Goal: Task Accomplishment & Management: Use online tool/utility

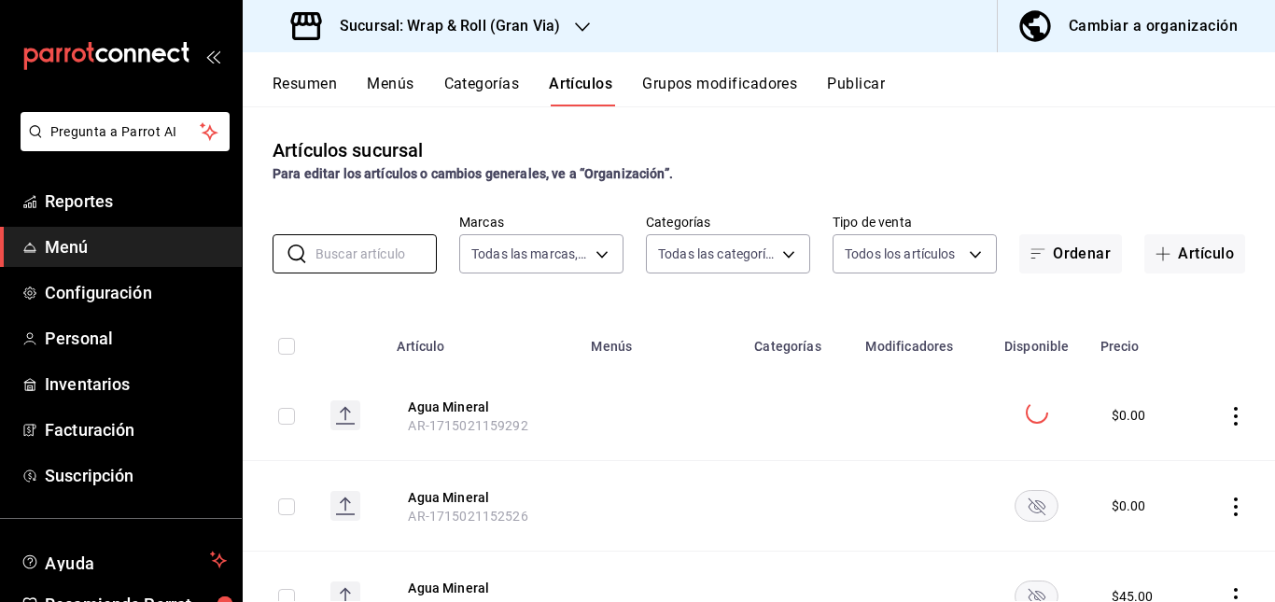
scroll to position [69, 0]
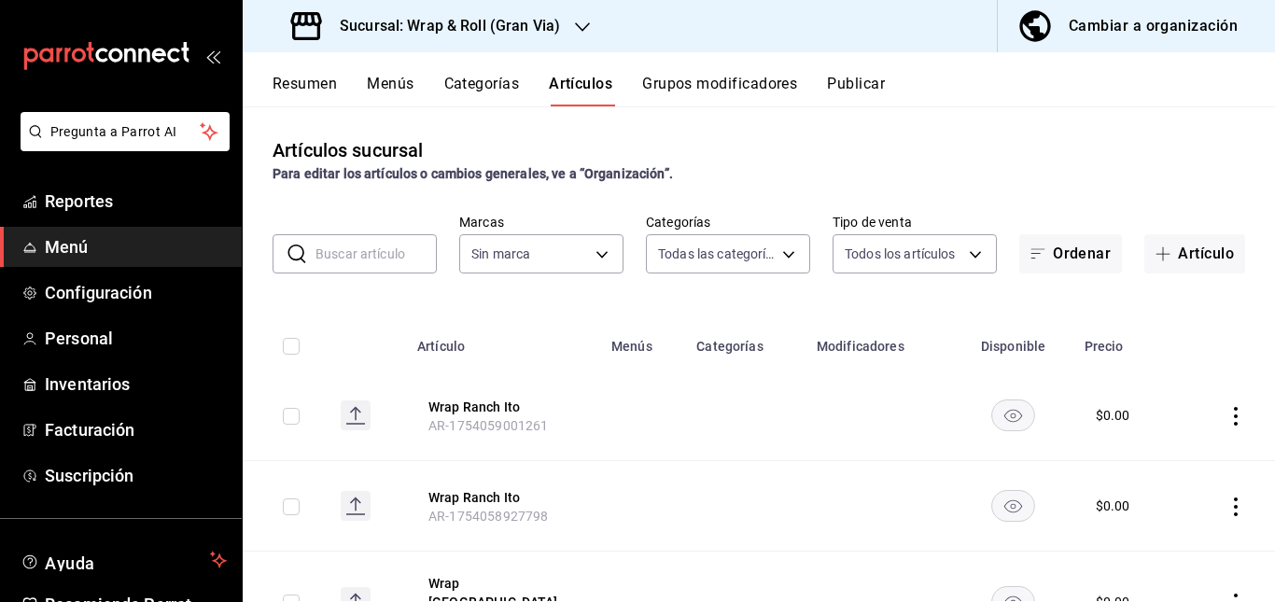
type input "781a389b-cc98-4a88-952c-717bf7d10335,4e032624-1709-4541-9167-c9eae0ea9c79,8f61f…"
type input "3aa7178a-5c36-4a10-914b-422f32928323"
click at [355, 270] on input "text" at bounding box center [375, 253] width 121 height 37
click at [543, 32] on h3 "Sucursal: Wrap & Roll (Gran Via)" at bounding box center [442, 26] width 235 height 22
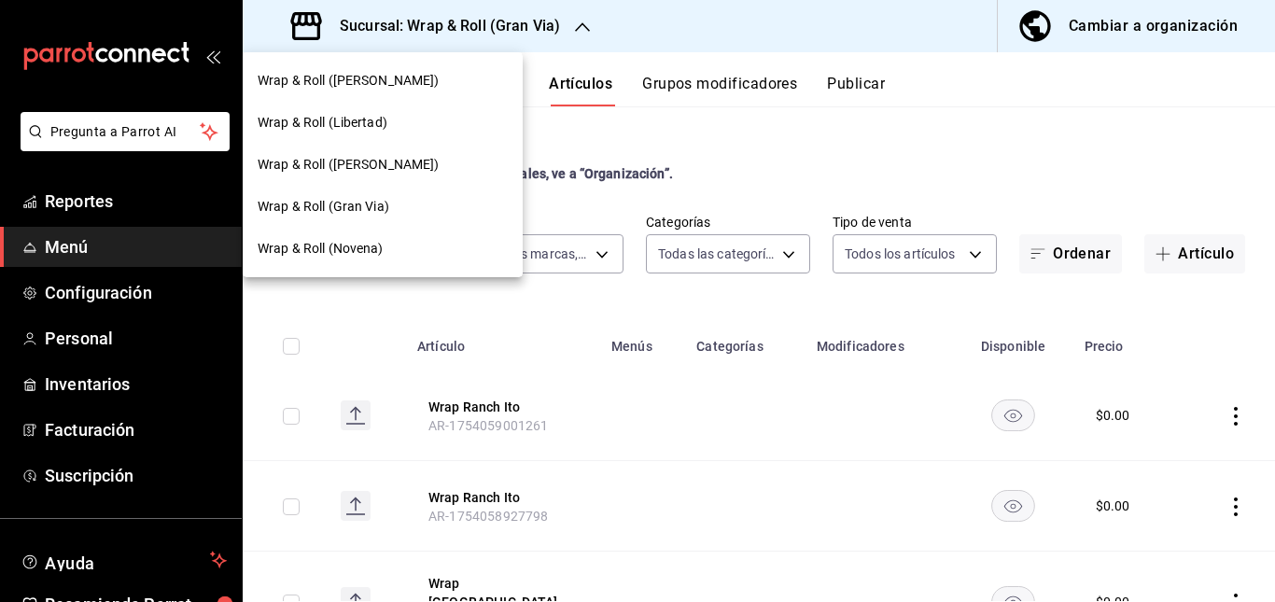
click at [717, 127] on div at bounding box center [637, 301] width 1275 height 602
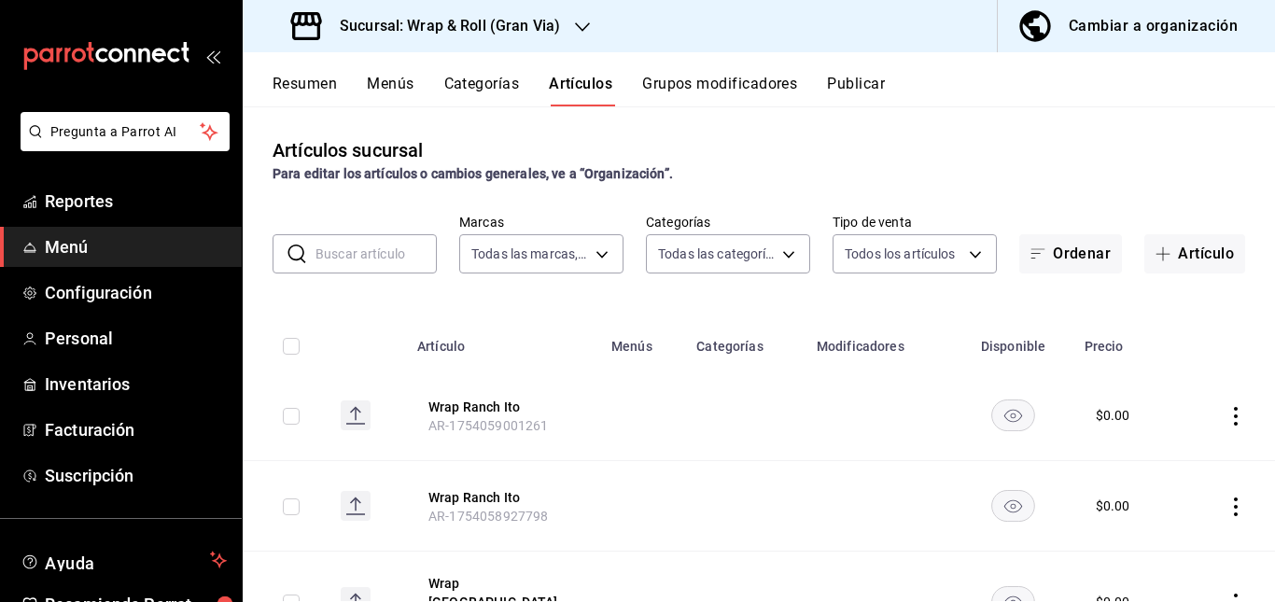
click at [393, 249] on input "text" at bounding box center [375, 253] width 121 height 37
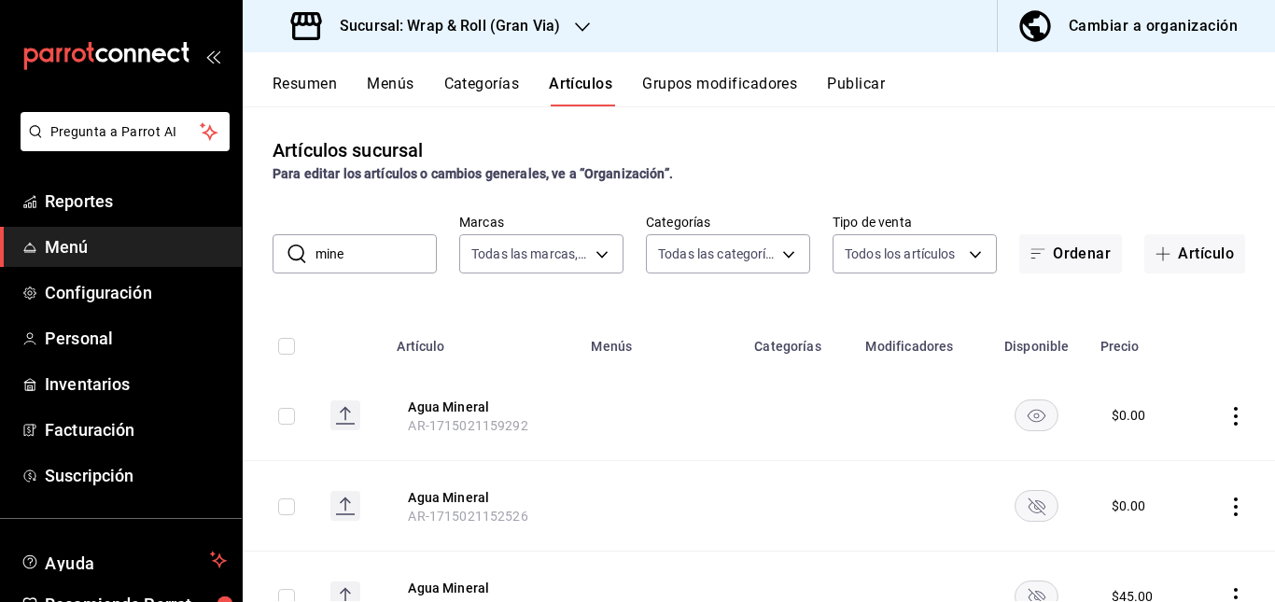
click at [583, 437] on td at bounding box center [660, 415] width 163 height 91
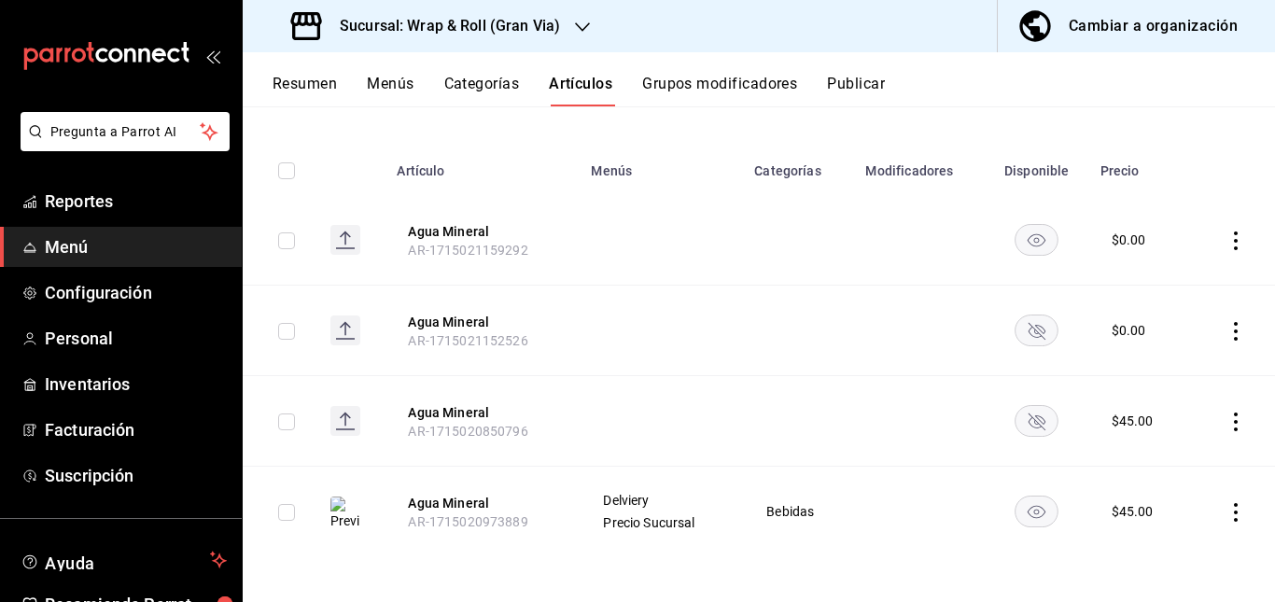
click at [1024, 322] on rect "availability-product" at bounding box center [1036, 329] width 43 height 31
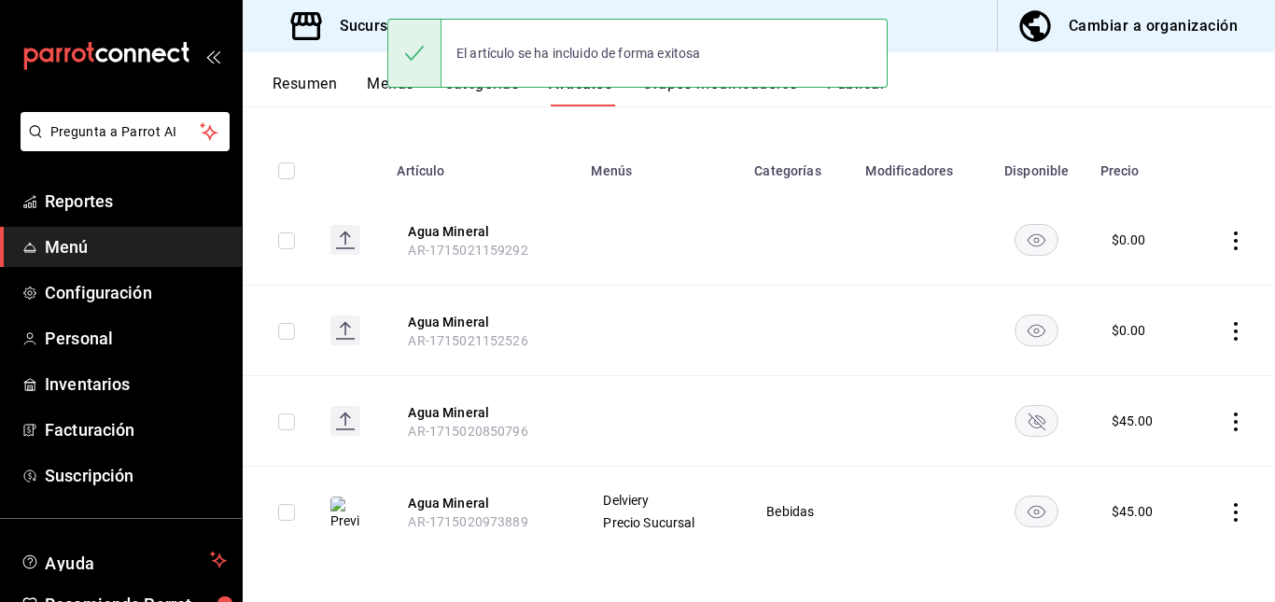
click at [1028, 419] on icon "availability-product" at bounding box center [1036, 421] width 17 height 17
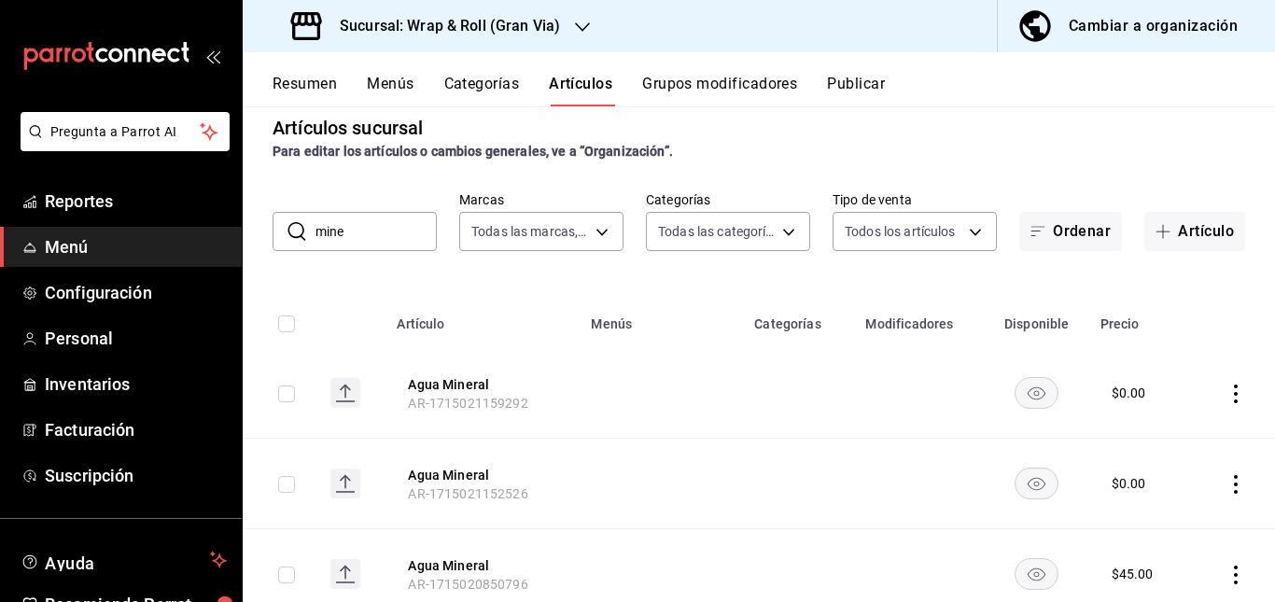
scroll to position [20, 0]
click at [388, 229] on input "mine" at bounding box center [375, 234] width 121 height 37
type input "m"
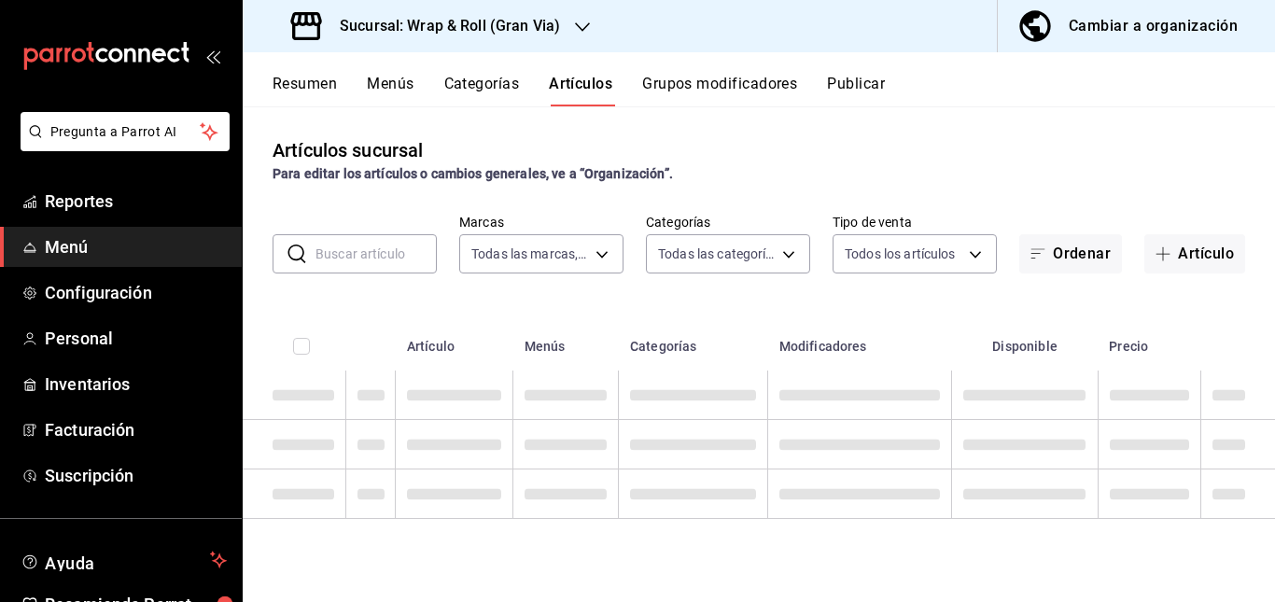
scroll to position [0, 0]
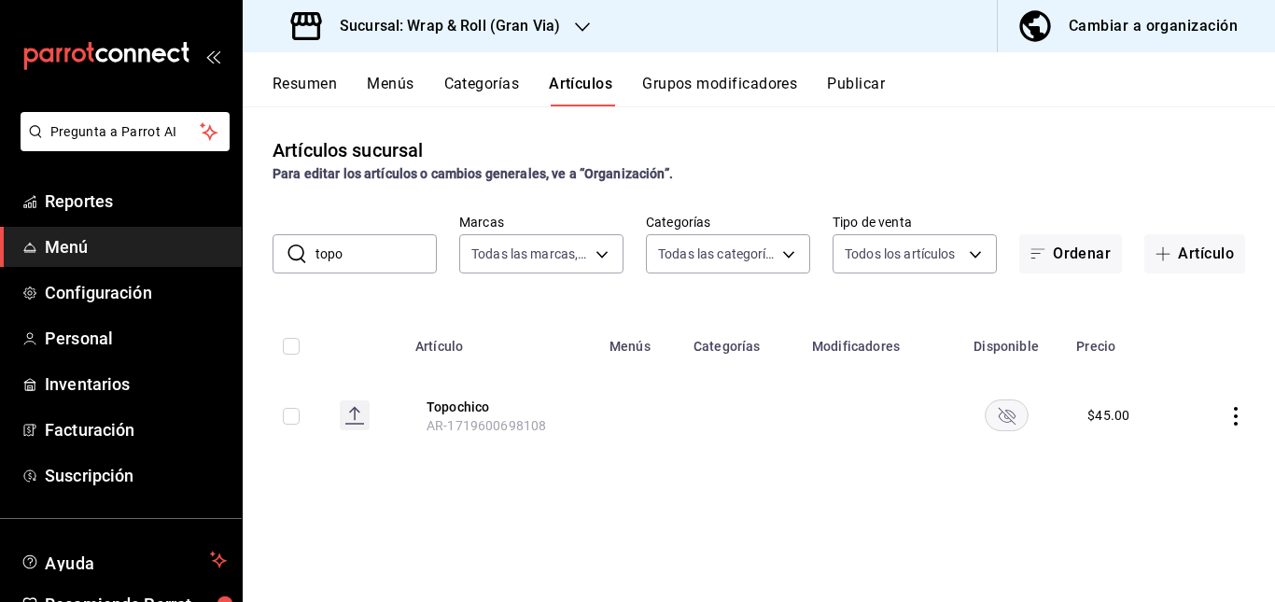
click at [645, 506] on div "Artículos sucursal Para editar los artículos o cambios generales, ve a “Organiz…" at bounding box center [759, 353] width 1032 height 494
click at [989, 425] on rect "availability-product" at bounding box center [1005, 414] width 43 height 31
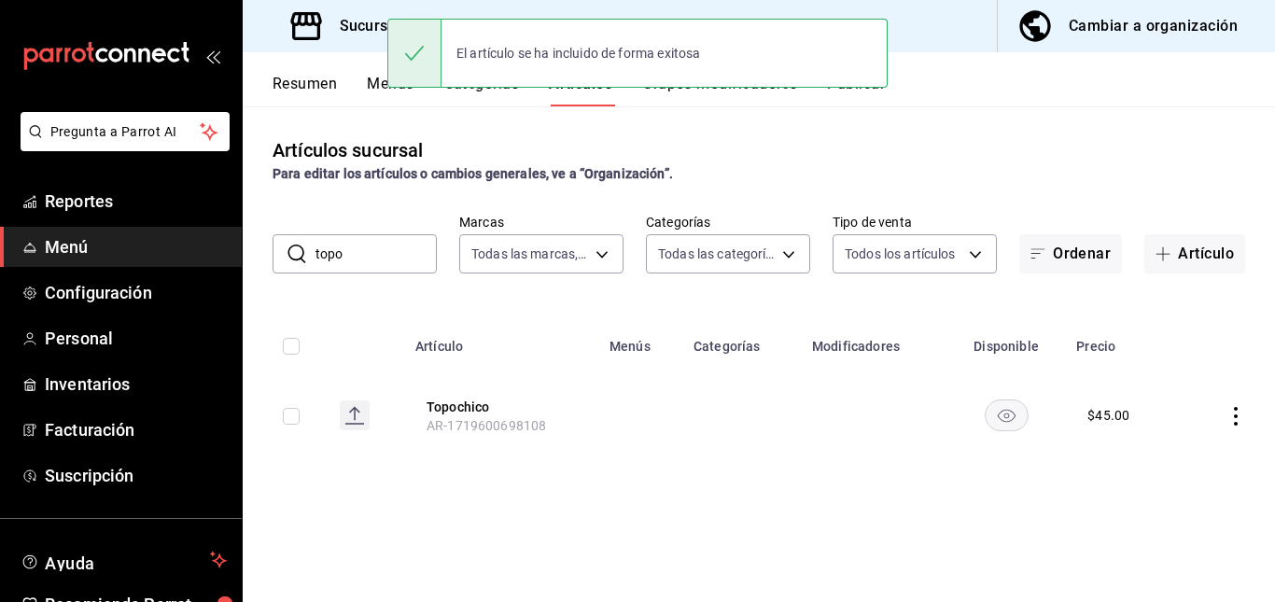
click at [400, 242] on input "topo" at bounding box center [375, 253] width 121 height 37
type input "t"
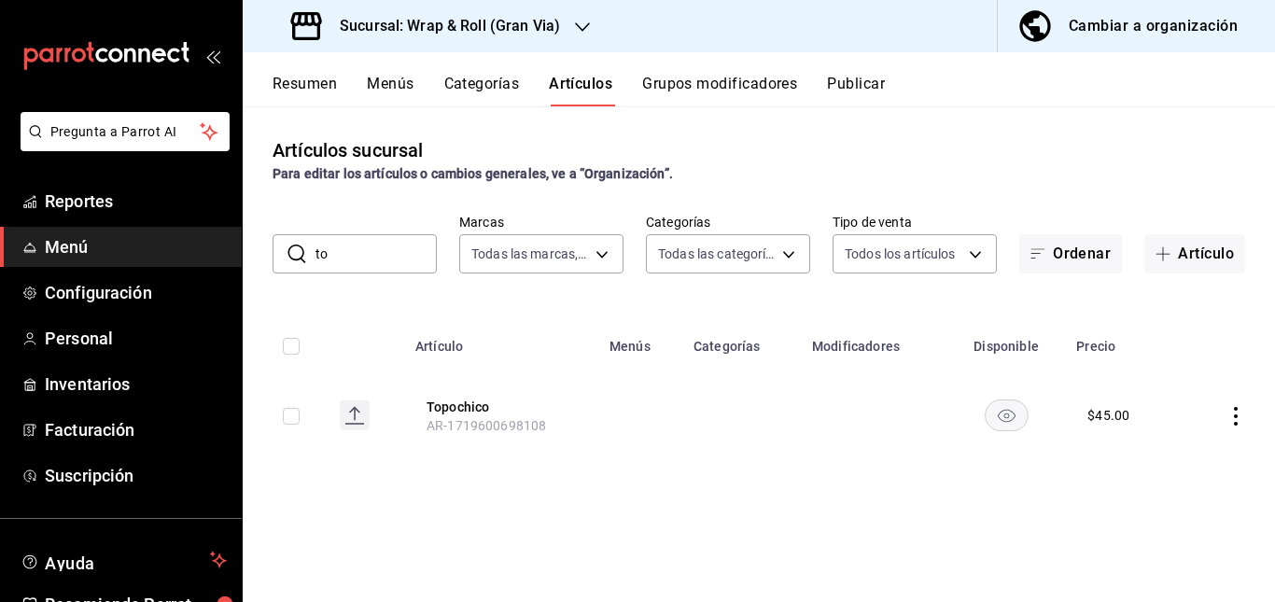
type input "t"
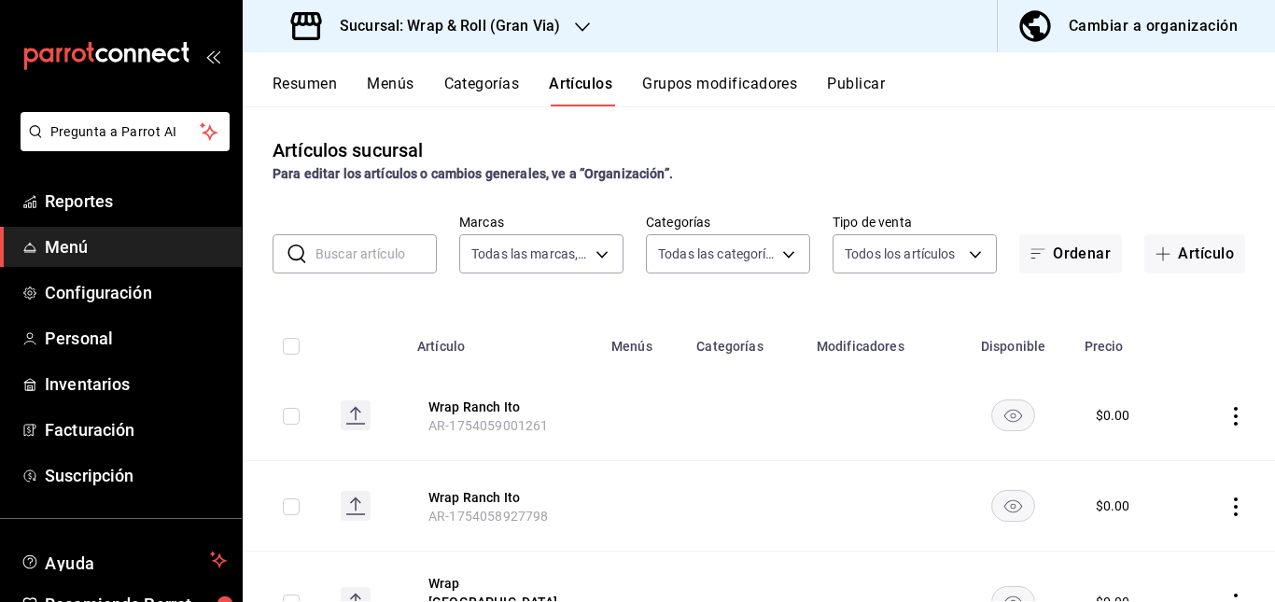
click at [700, 455] on td at bounding box center [745, 415] width 120 height 91
click at [876, 94] on button "Publicar" at bounding box center [856, 91] width 58 height 32
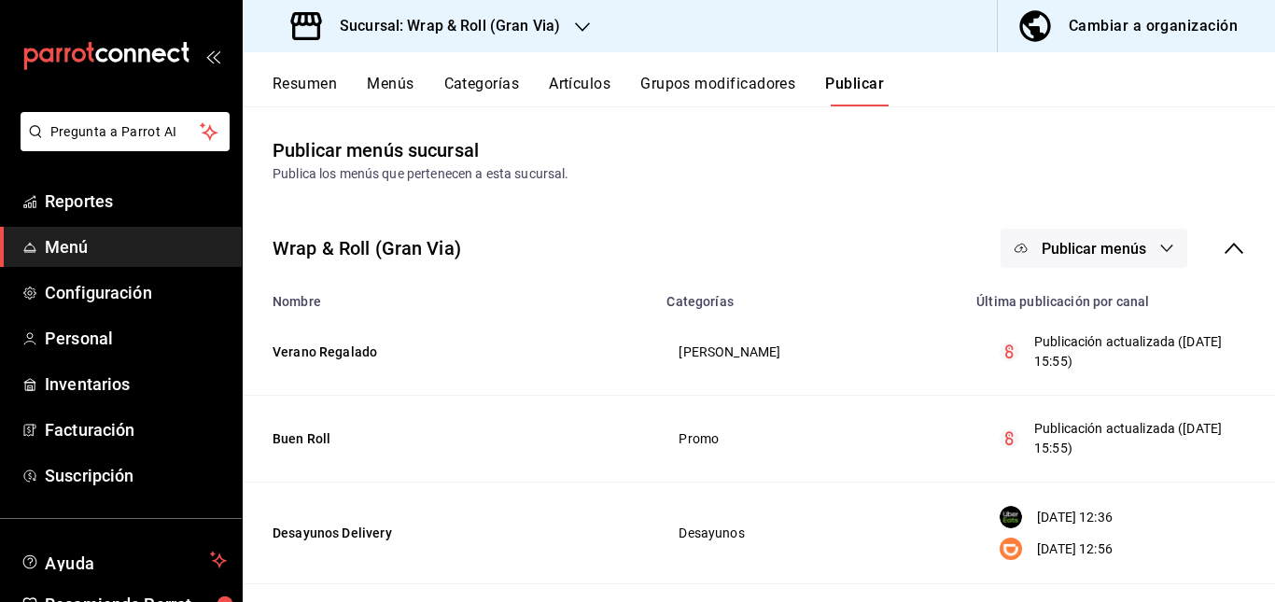
click at [1128, 233] on button "Publicar menús" at bounding box center [1093, 248] width 187 height 39
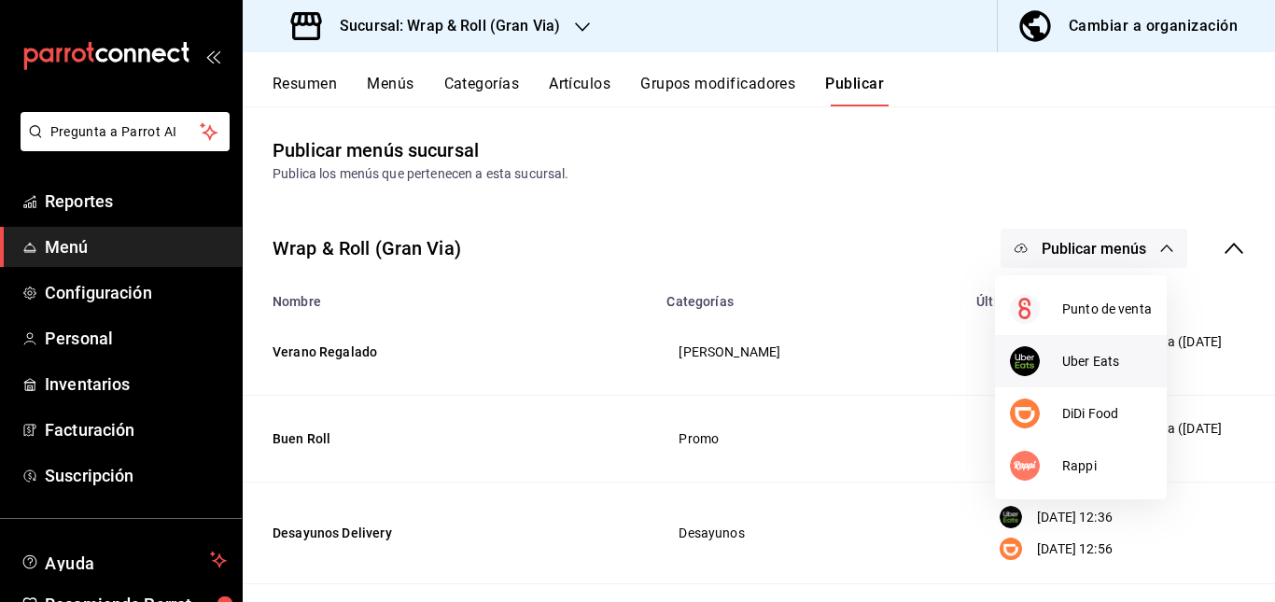
click at [1048, 367] on div at bounding box center [1036, 361] width 52 height 30
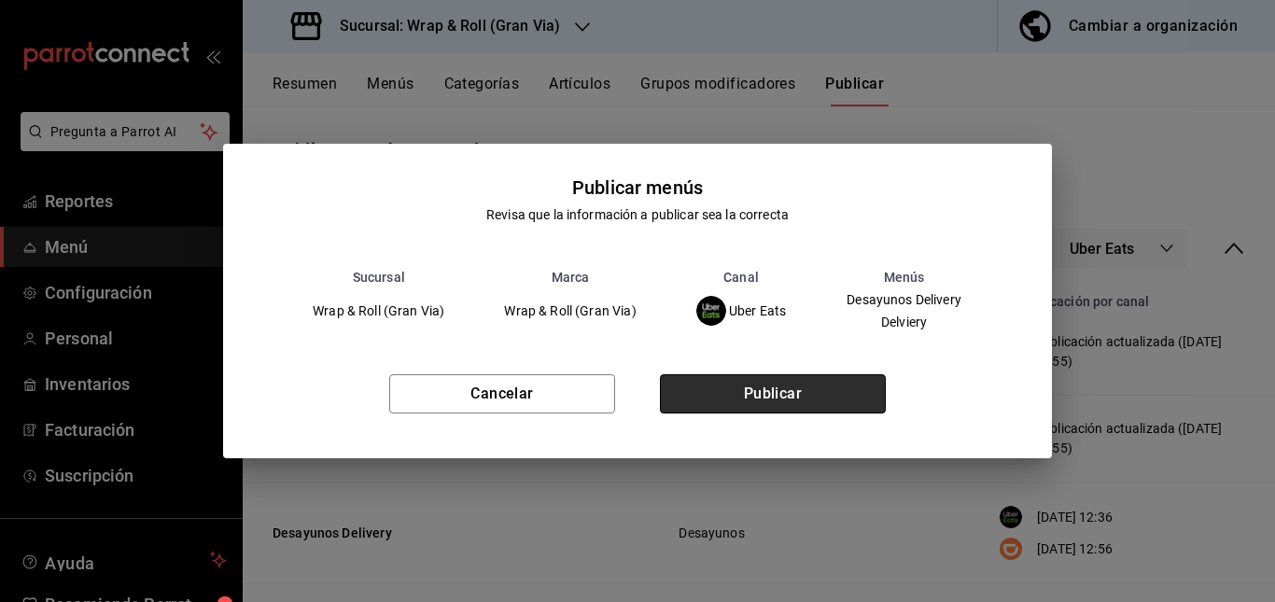
click at [766, 400] on button "Publicar" at bounding box center [773, 393] width 226 height 39
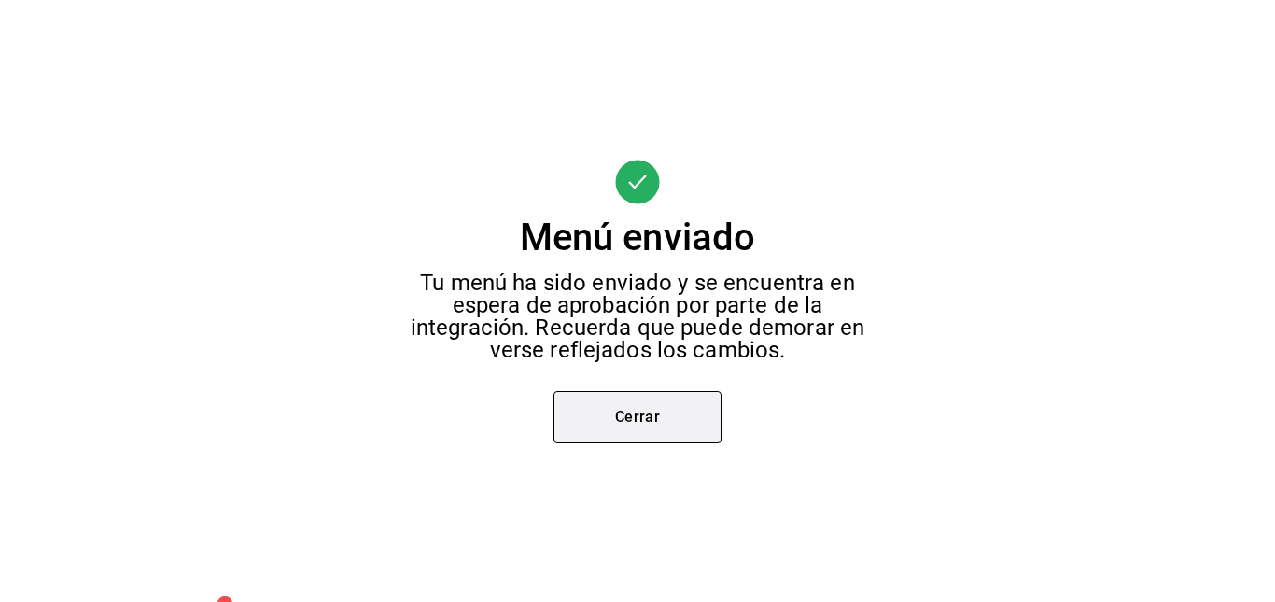
click at [623, 409] on button "Cerrar" at bounding box center [637, 417] width 168 height 52
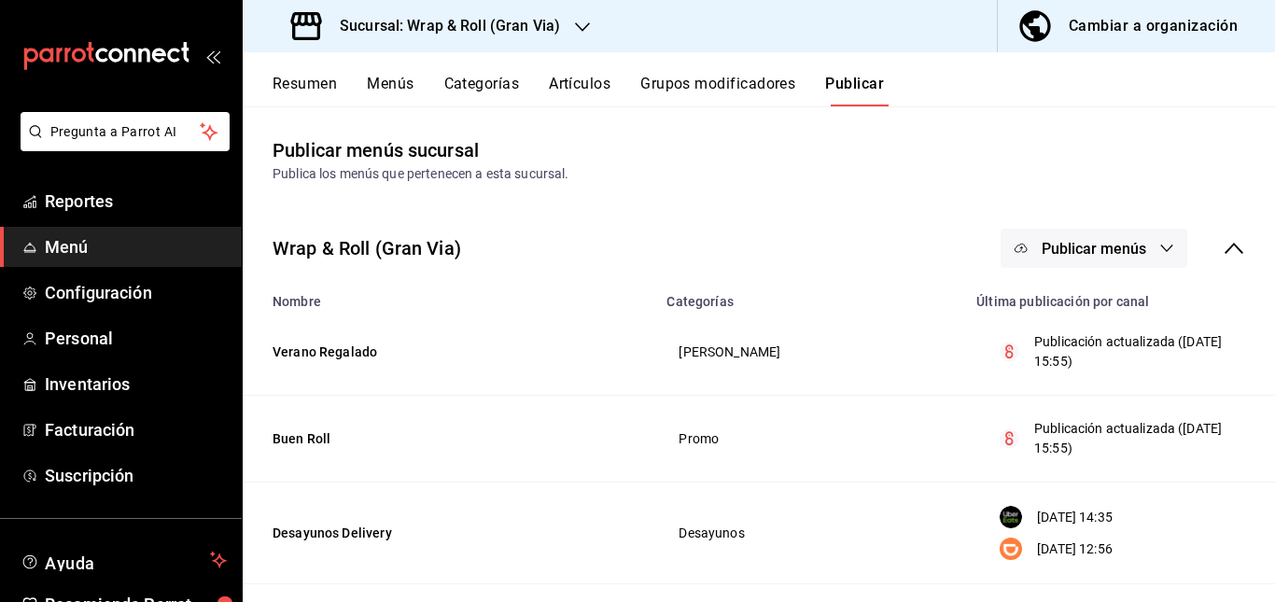
click at [1124, 234] on button "Publicar menús" at bounding box center [1093, 248] width 187 height 39
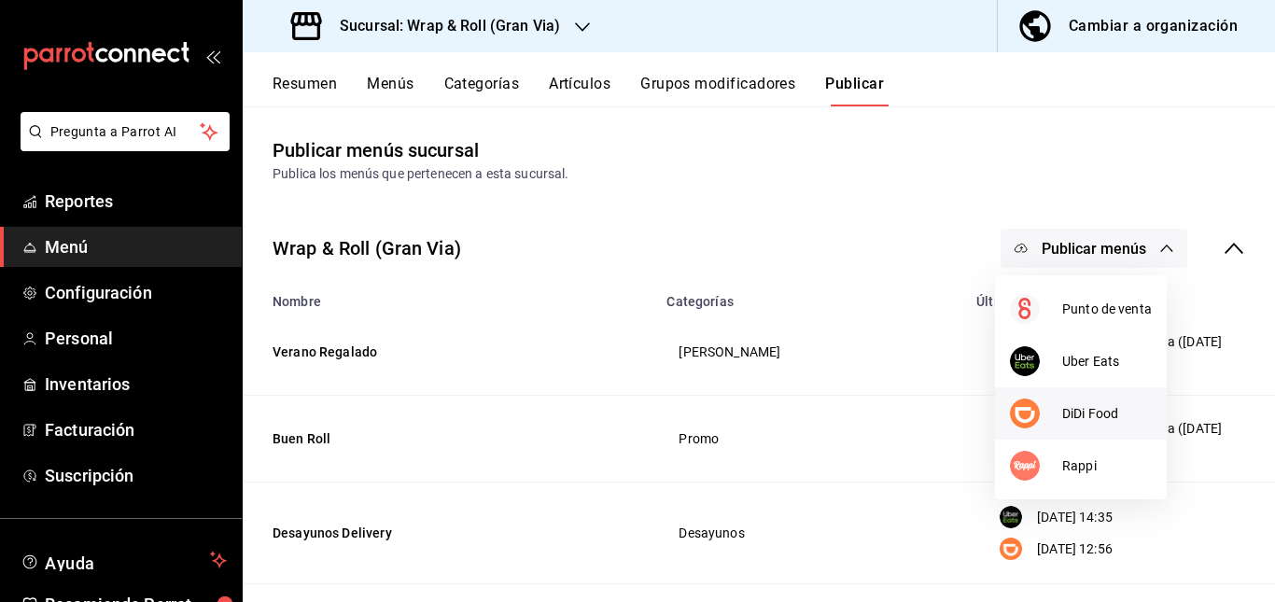
click at [1042, 438] on li "DiDi Food" at bounding box center [1081, 413] width 172 height 52
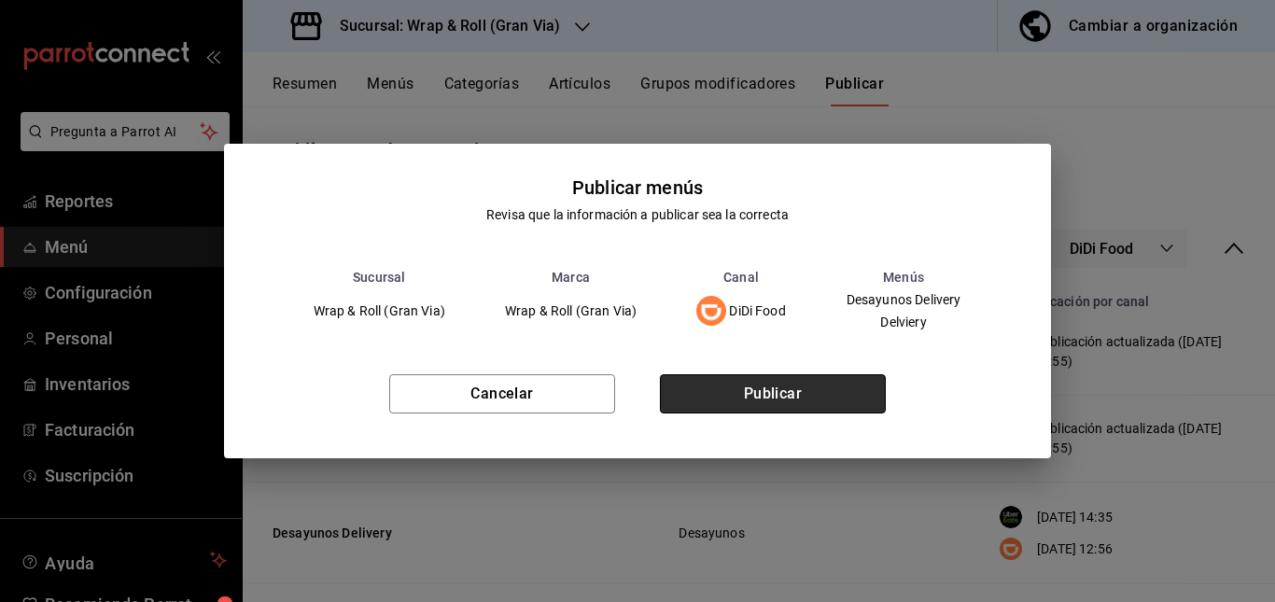
click at [705, 401] on button "Publicar" at bounding box center [773, 393] width 226 height 39
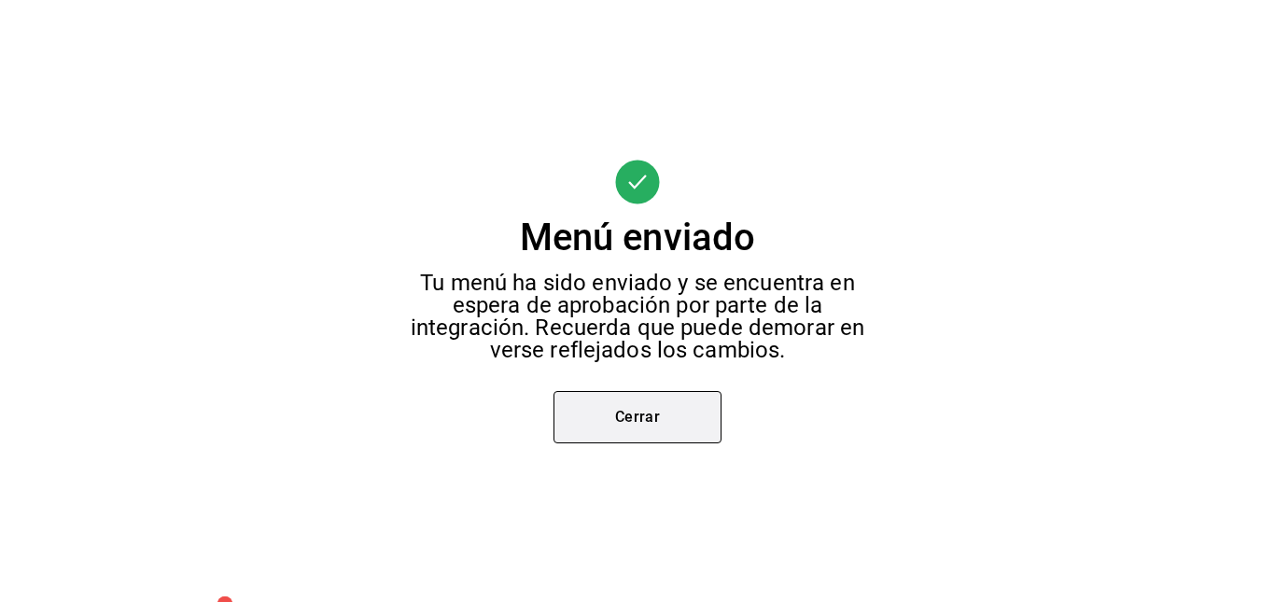
click at [629, 403] on button "Cerrar" at bounding box center [637, 417] width 168 height 52
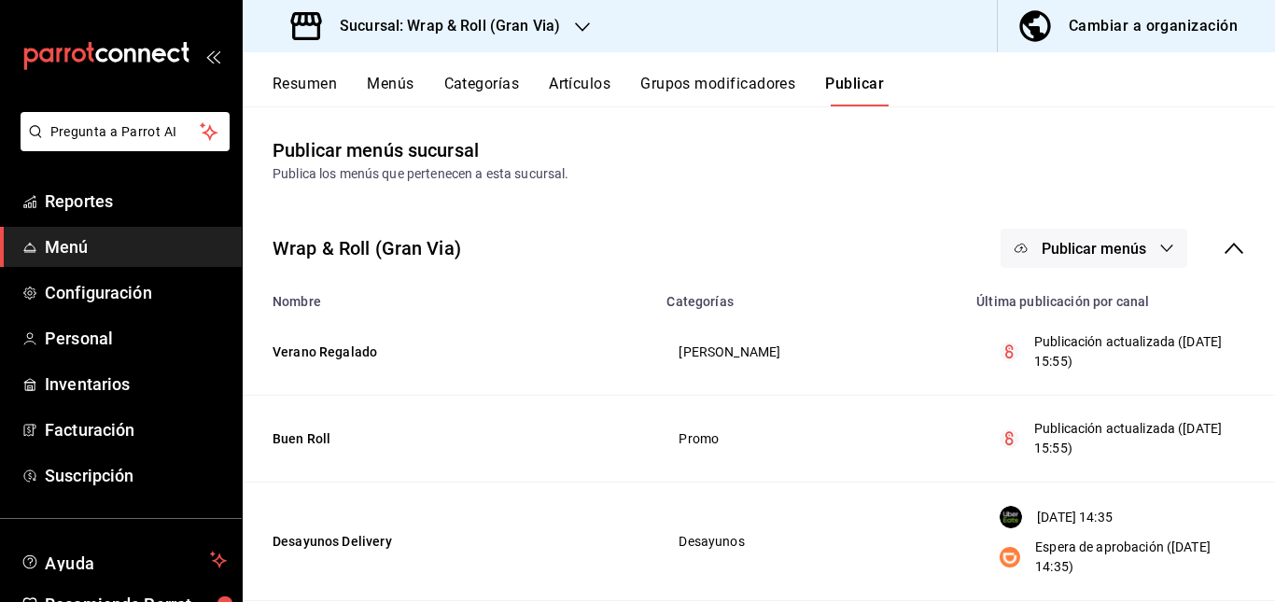
click at [1109, 244] on span "Publicar menús" at bounding box center [1093, 249] width 104 height 18
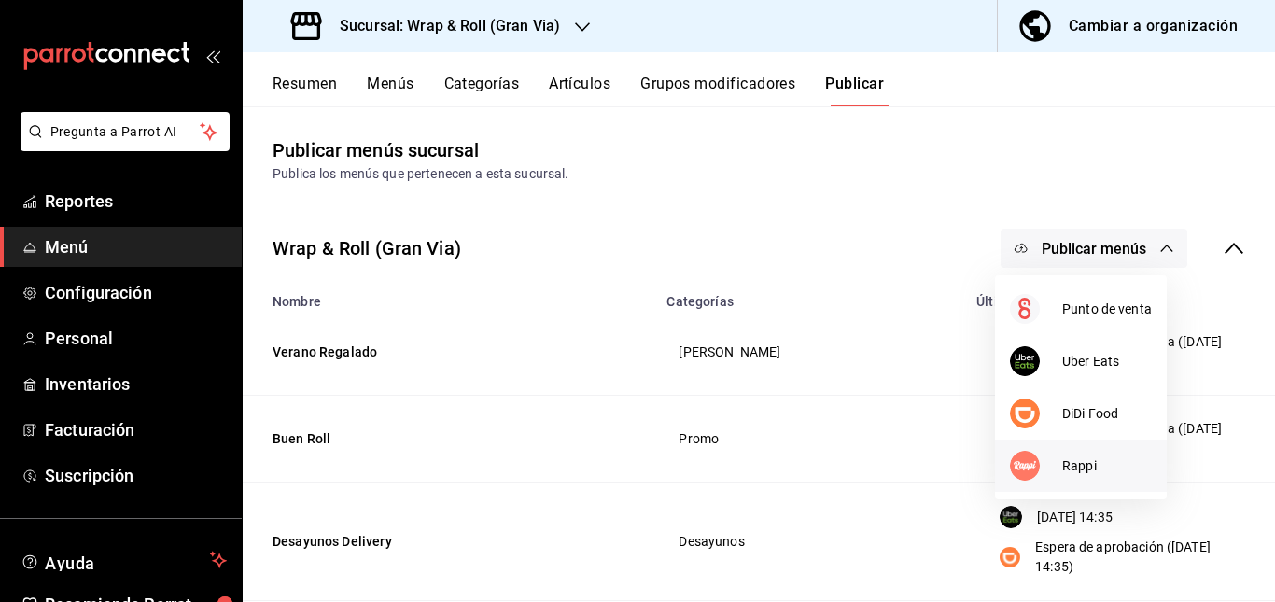
click at [1070, 461] on span "Rappi" at bounding box center [1107, 466] width 90 height 20
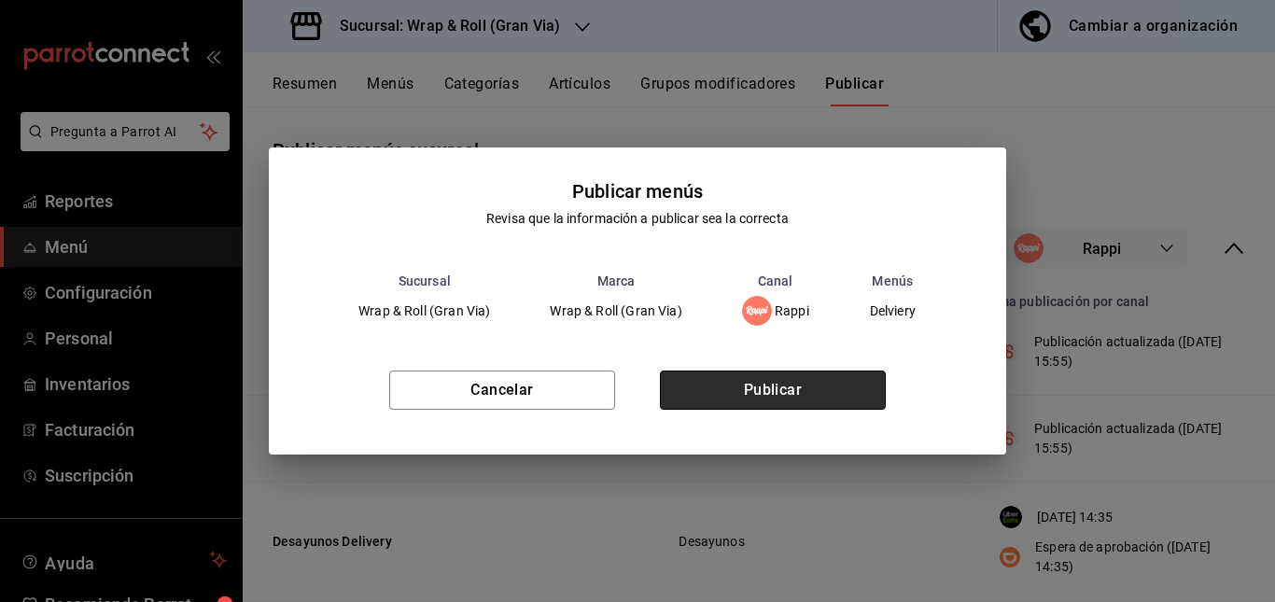
click at [759, 379] on button "Publicar" at bounding box center [773, 389] width 226 height 39
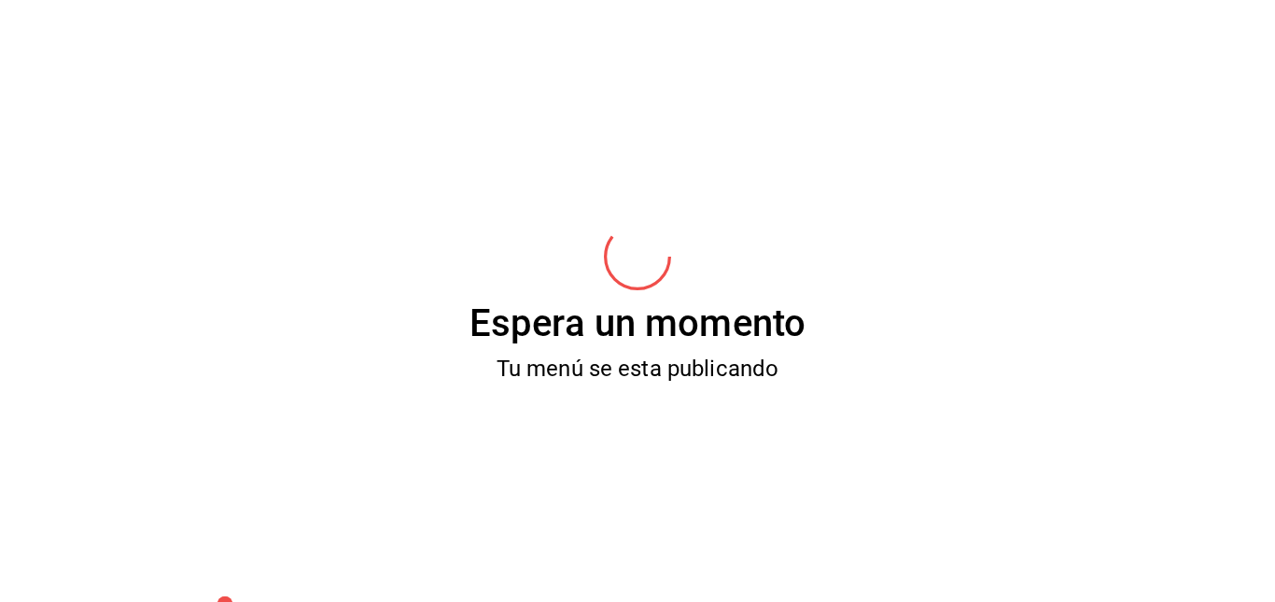
click at [820, 503] on div "Espera un momento Tu menú se esta publicando" at bounding box center [637, 301] width 1275 height 602
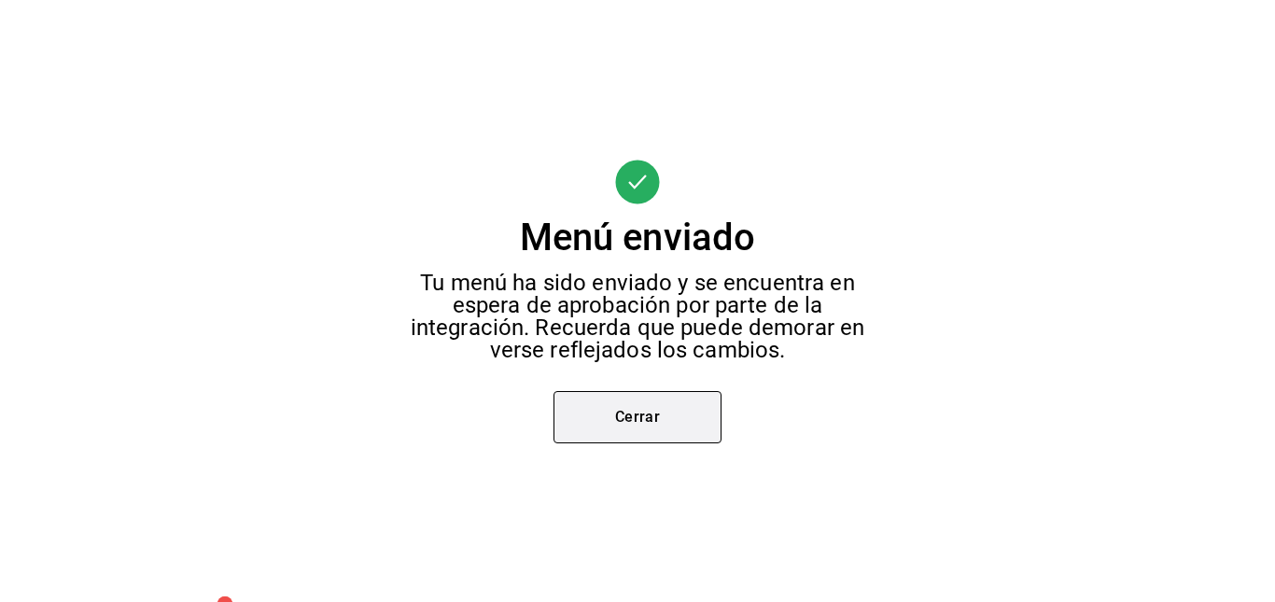
click at [610, 427] on button "Cerrar" at bounding box center [637, 417] width 168 height 52
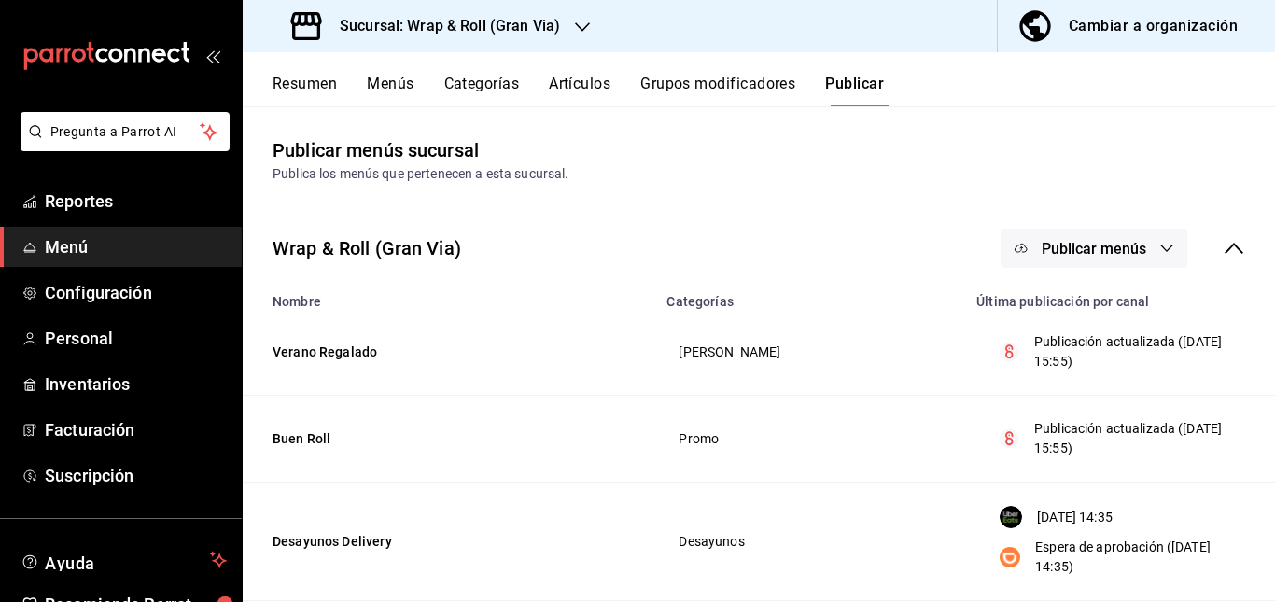
click at [555, 16] on h3 "Sucursal: Wrap & Roll (Gran Via)" at bounding box center [442, 26] width 235 height 22
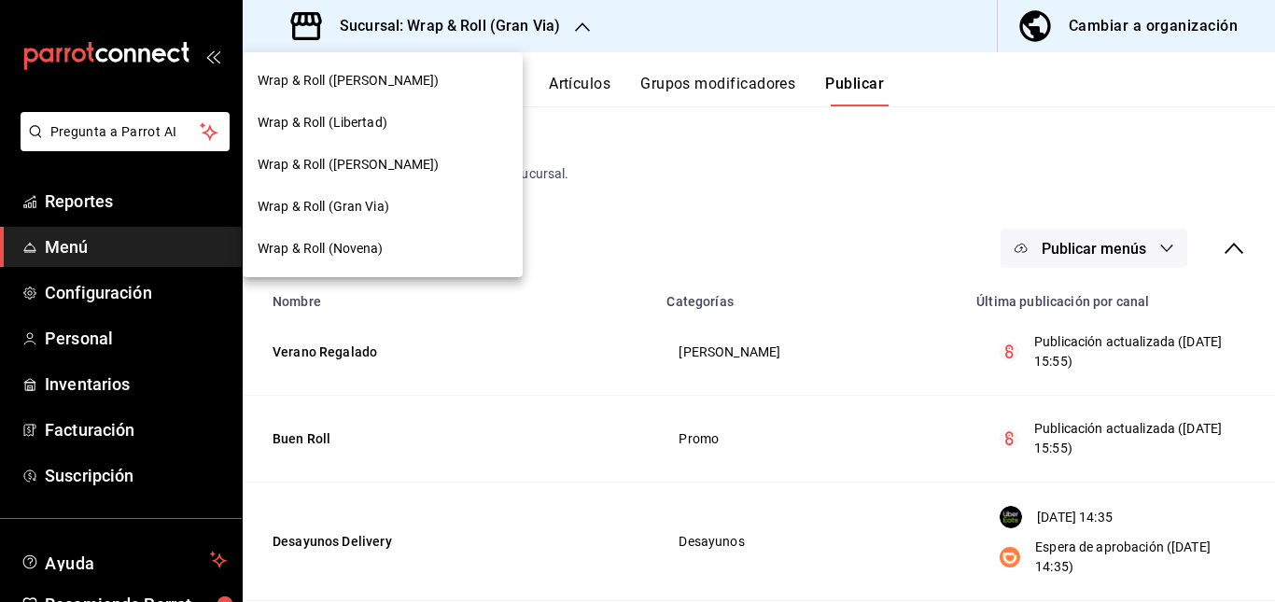
click at [404, 82] on span "Wrap & Roll ([PERSON_NAME])" at bounding box center [349, 81] width 182 height 20
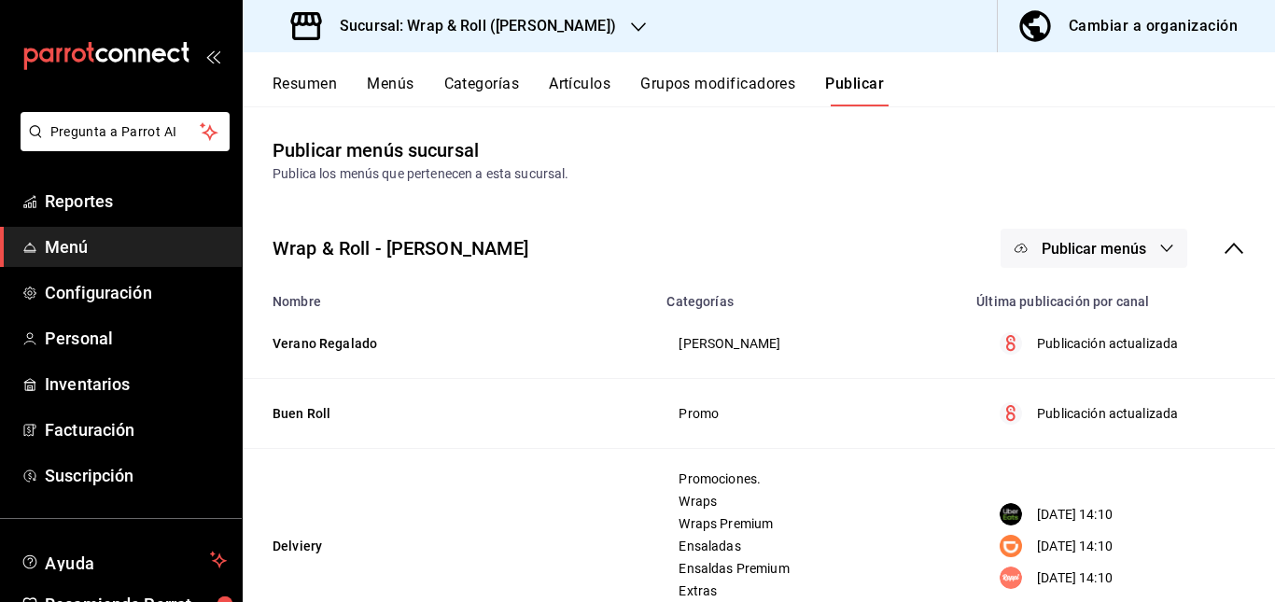
click at [566, 82] on button "Artículos" at bounding box center [580, 91] width 62 height 32
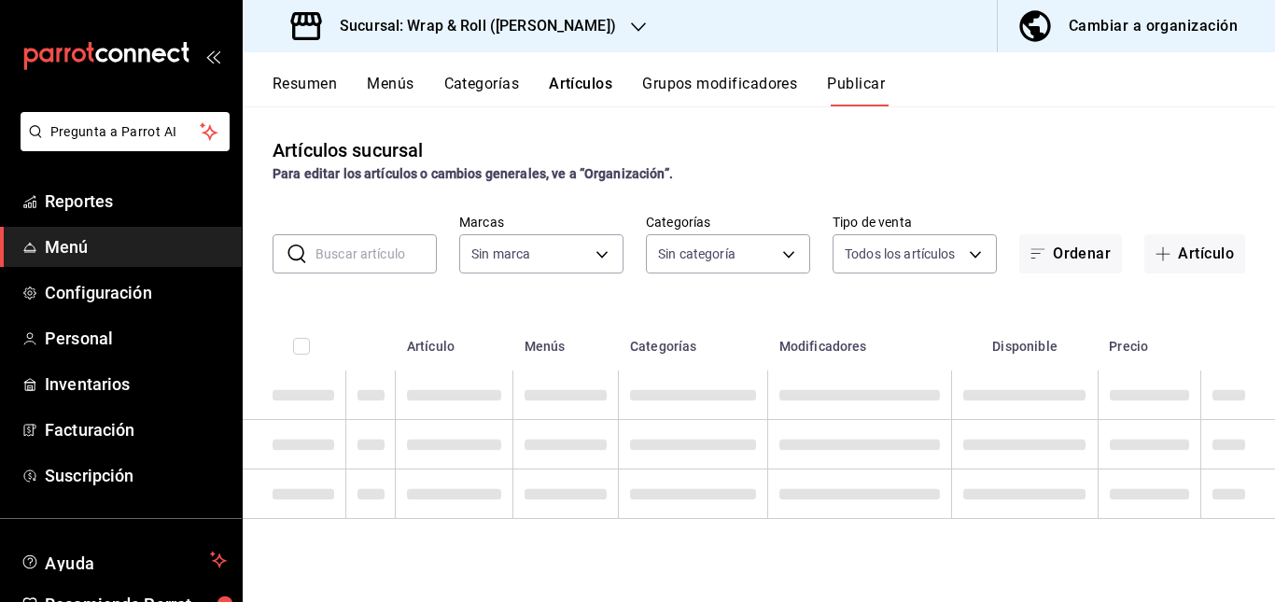
type input "acfbddca-dfdd-43bd-a64c-bf25b5834239"
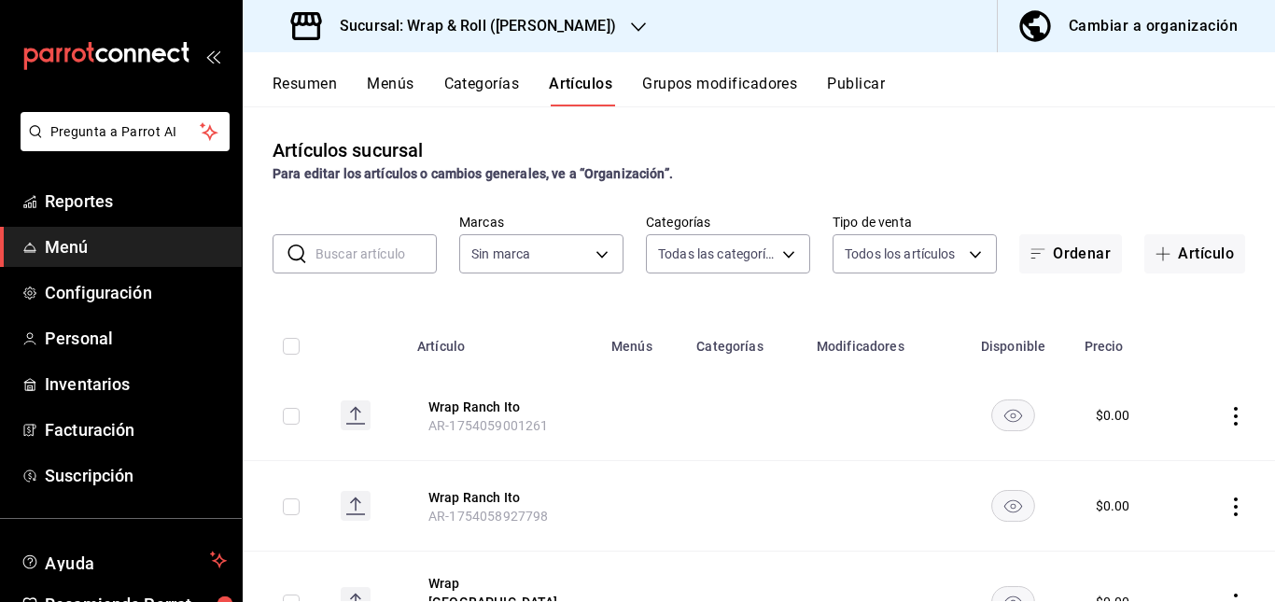
type input "90a958d4-80bb-40f7-9be8-f3b7302f18b2,6b196204-5ec4-4f8e-a2f7-289c7823bad6,99ec4…"
click at [325, 256] on input "text" at bounding box center [375, 253] width 121 height 37
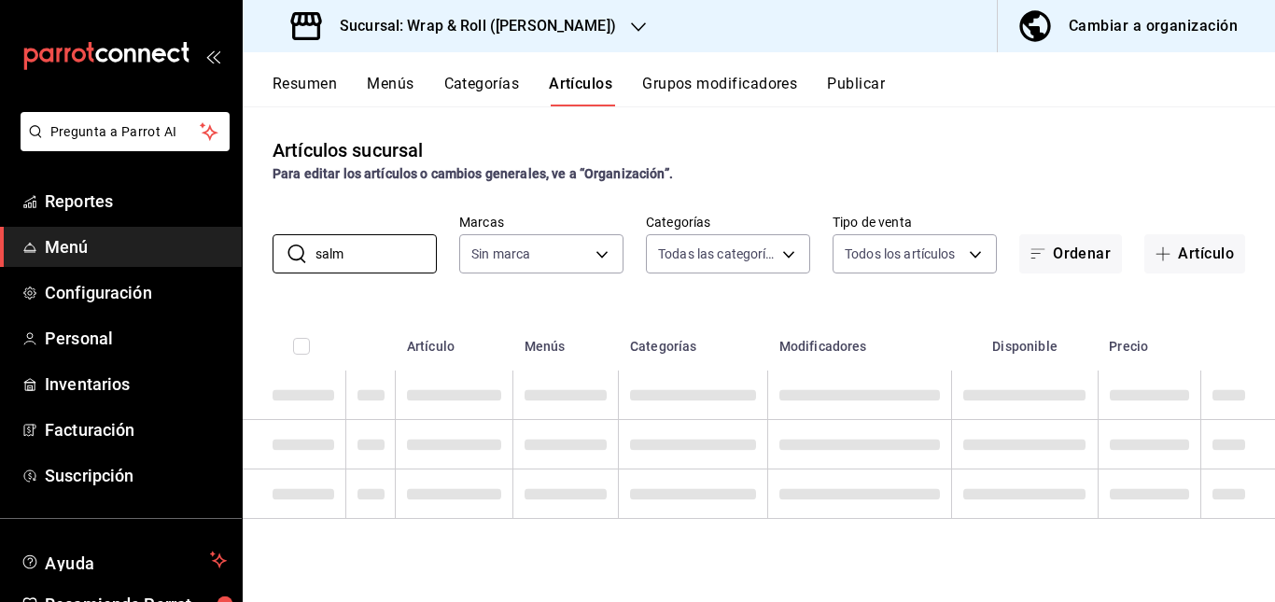
type input "salm"
click at [732, 406] on td at bounding box center [693, 394] width 149 height 49
type input "acfbddca-dfdd-43bd-a64c-bf25b5834239"
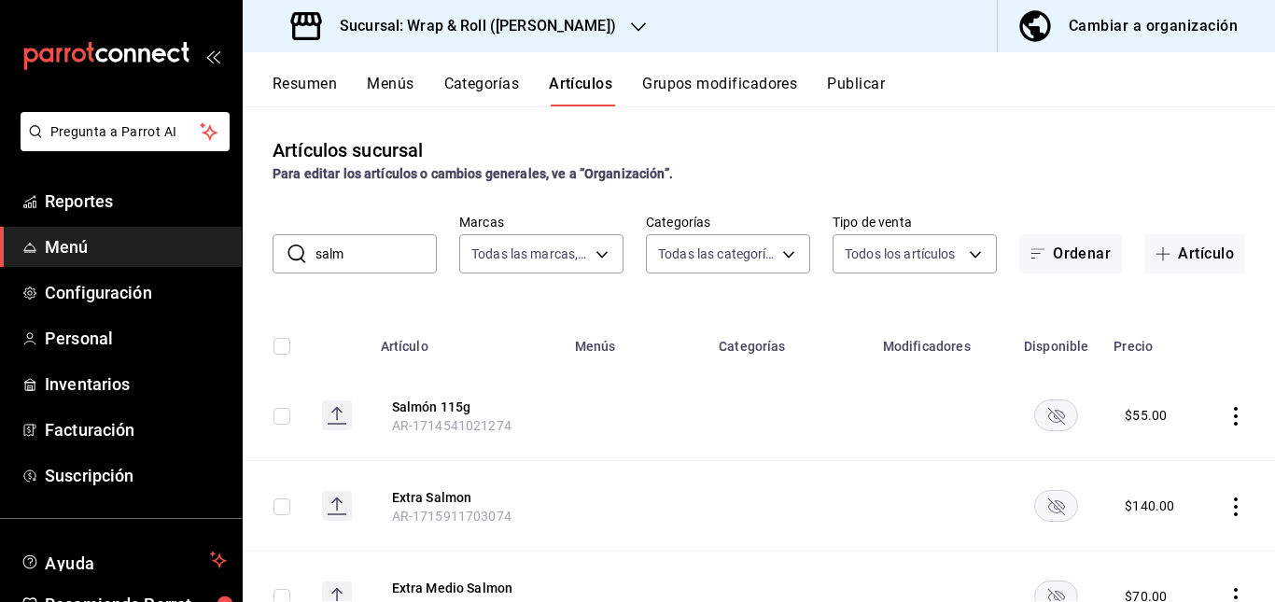
click at [295, 79] on button "Resumen" at bounding box center [304, 91] width 64 height 32
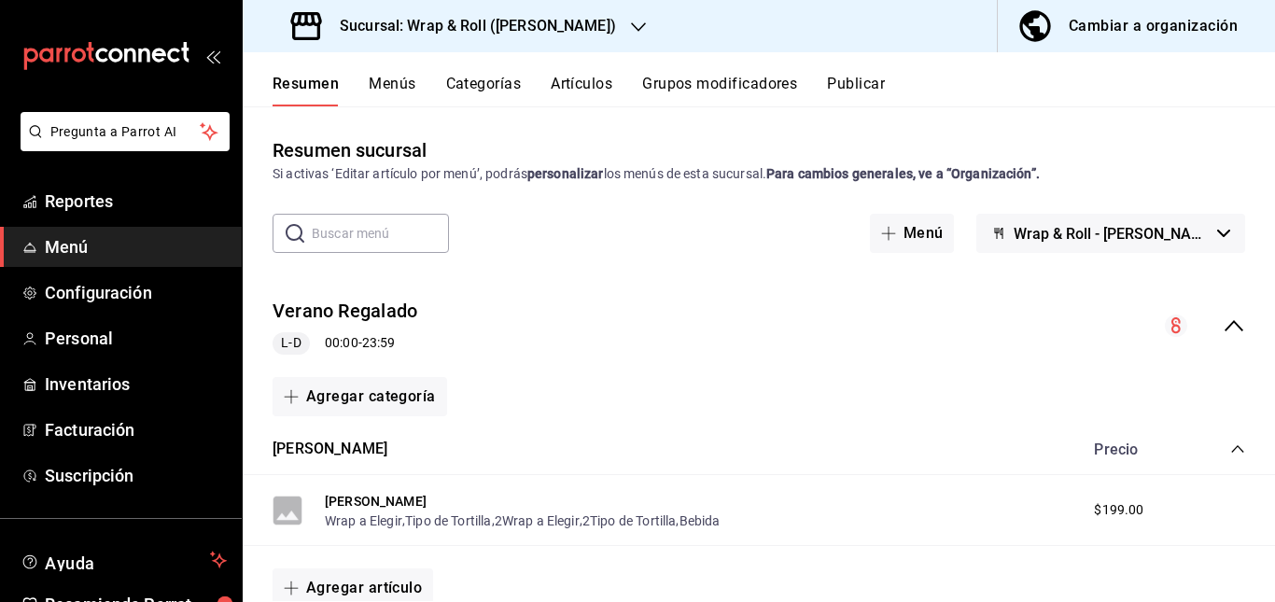
click at [644, 341] on div "Verano Regalado L-D 00:00 - 23:59" at bounding box center [759, 326] width 1032 height 87
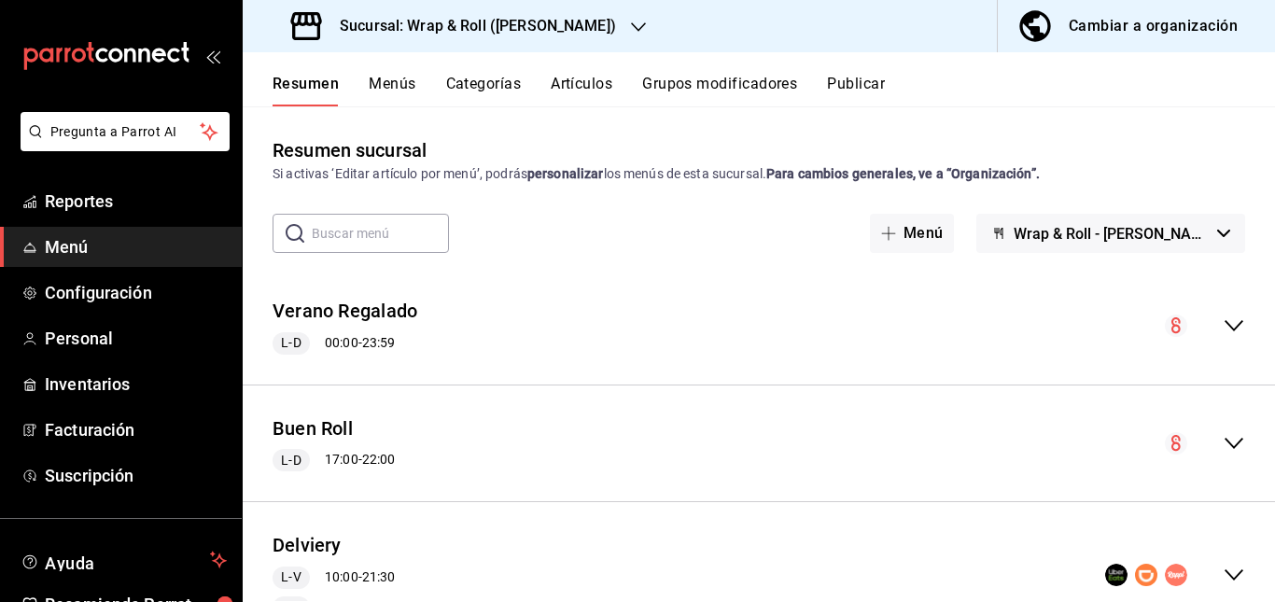
scroll to position [202, 0]
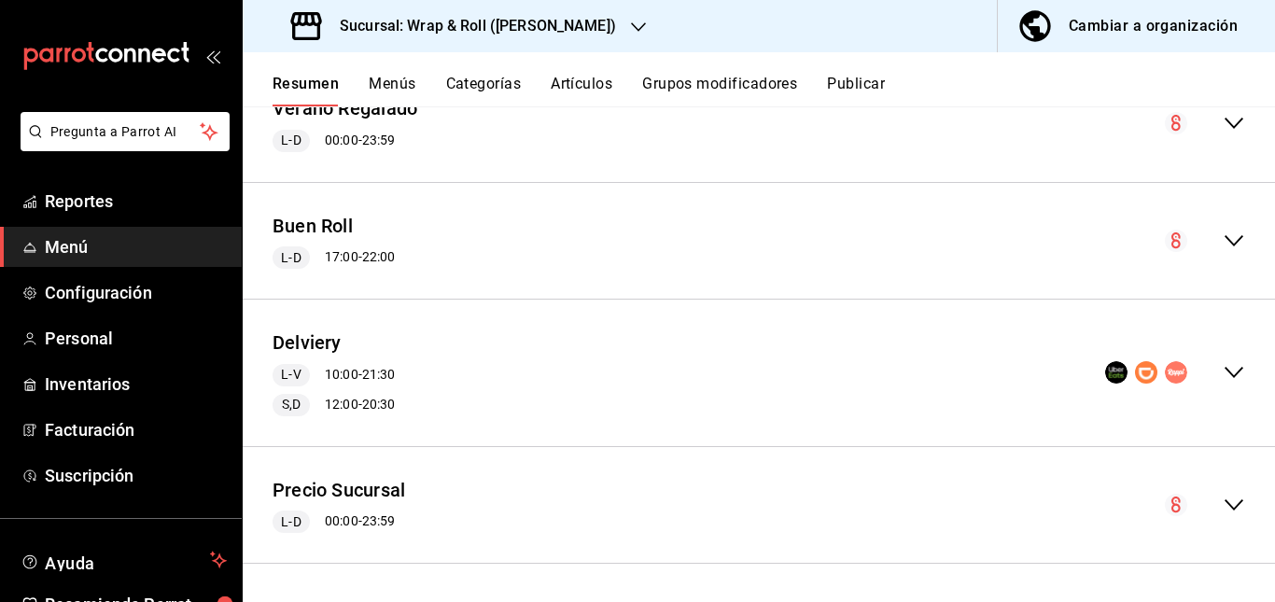
click at [600, 402] on div "Delviery L-V 10:00 - 21:30 S,D 12:00 - 20:30" at bounding box center [759, 372] width 1032 height 117
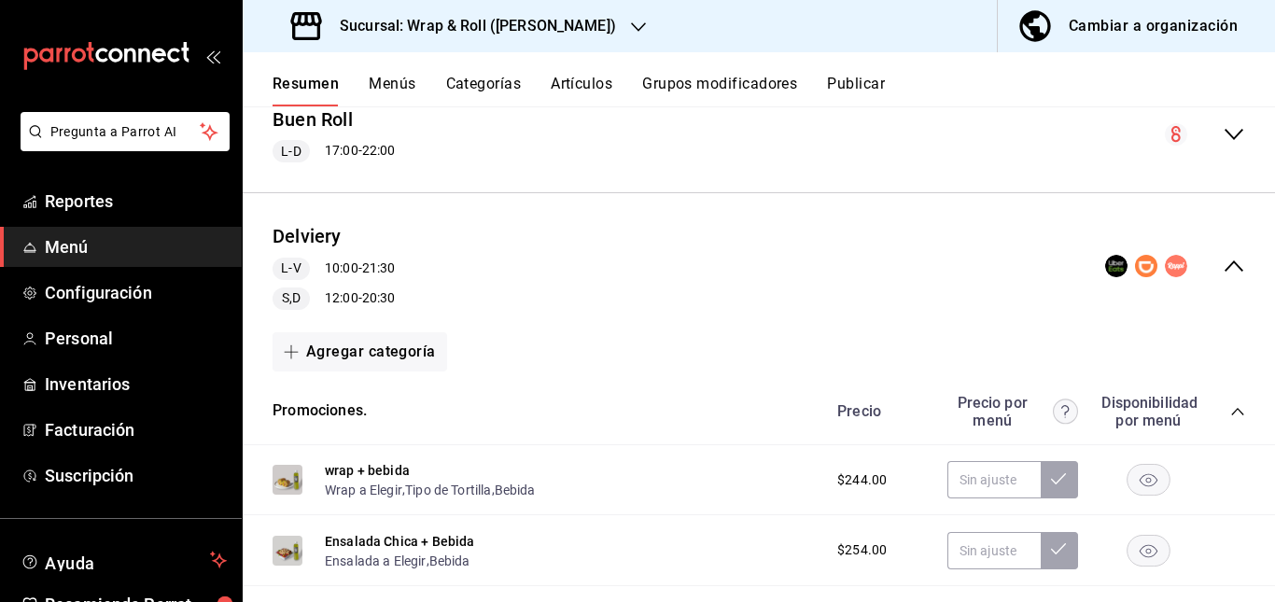
scroll to position [315, 0]
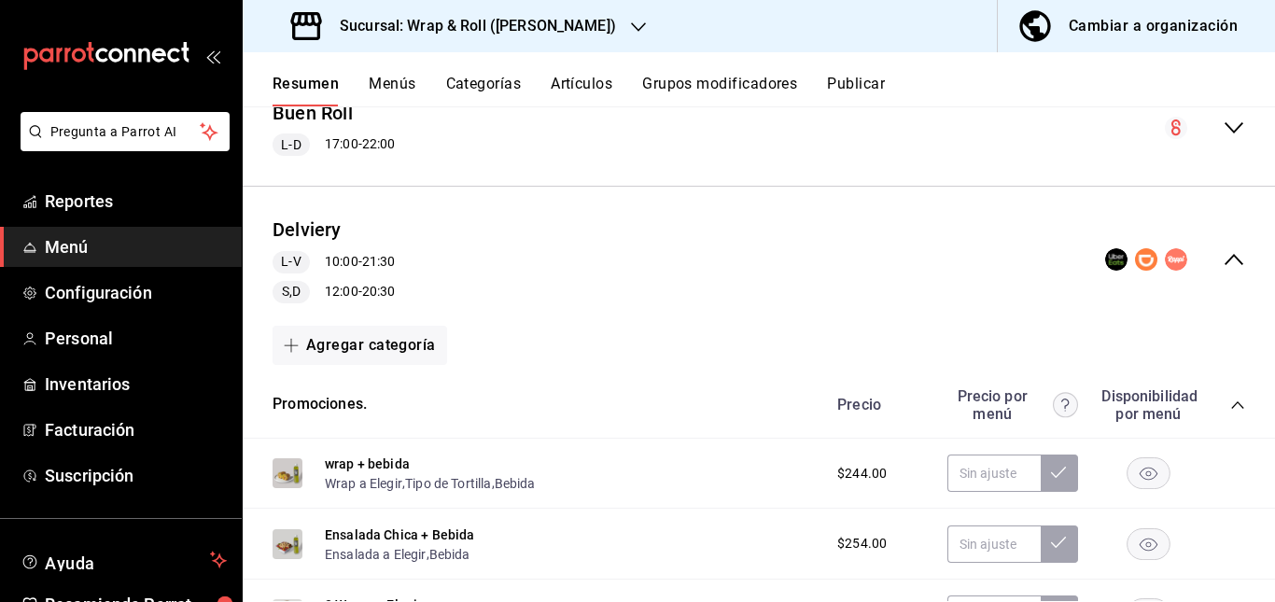
click at [1230, 404] on icon "collapse-category-row" at bounding box center [1237, 404] width 15 height 15
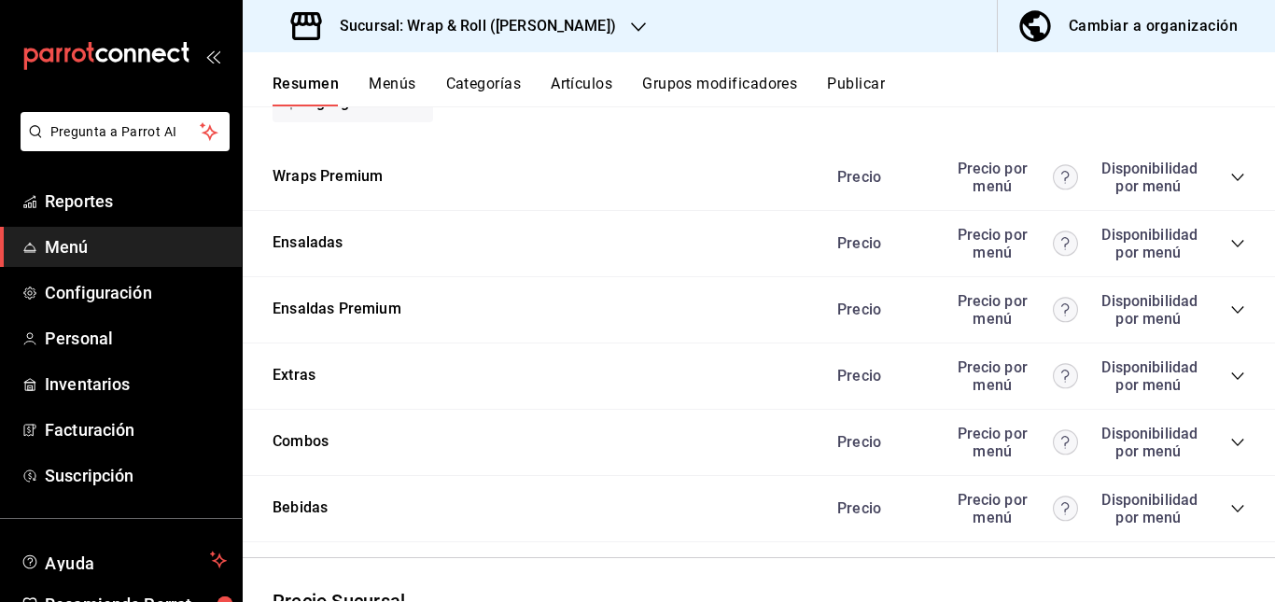
scroll to position [1325, 0]
click at [1230, 184] on icon "collapse-category-row" at bounding box center [1237, 176] width 15 height 15
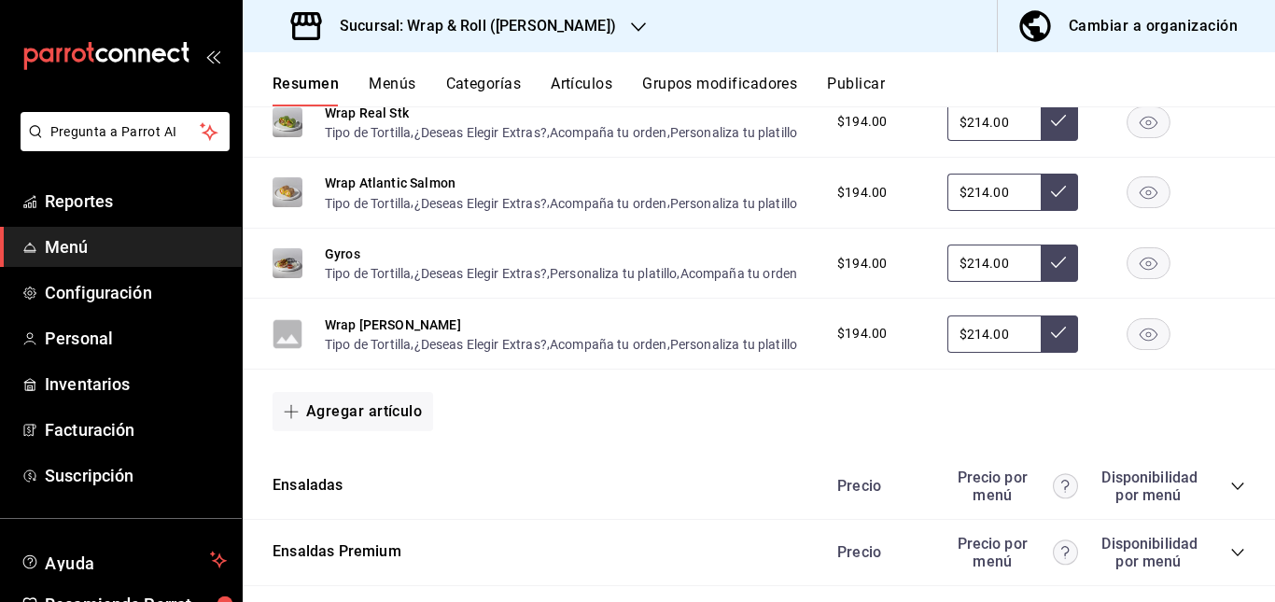
scroll to position [1448, 0]
click at [1143, 207] on rect "button" at bounding box center [1148, 191] width 43 height 31
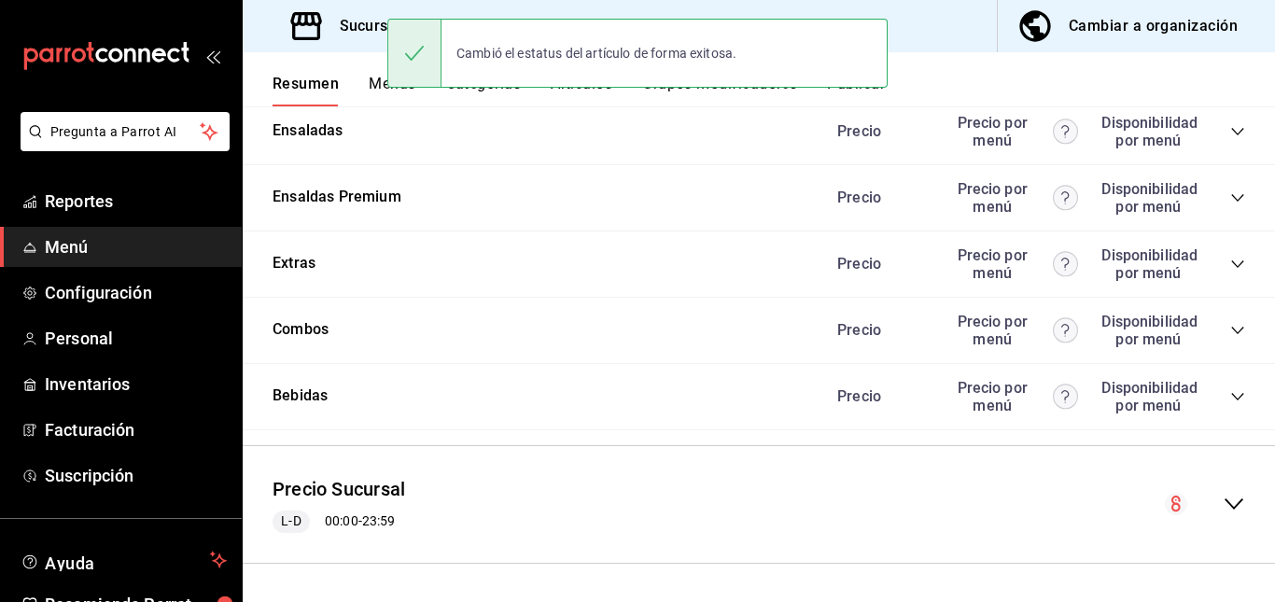
scroll to position [1968, 0]
click at [1230, 205] on icon "collapse-category-row" at bounding box center [1237, 197] width 15 height 15
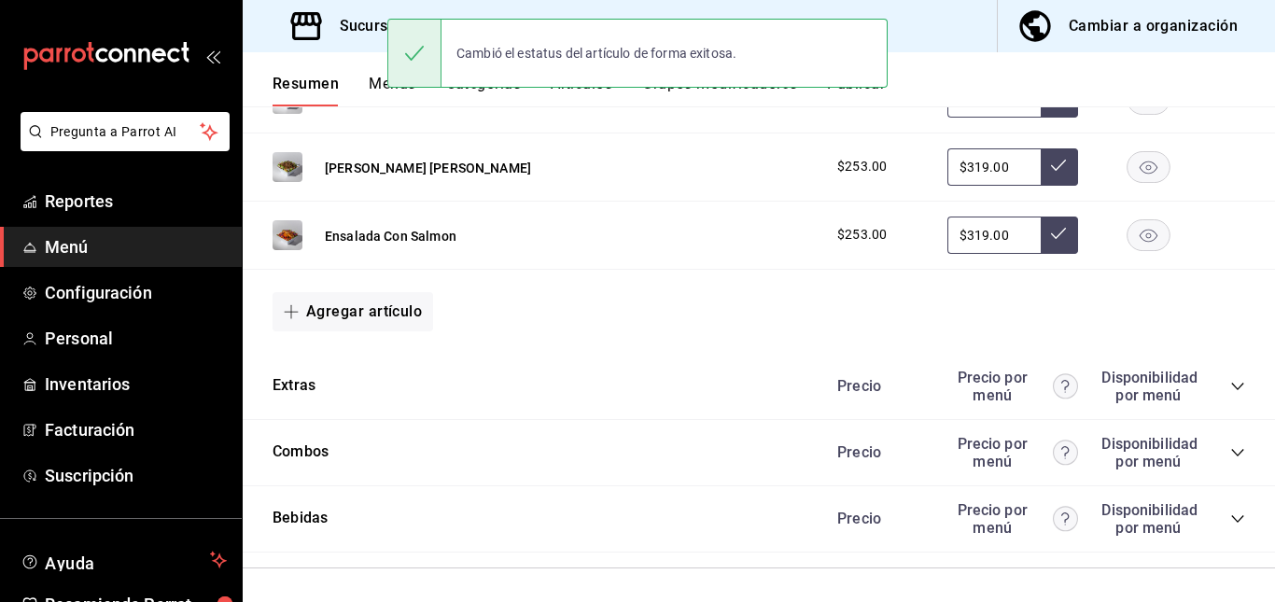
scroll to position [2020, 0]
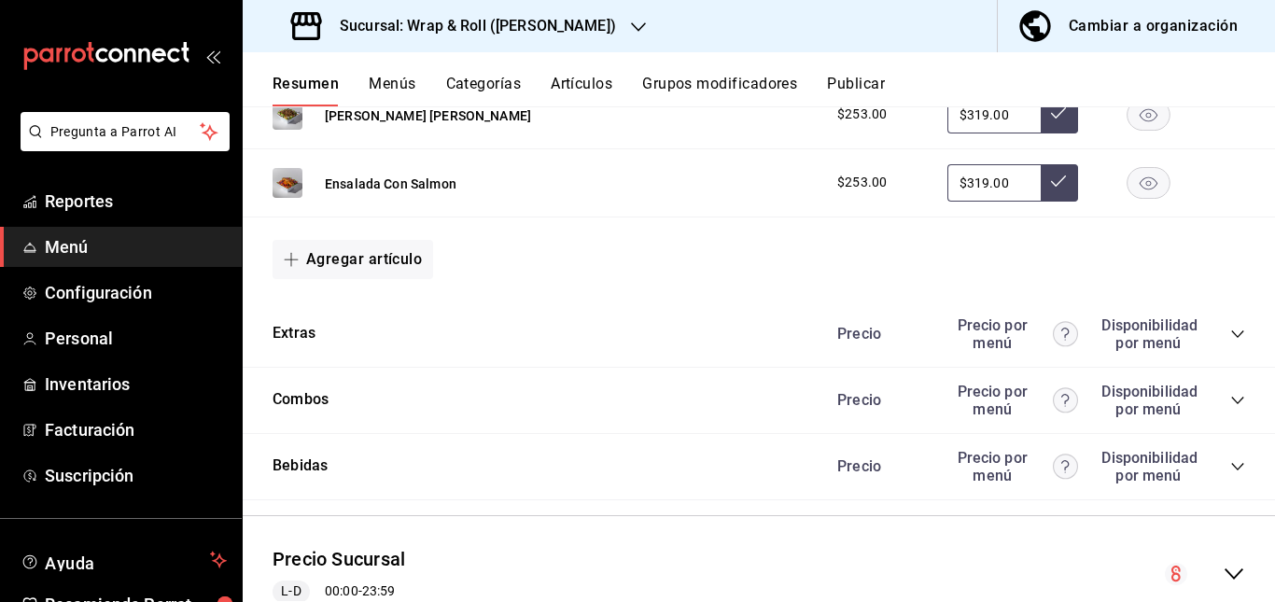
click at [1143, 198] on rect "button" at bounding box center [1148, 182] width 43 height 31
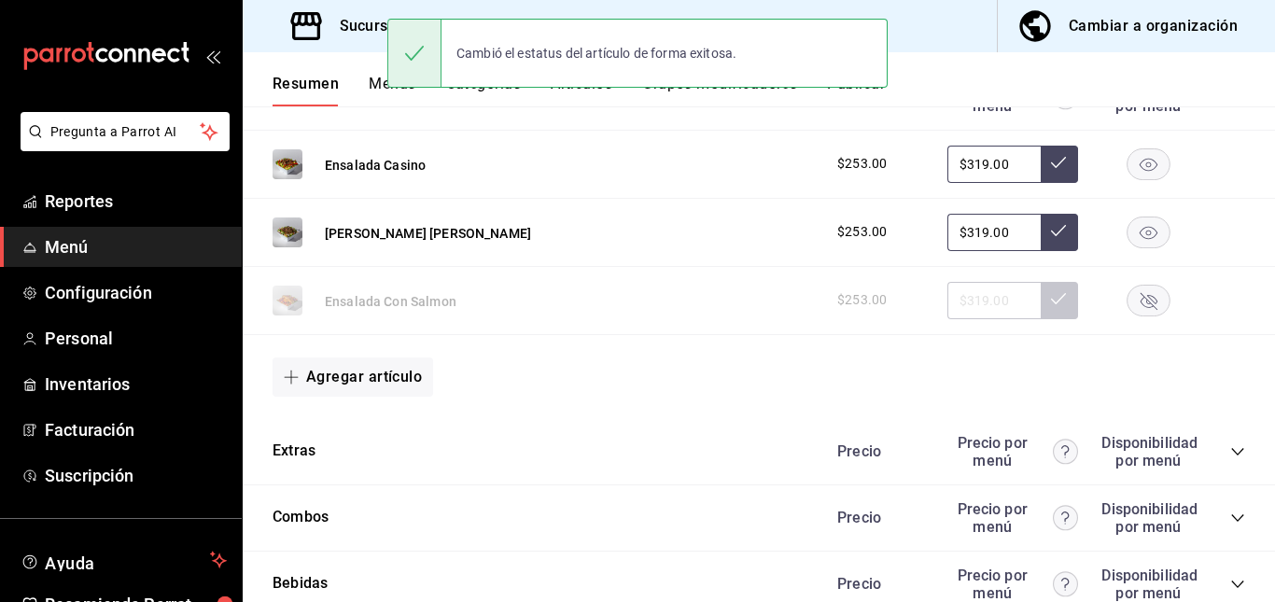
scroll to position [1901, 0]
click at [862, 96] on button "Publicar" at bounding box center [856, 91] width 58 height 32
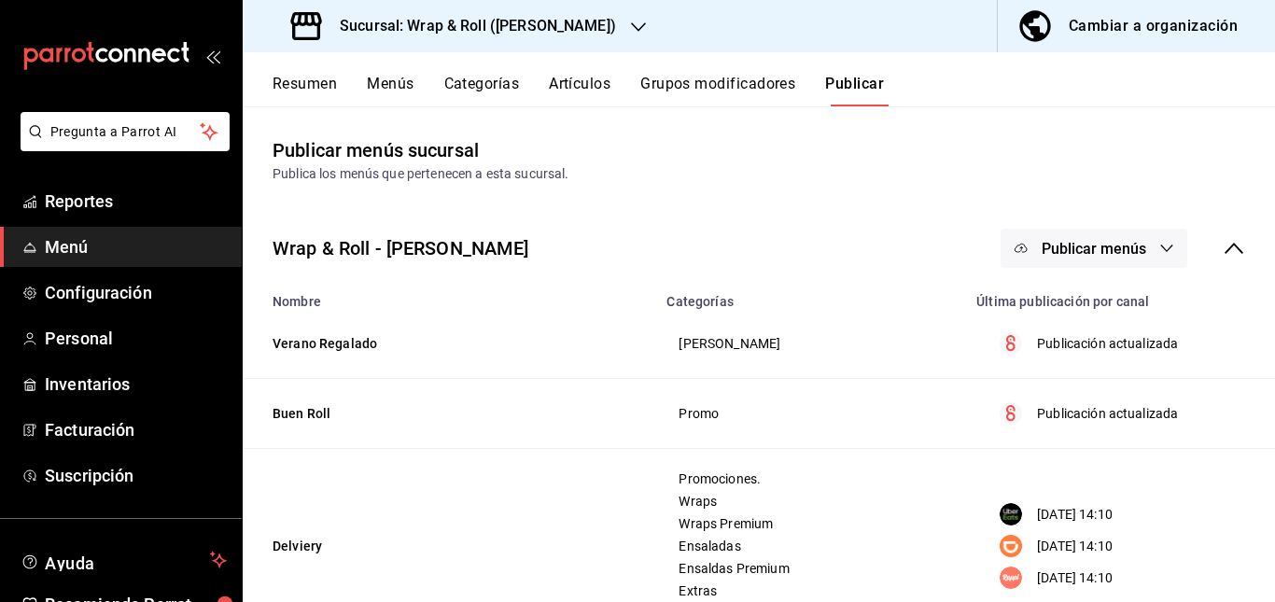
click at [1112, 251] on span "Publicar menús" at bounding box center [1093, 249] width 104 height 18
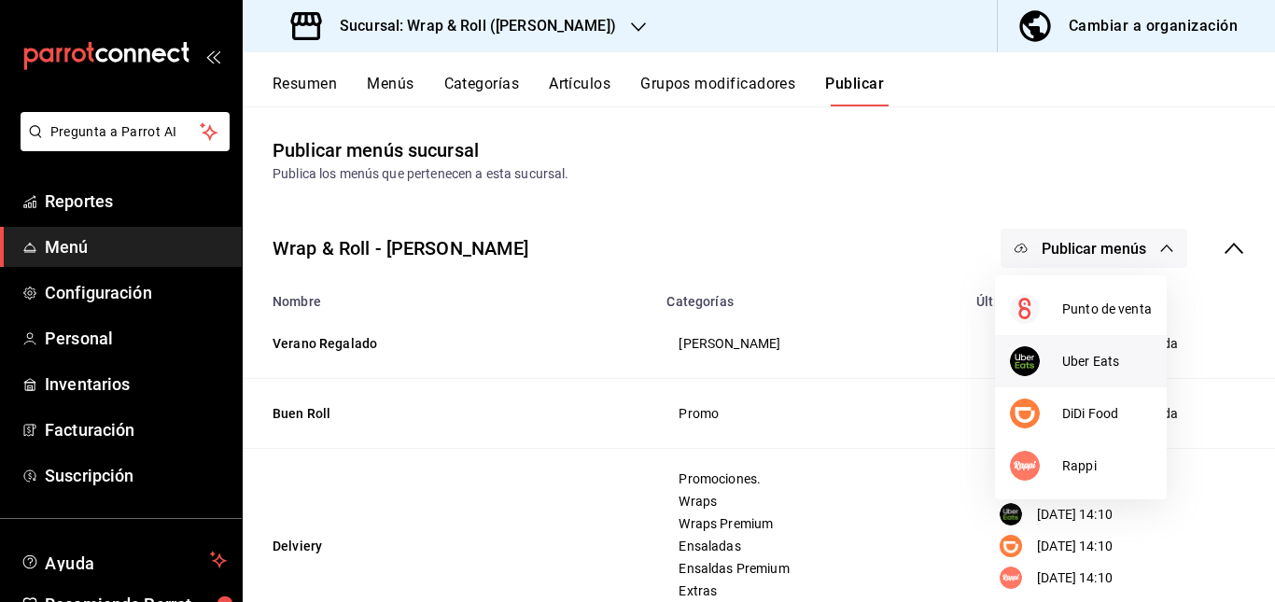
click at [1064, 355] on span "Uber Eats" at bounding box center [1107, 362] width 90 height 20
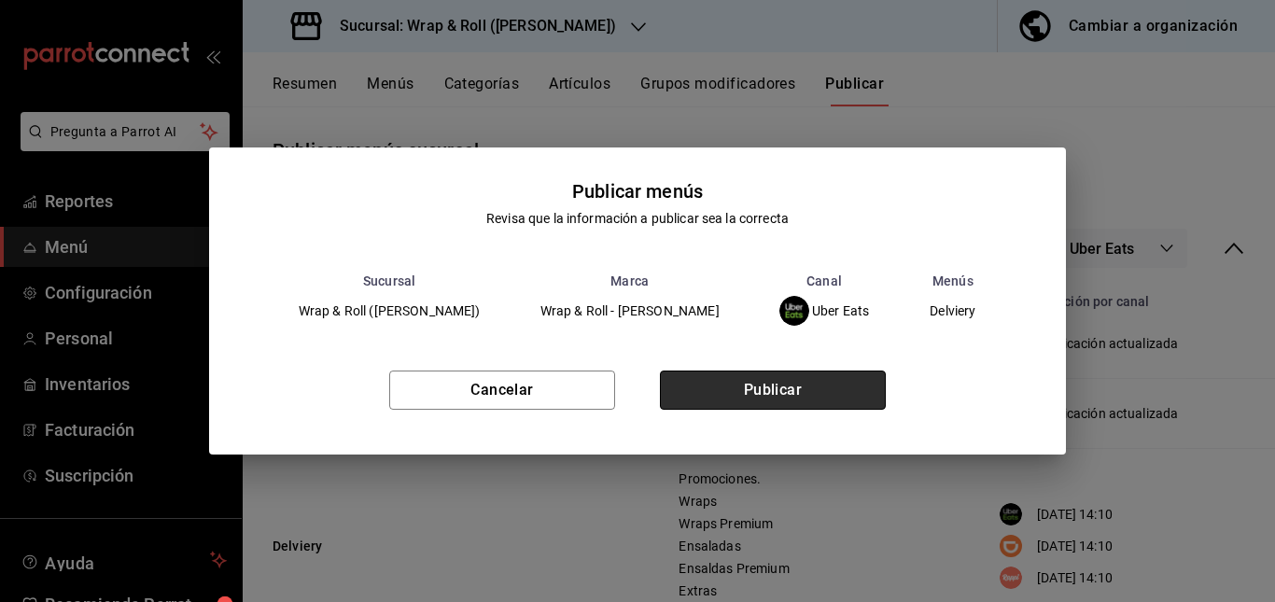
click at [782, 407] on button "Publicar" at bounding box center [773, 389] width 226 height 39
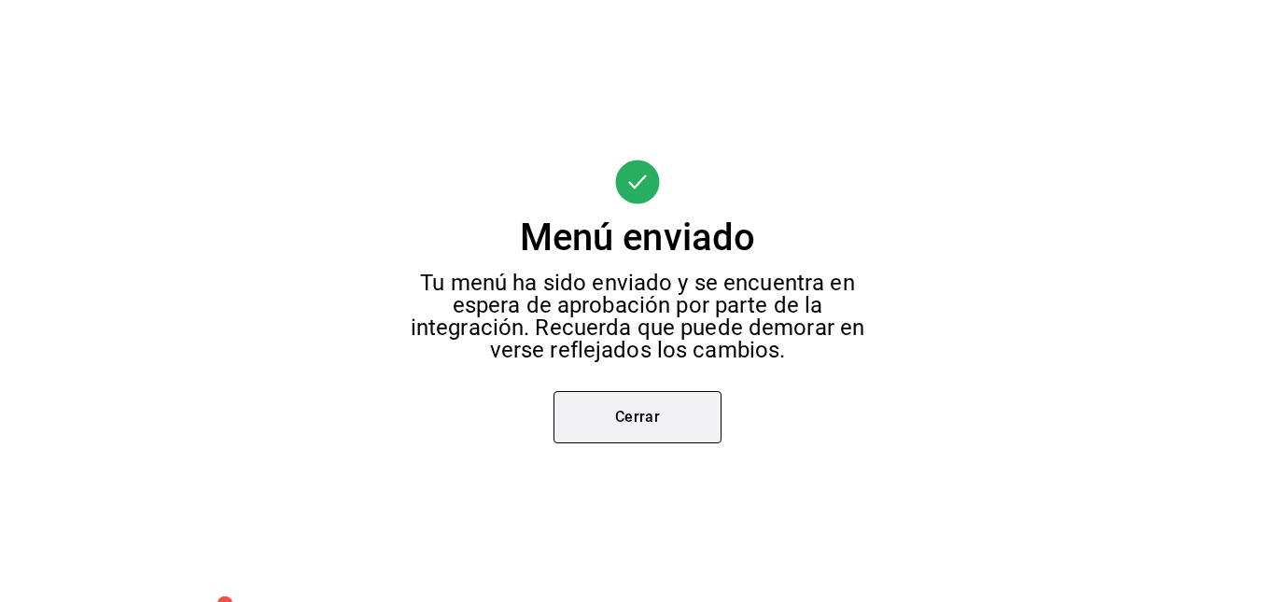
click at [620, 425] on button "Cerrar" at bounding box center [637, 417] width 168 height 52
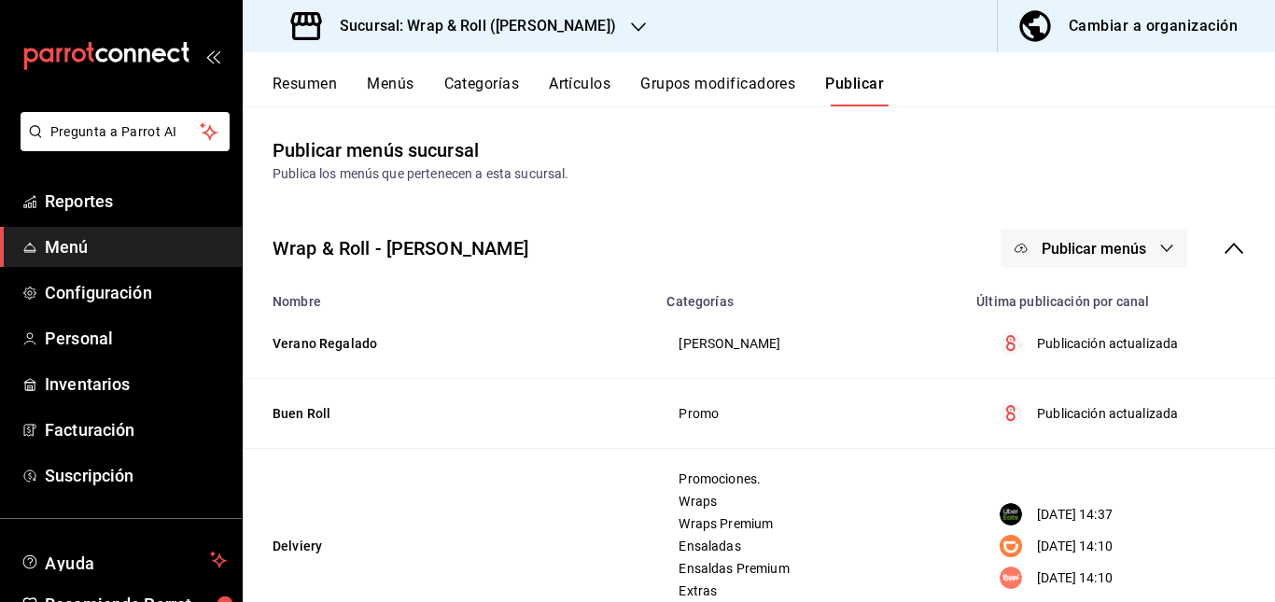
click at [1128, 233] on button "Publicar menús" at bounding box center [1093, 248] width 187 height 39
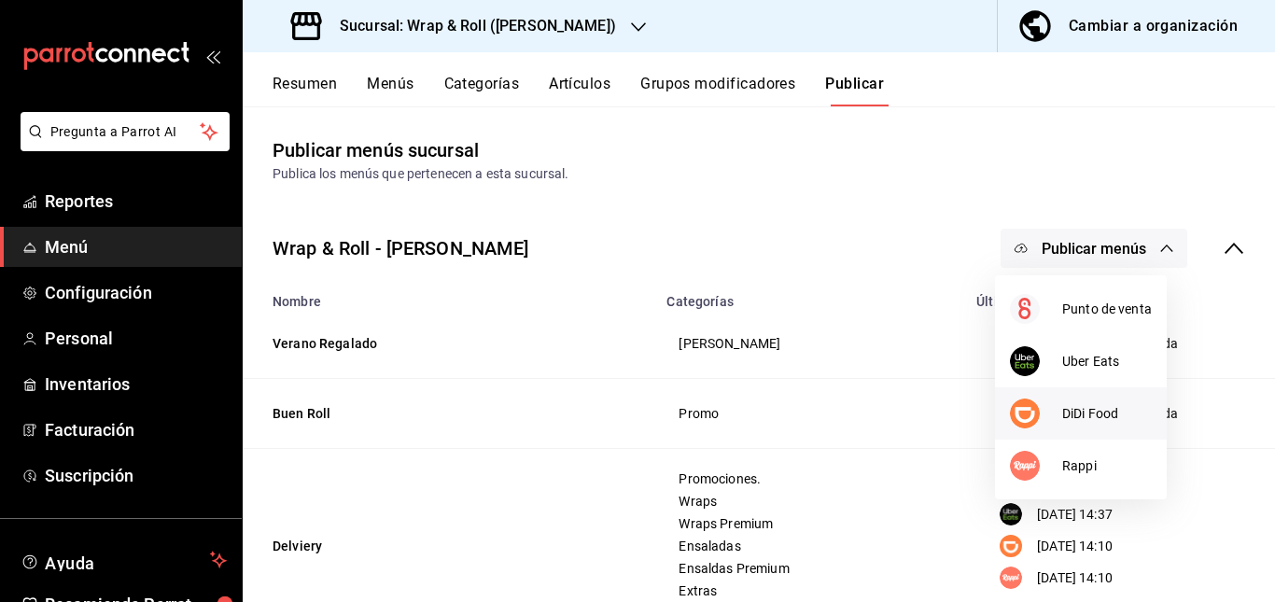
click at [1058, 401] on div at bounding box center [1036, 413] width 52 height 30
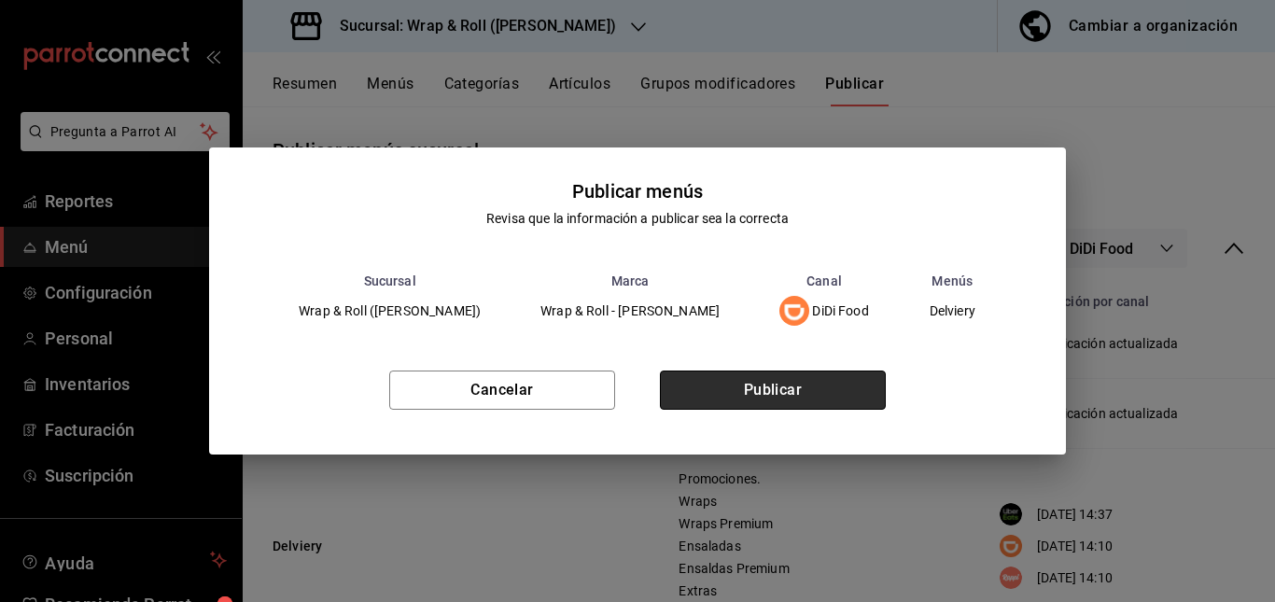
click at [768, 393] on button "Publicar" at bounding box center [773, 389] width 226 height 39
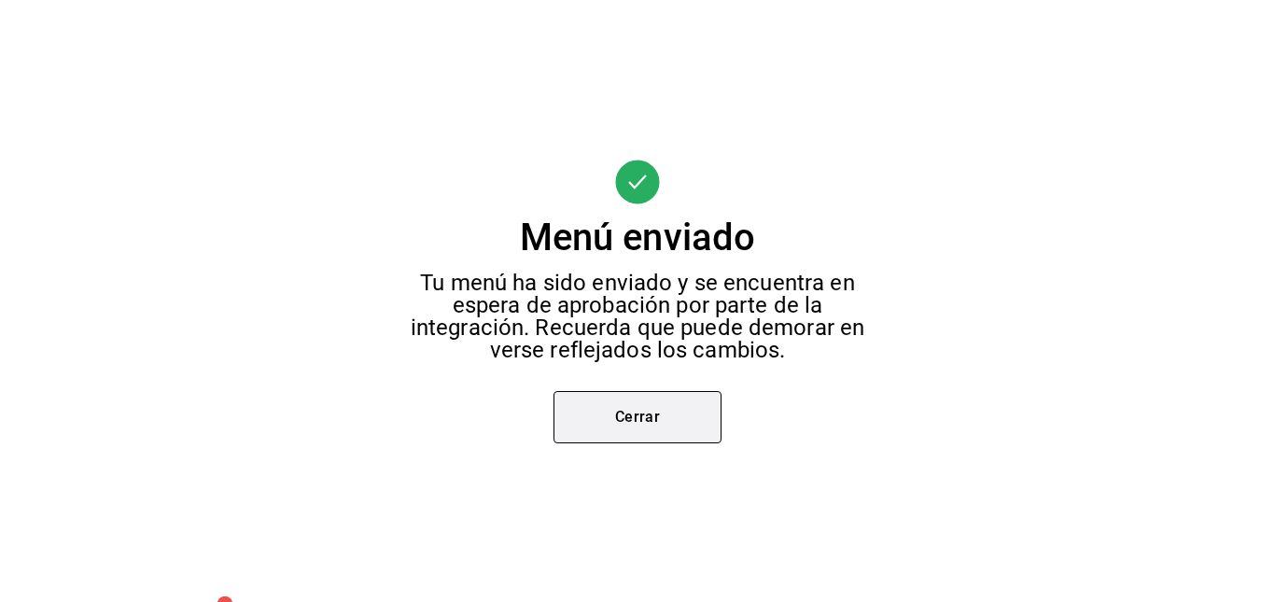
click at [632, 398] on button "Cerrar" at bounding box center [637, 417] width 168 height 52
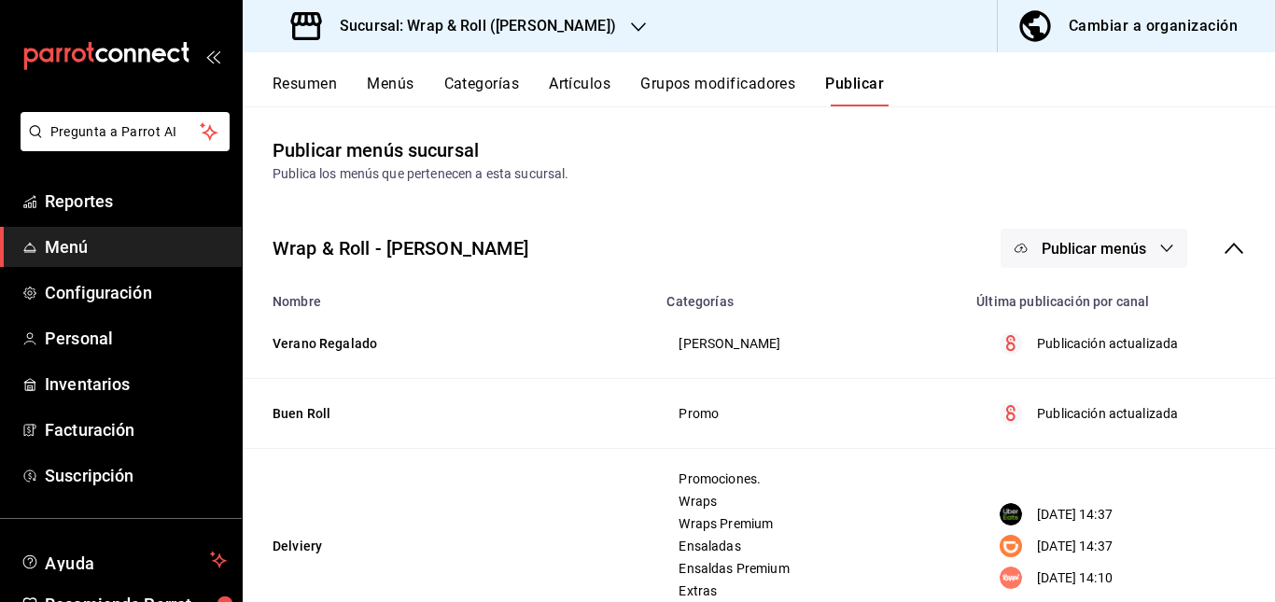
click at [1115, 242] on span "Publicar menús" at bounding box center [1093, 249] width 104 height 18
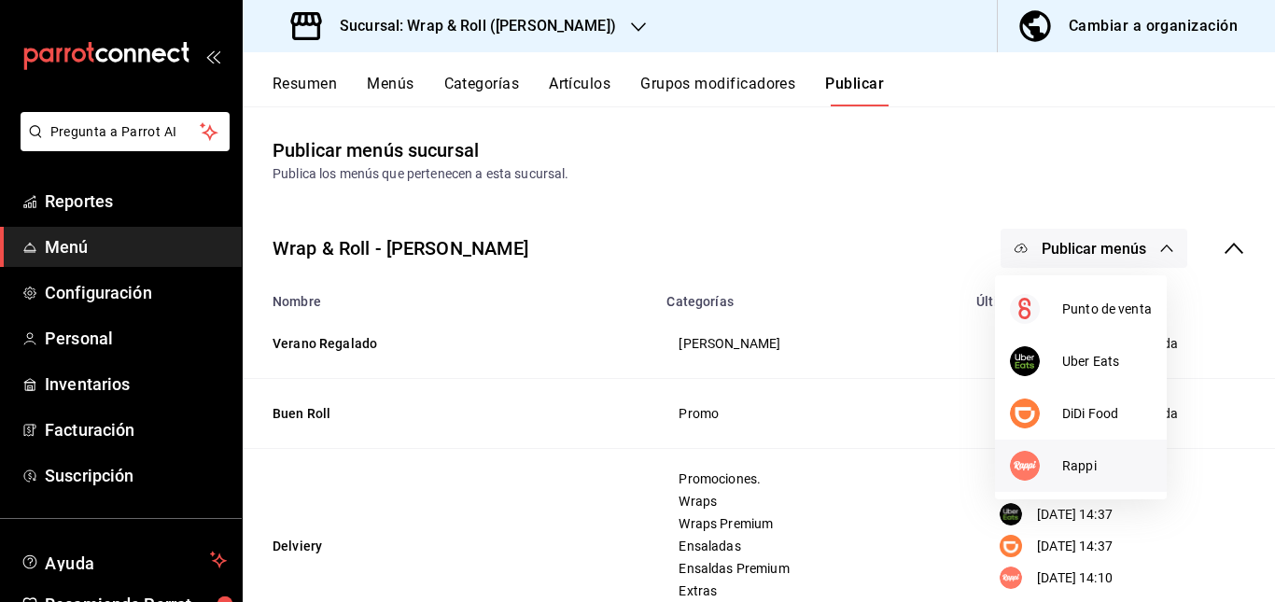
click at [1054, 460] on div at bounding box center [1036, 466] width 52 height 30
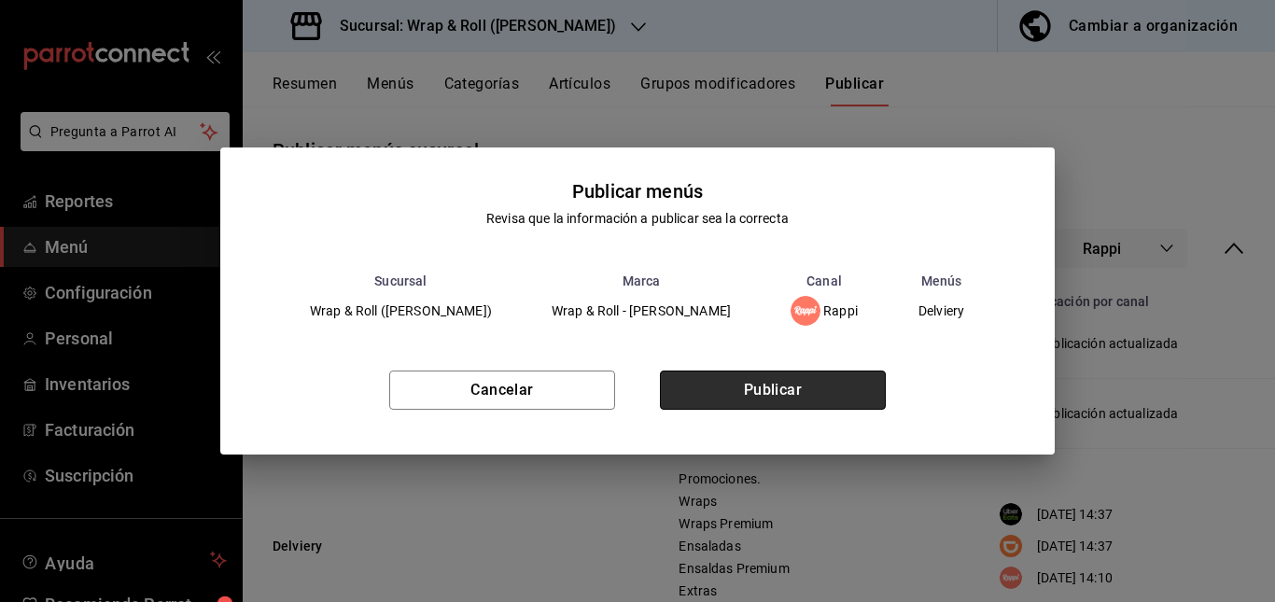
click at [761, 401] on button "Publicar" at bounding box center [773, 389] width 226 height 39
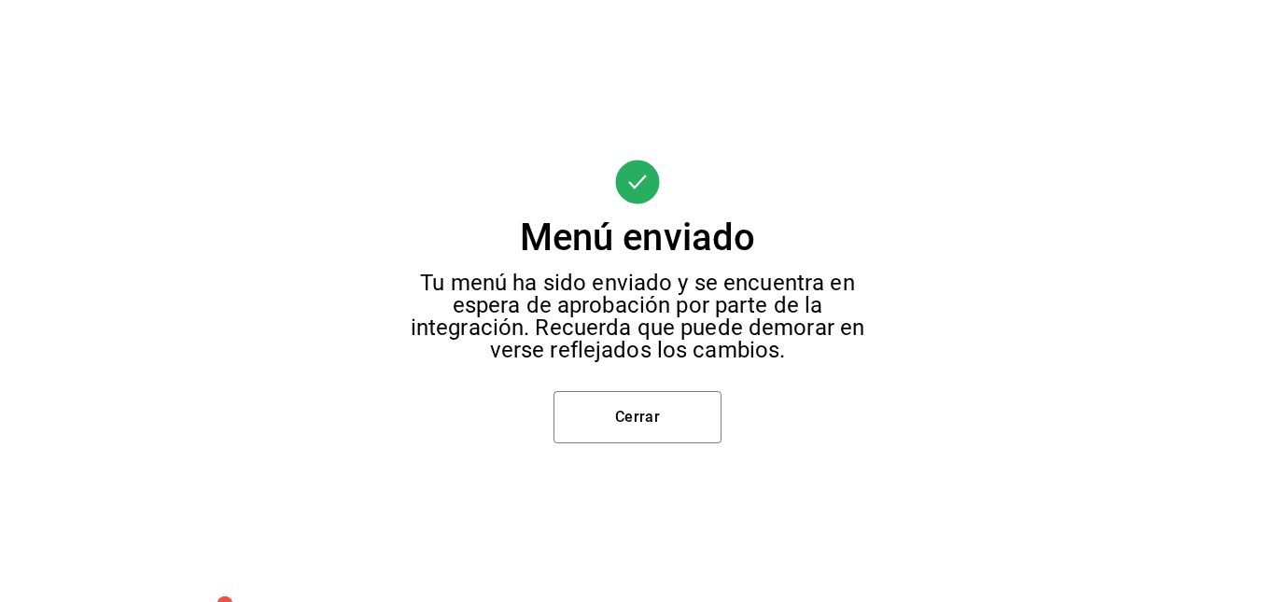
click at [642, 444] on div "Menú enviado Tu menú ha sido enviado y se encuentra en espera de aprobación por…" at bounding box center [637, 301] width 1275 height 602
click at [642, 425] on button "Cerrar" at bounding box center [637, 417] width 168 height 52
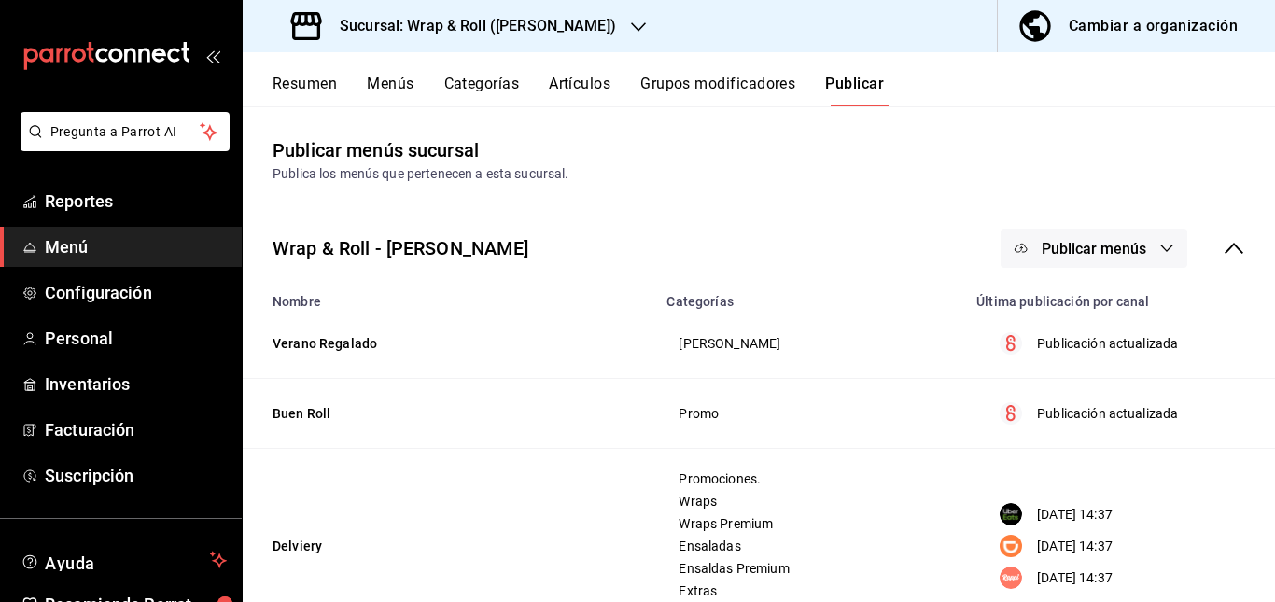
click at [307, 91] on button "Resumen" at bounding box center [304, 91] width 64 height 32
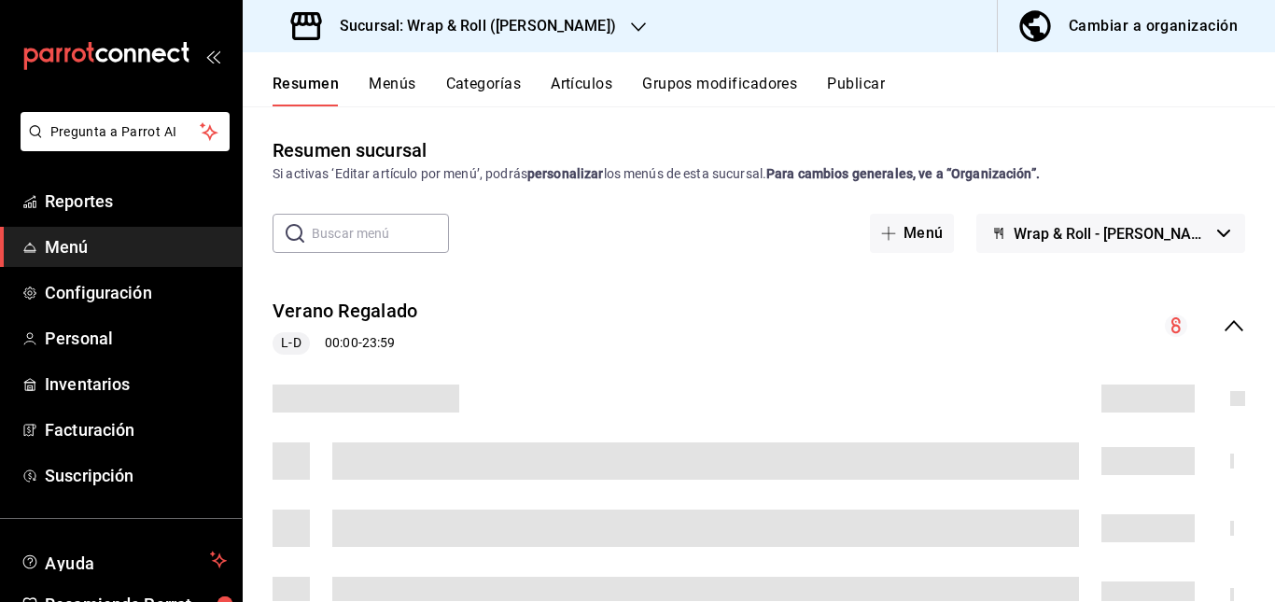
click at [587, 308] on div "Verano Regalado L-D 00:00 - 23:59" at bounding box center [759, 326] width 1032 height 87
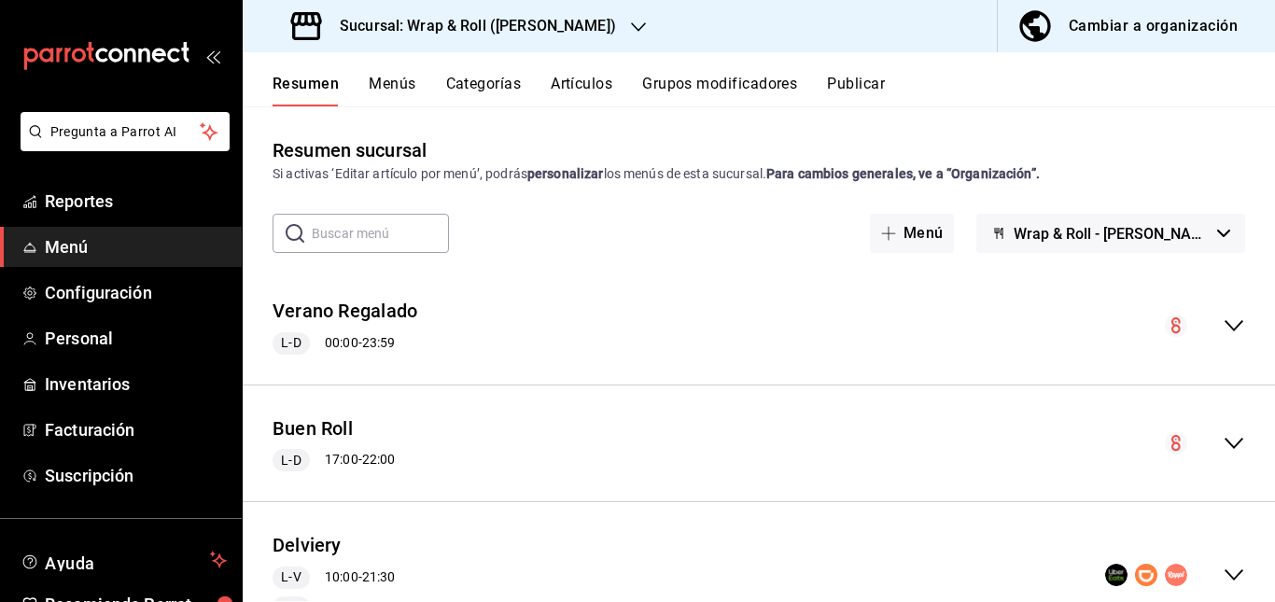
scroll to position [202, 0]
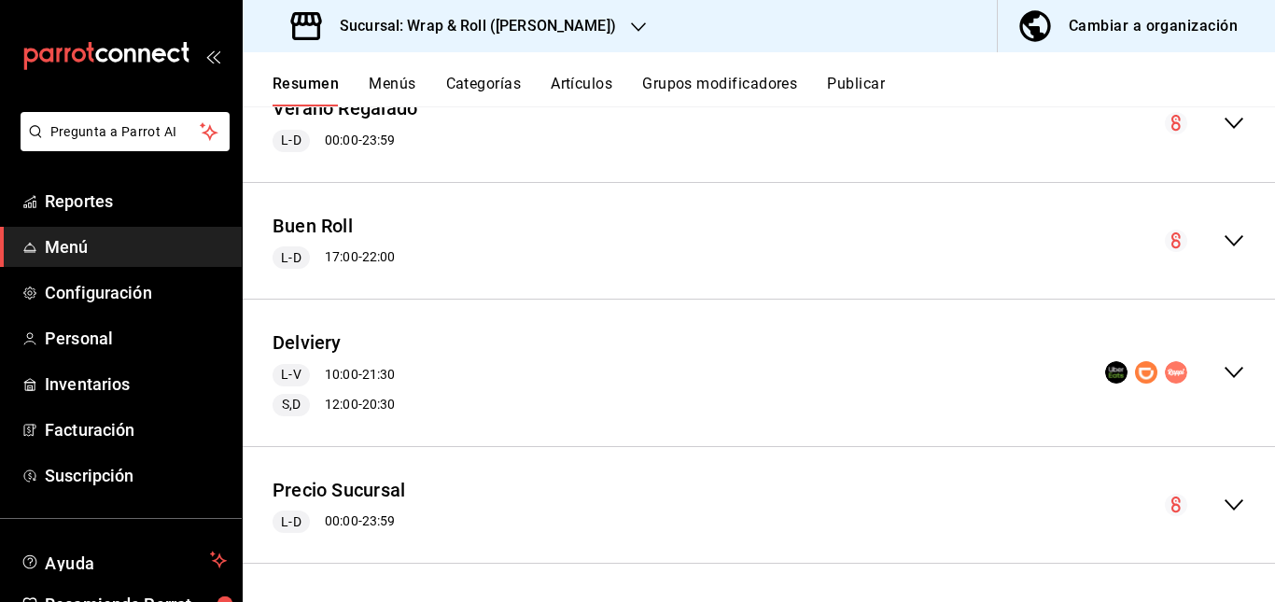
click at [548, 383] on div "Delviery L-V 10:00 - 21:30 S,D 12:00 - 20:30" at bounding box center [759, 372] width 1032 height 117
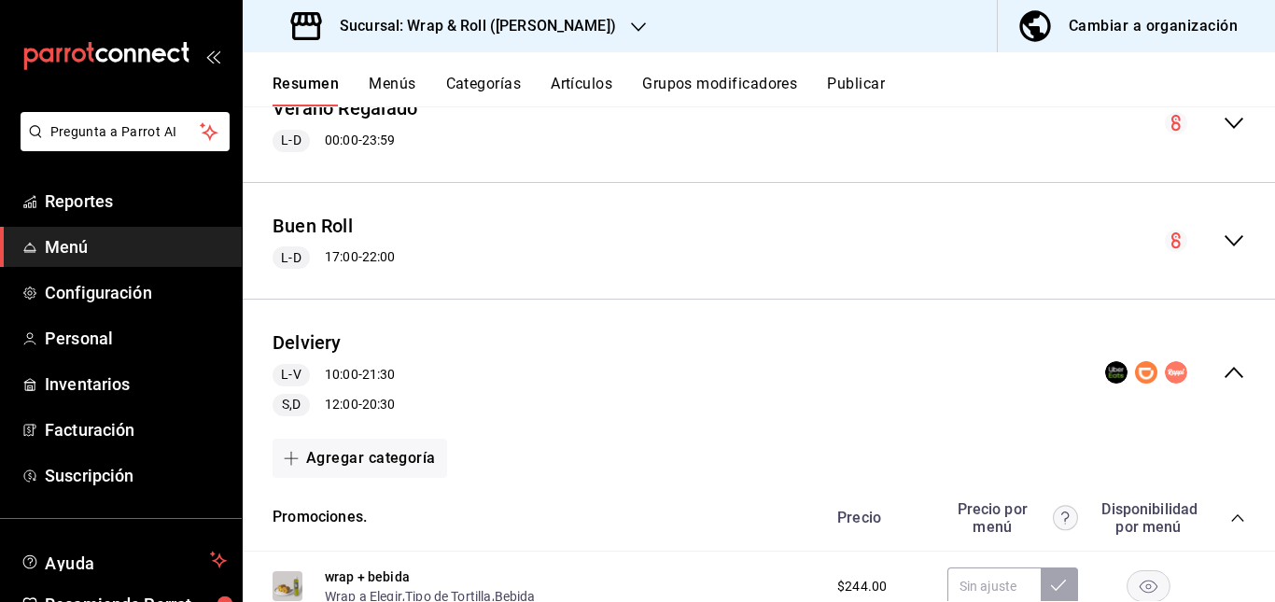
click at [1230, 521] on icon "collapse-category-row" at bounding box center [1237, 517] width 15 height 15
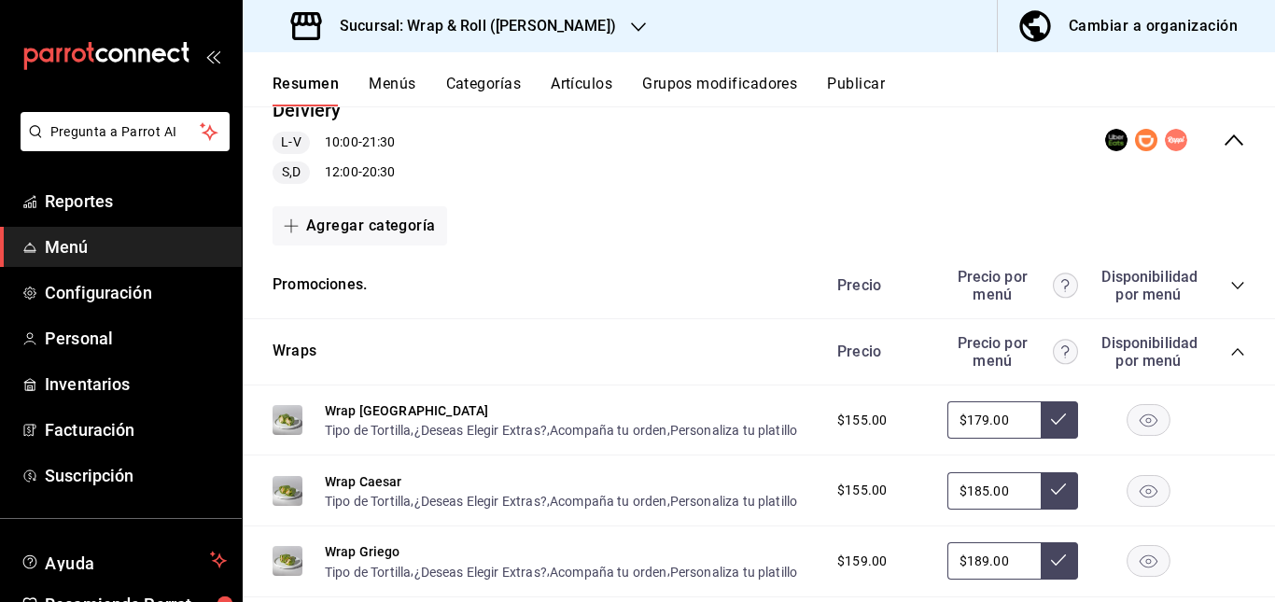
scroll to position [436, 0]
click at [1230, 347] on icon "collapse-category-row" at bounding box center [1237, 350] width 15 height 15
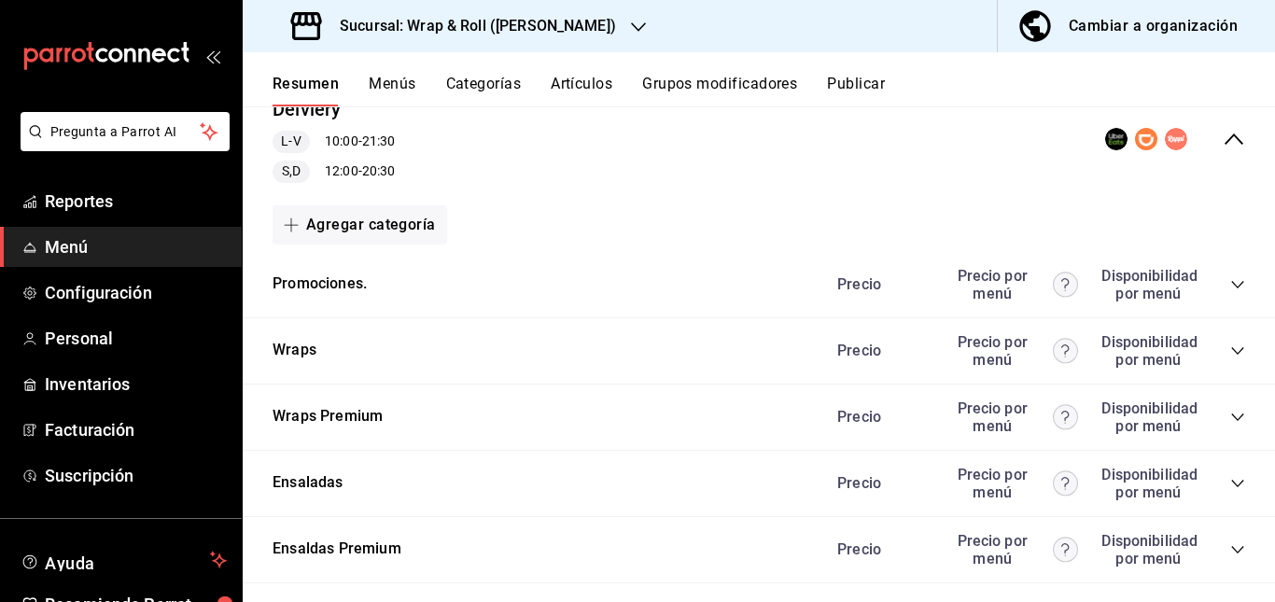
scroll to position [569, 0]
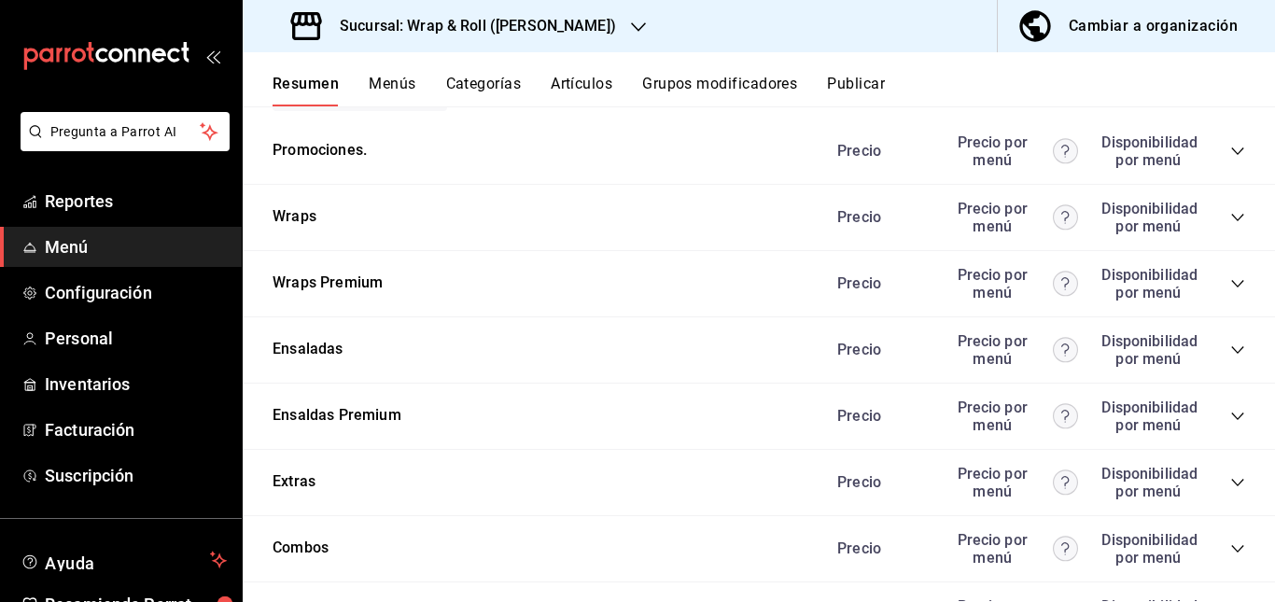
click at [1230, 280] on icon "collapse-category-row" at bounding box center [1237, 283] width 15 height 15
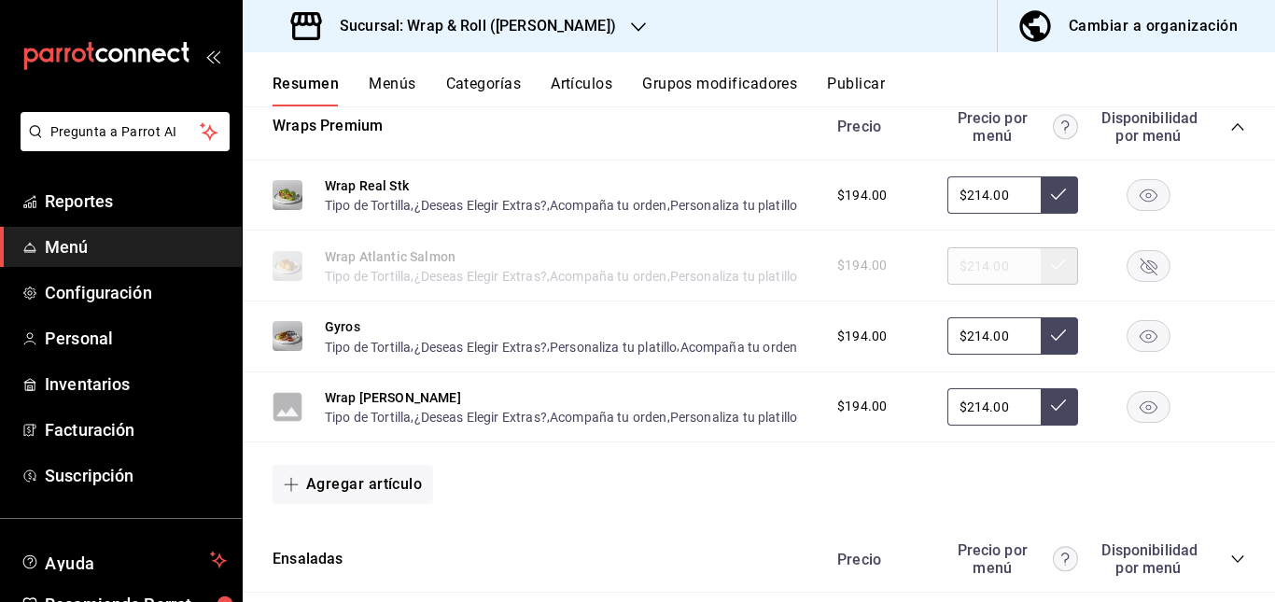
scroll to position [729, 0]
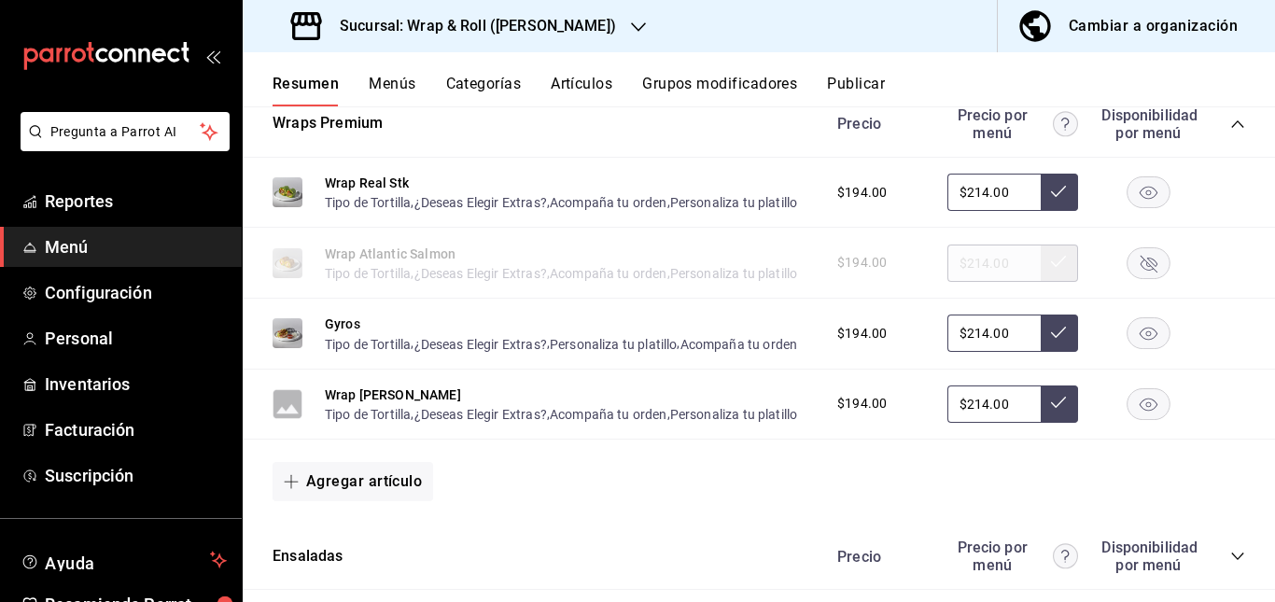
click at [1129, 203] on rect "button" at bounding box center [1148, 192] width 43 height 31
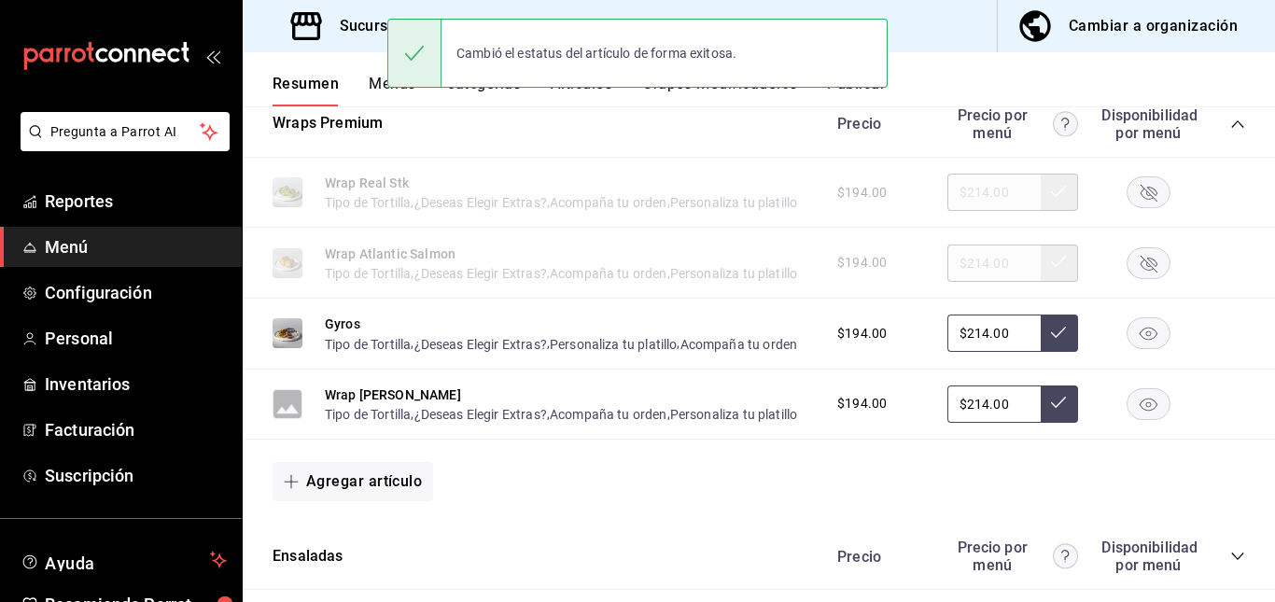
click at [1135, 349] on rect "button" at bounding box center [1148, 333] width 43 height 31
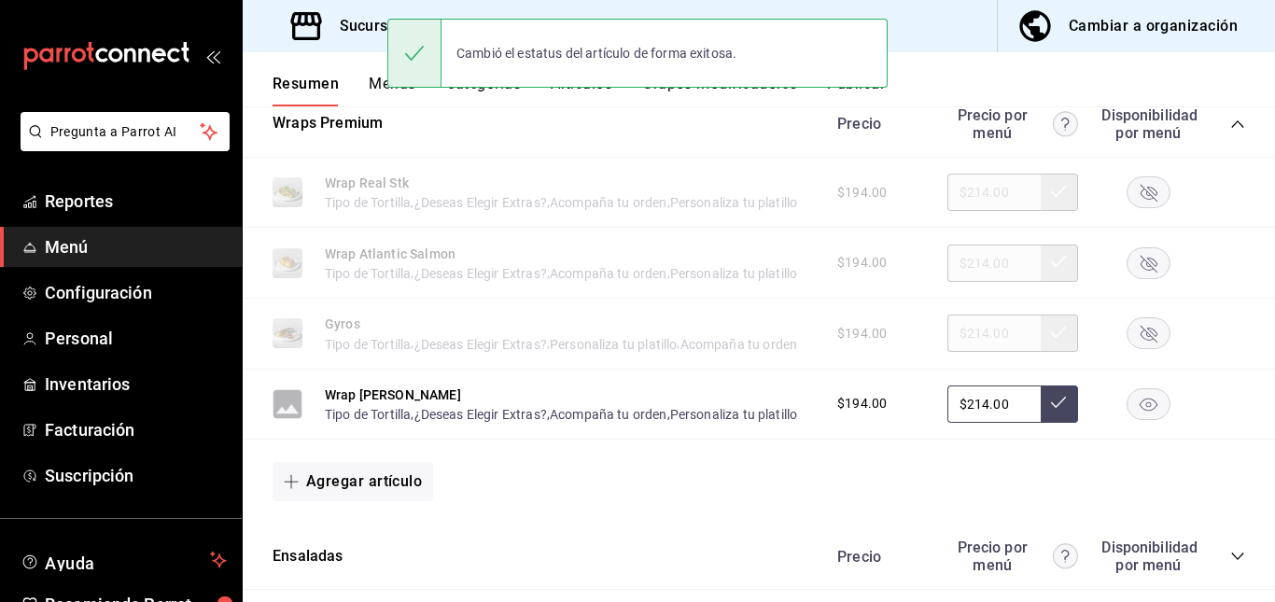
click at [1139, 419] on rect "button" at bounding box center [1148, 403] width 43 height 31
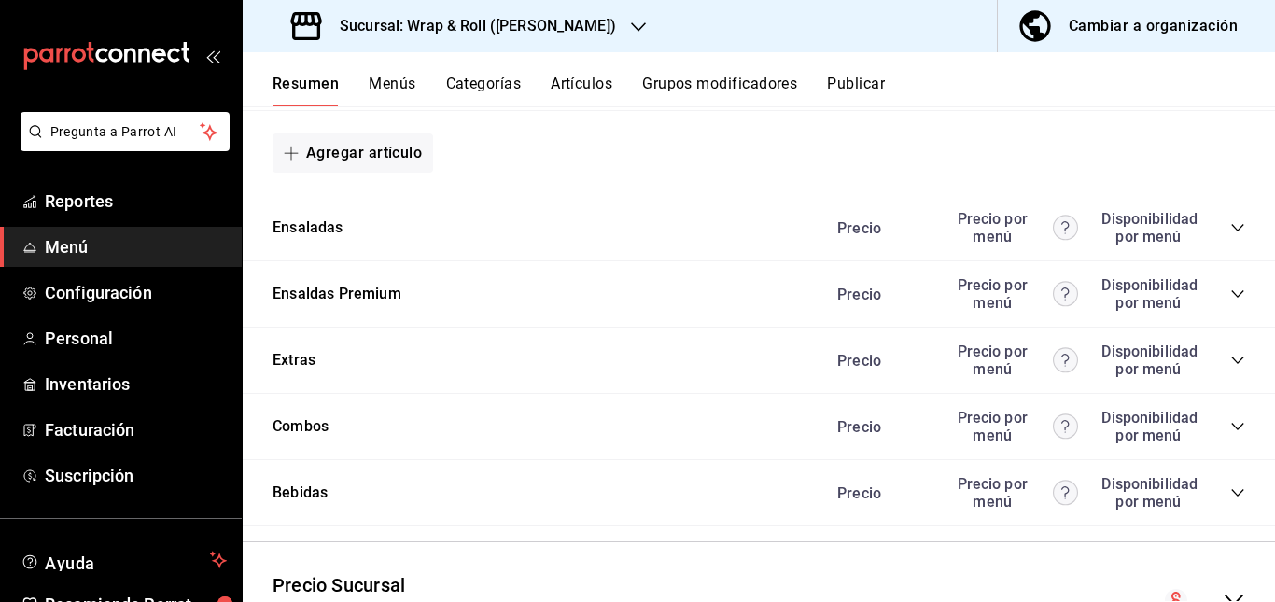
scroll to position [1058, 0]
click at [1230, 300] on icon "collapse-category-row" at bounding box center [1237, 293] width 15 height 15
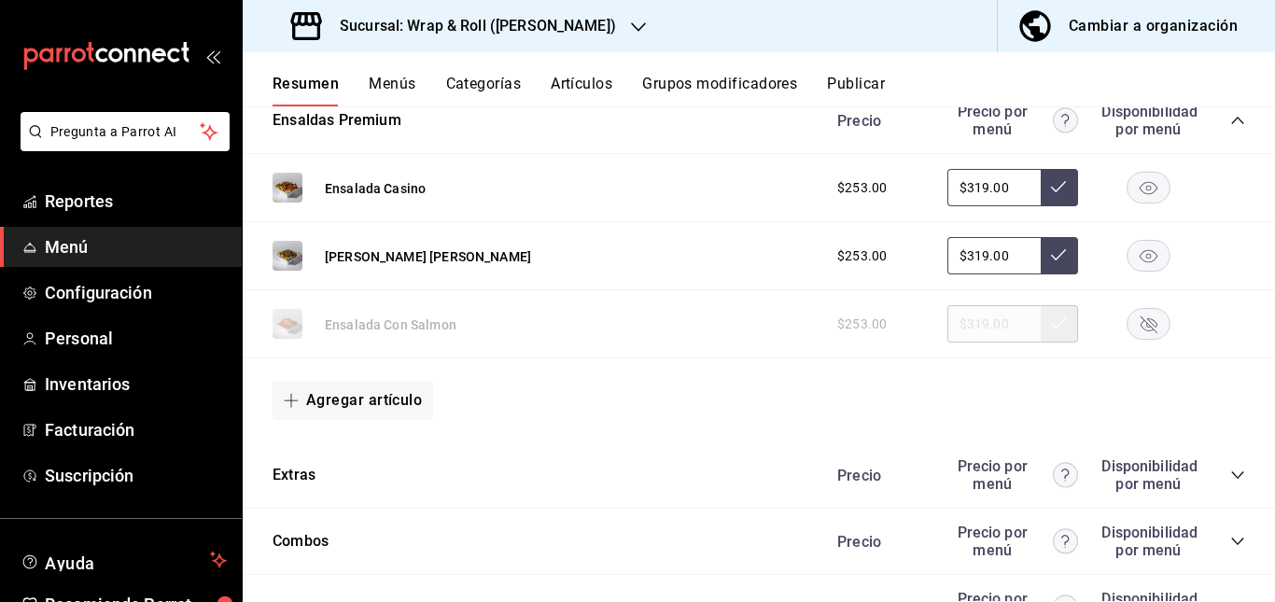
scroll to position [1233, 0]
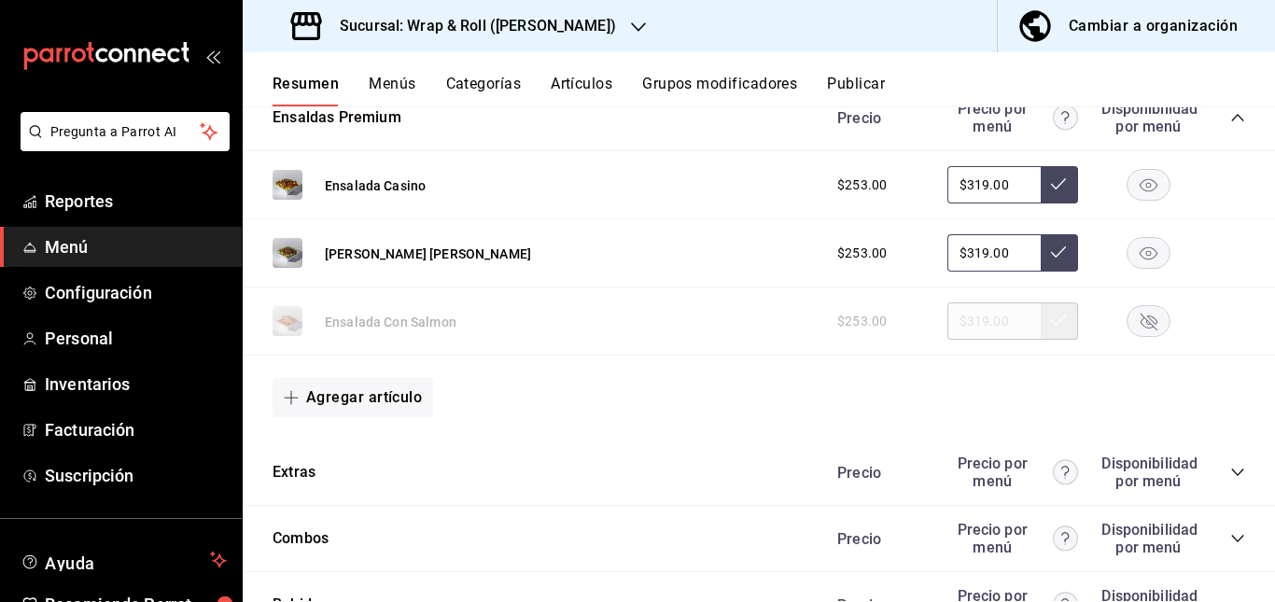
click at [1140, 201] on rect "button" at bounding box center [1148, 185] width 43 height 31
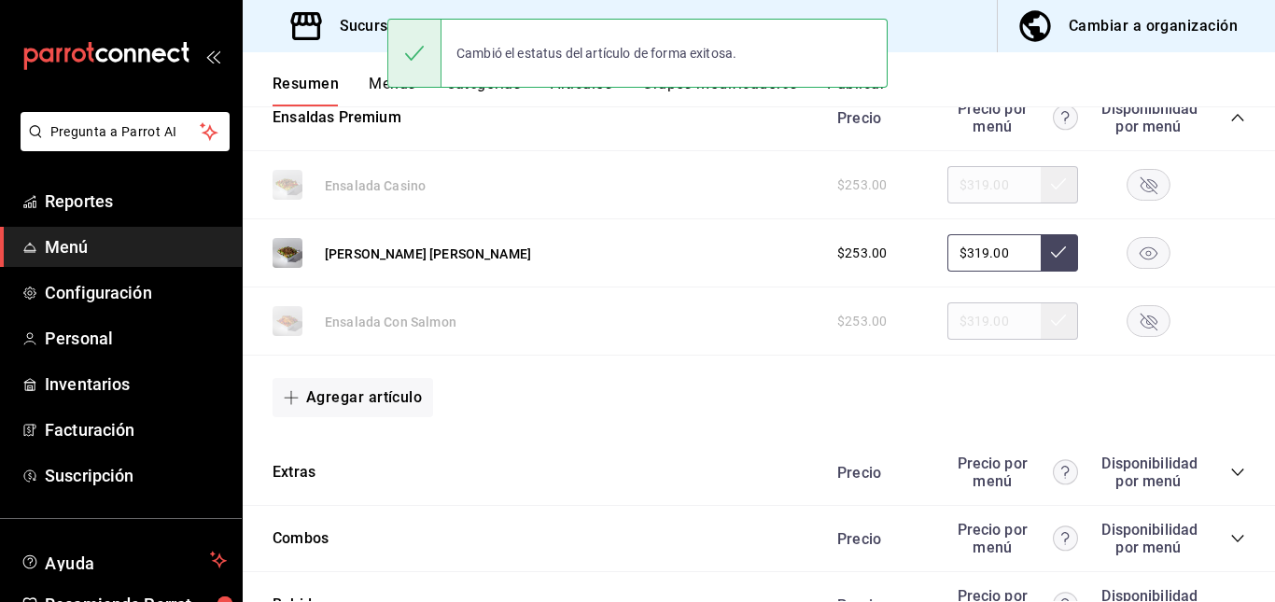
click at [1135, 269] on rect "button" at bounding box center [1148, 253] width 43 height 31
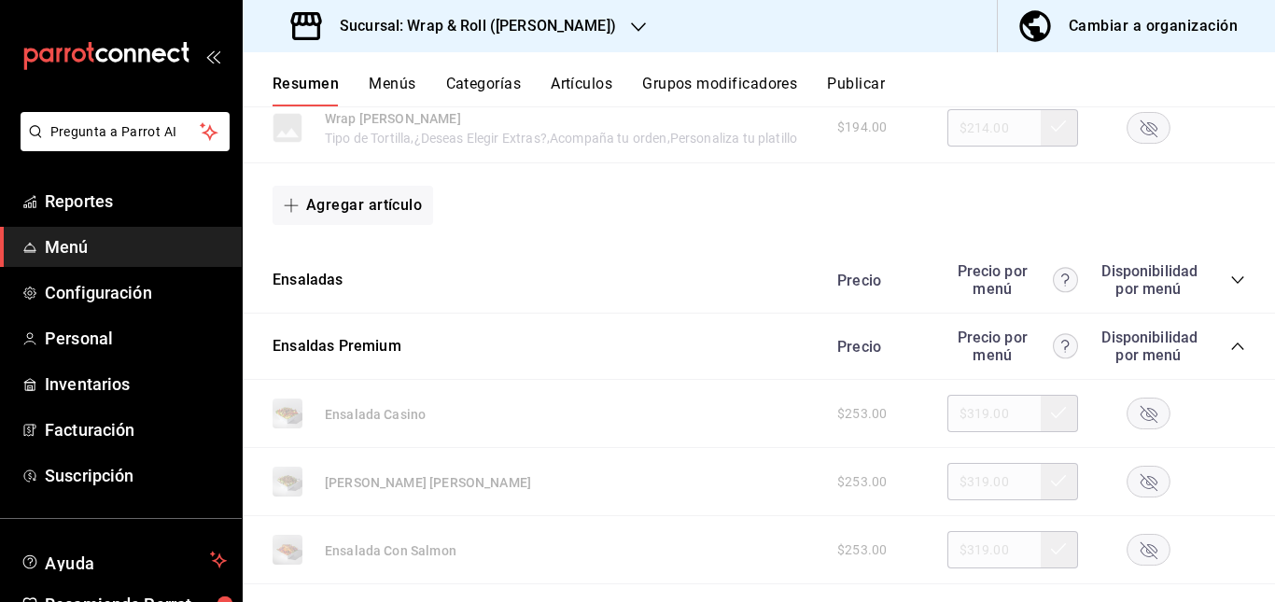
scroll to position [1001, 0]
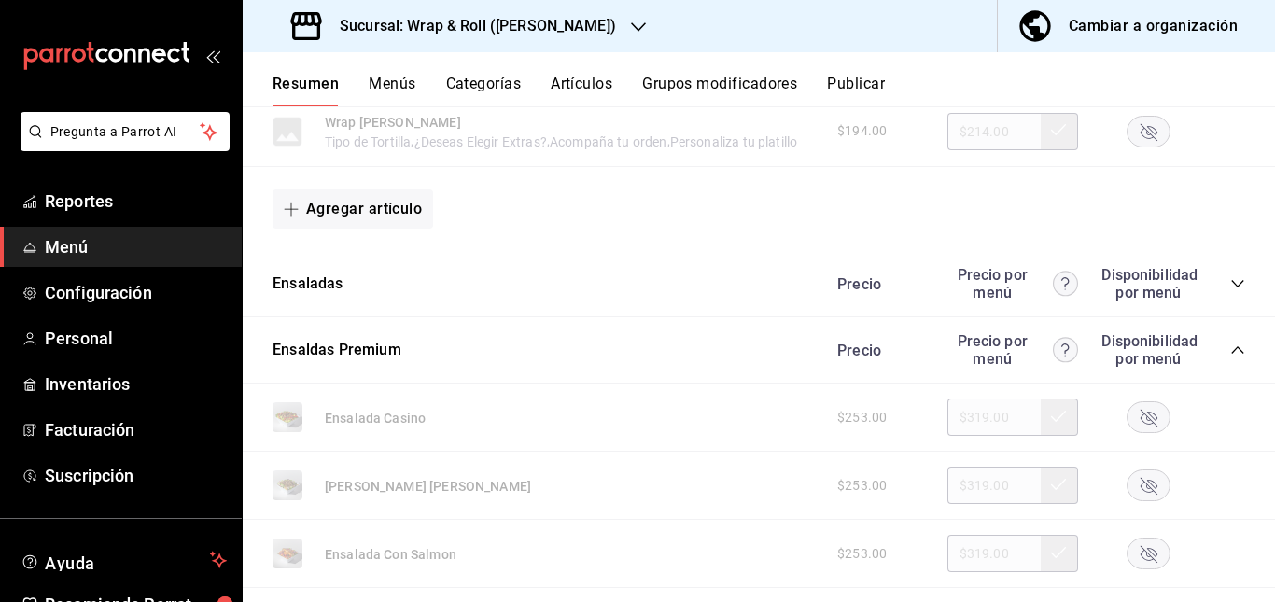
click at [590, 82] on button "Artículos" at bounding box center [581, 91] width 62 height 32
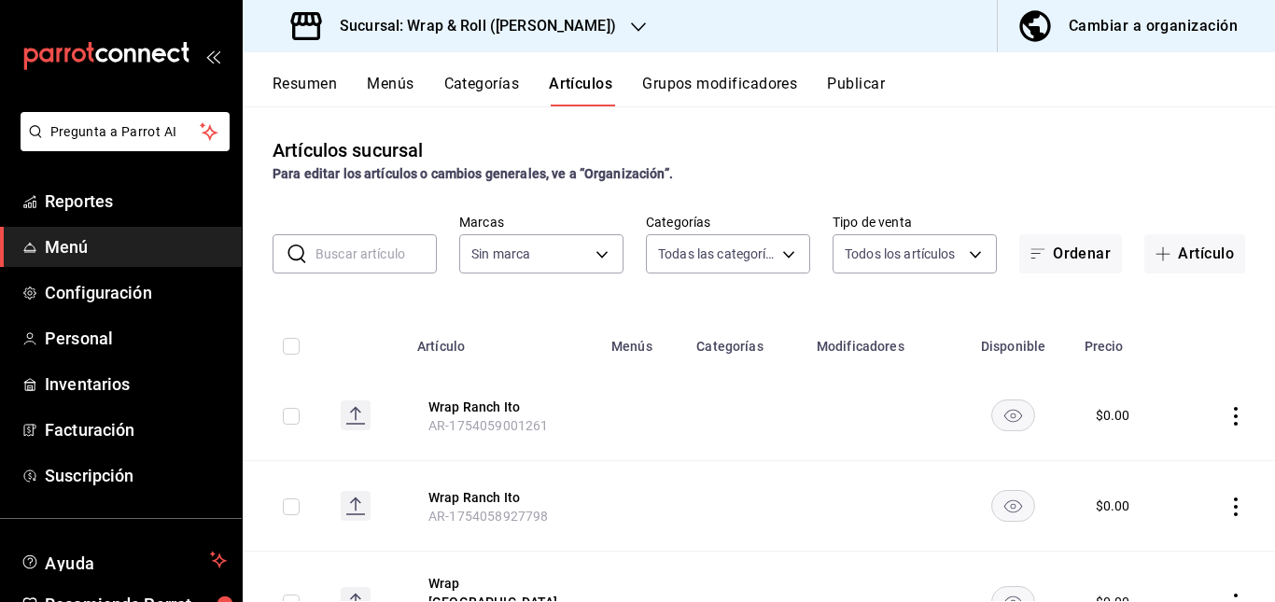
type input "90a958d4-80bb-40f7-9be8-f3b7302f18b2,6b196204-5ec4-4f8e-a2f7-289c7823bad6,99ec4…"
type input "acfbddca-dfdd-43bd-a64c-bf25b5834239"
click at [381, 254] on input "text" at bounding box center [375, 253] width 121 height 37
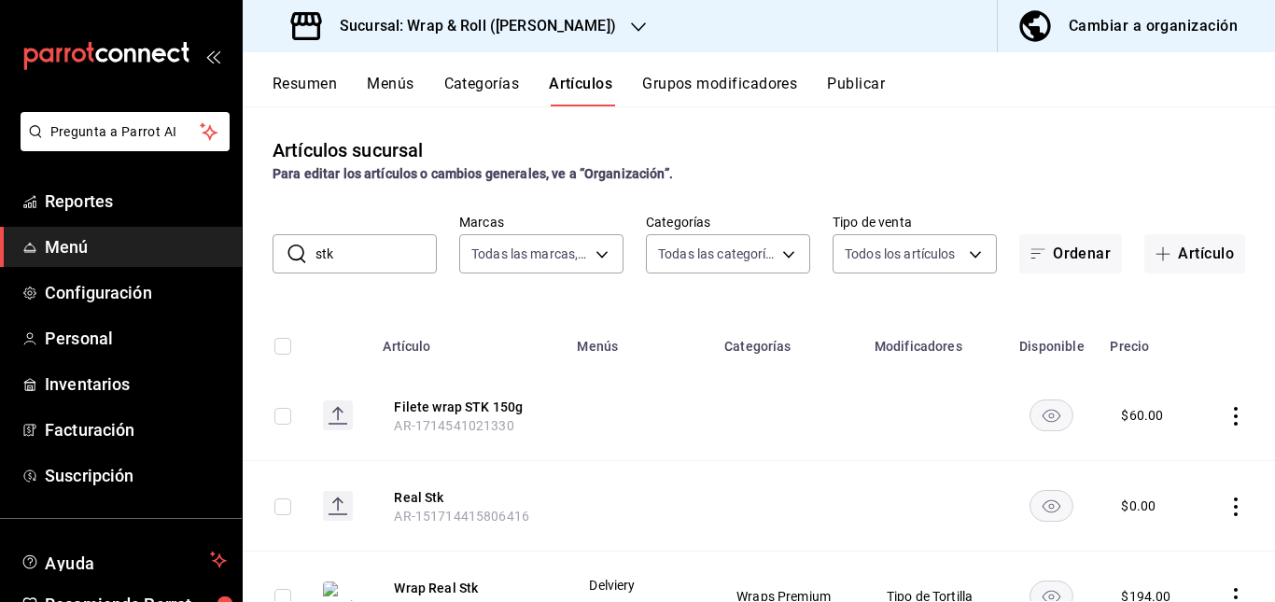
click at [714, 446] on td at bounding box center [788, 415] width 150 height 91
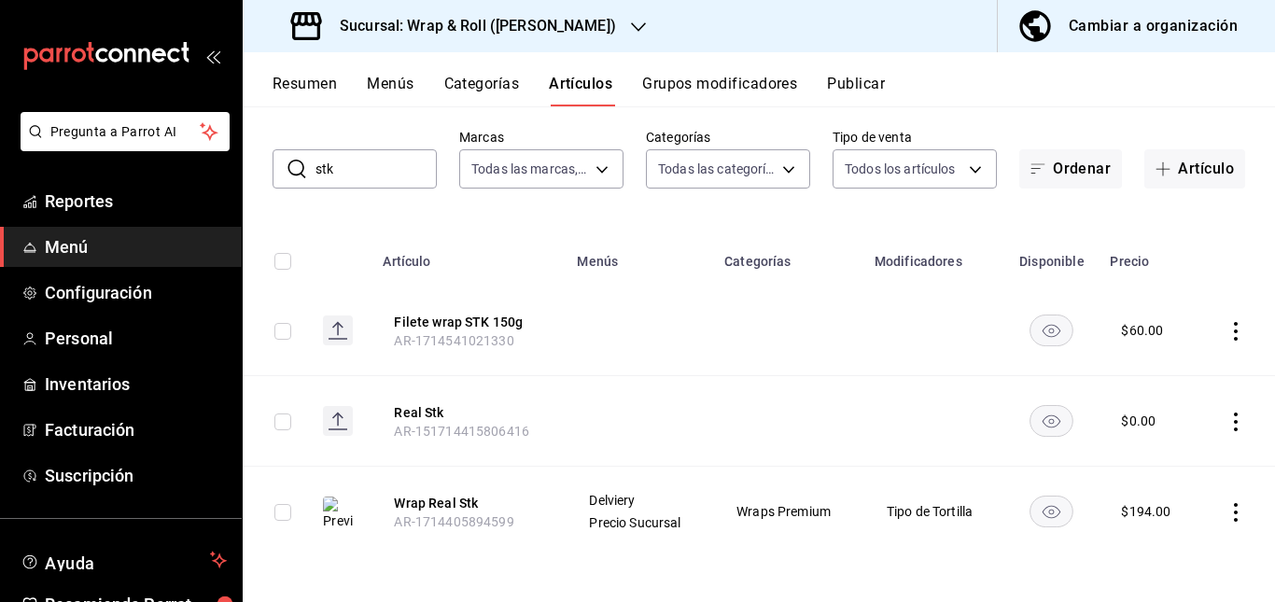
click at [1044, 321] on rect "availability-product" at bounding box center [1051, 329] width 43 height 31
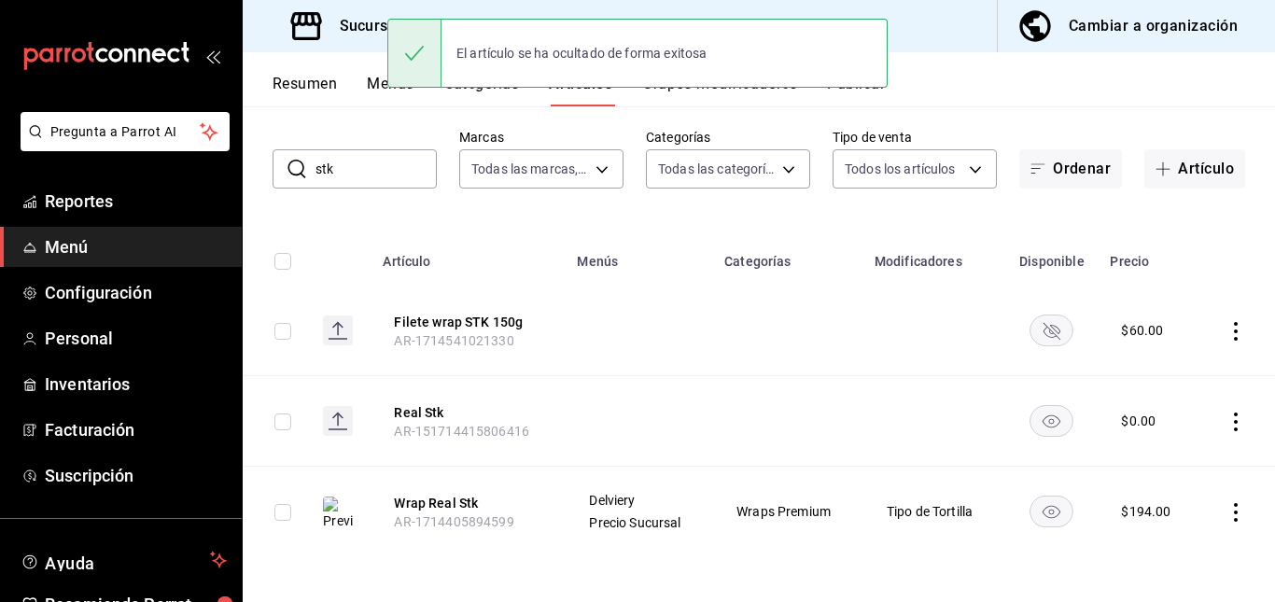
click at [1050, 406] on rect "availability-product" at bounding box center [1051, 420] width 43 height 31
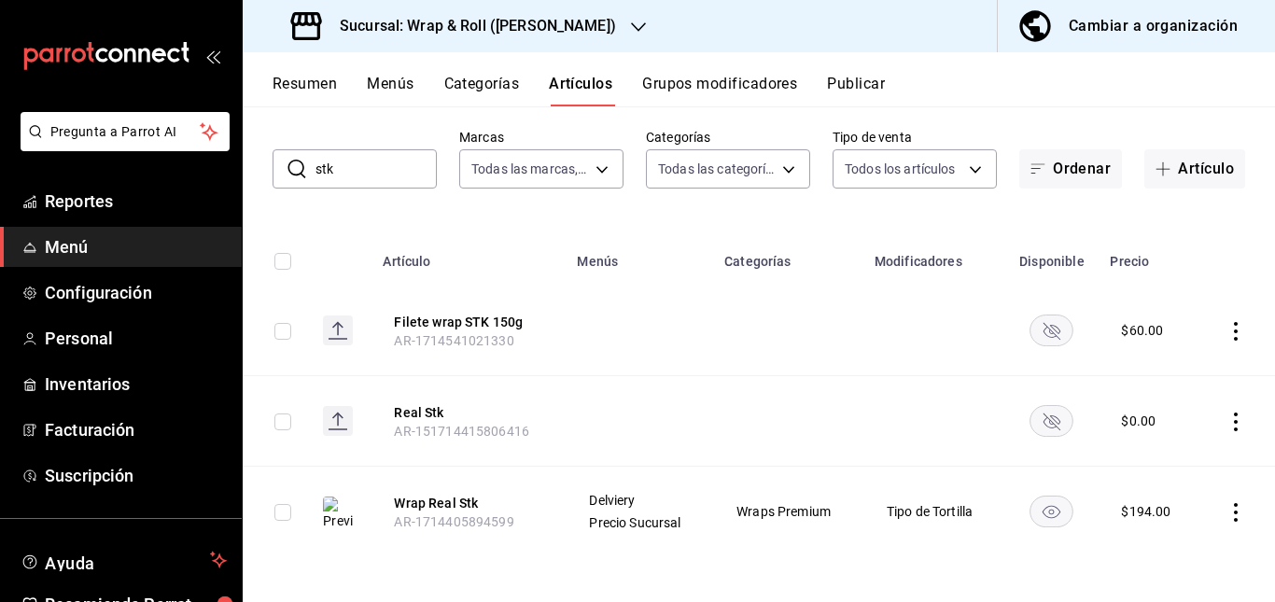
scroll to position [0, 0]
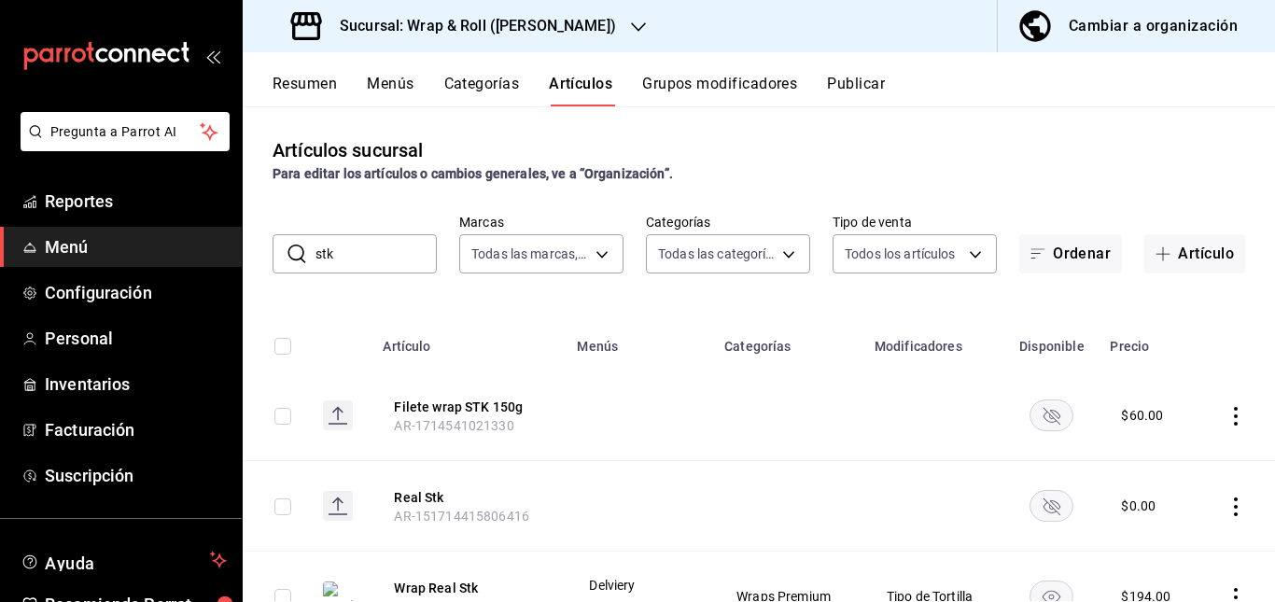
click at [392, 257] on input "stk" at bounding box center [375, 253] width 121 height 37
type input "s"
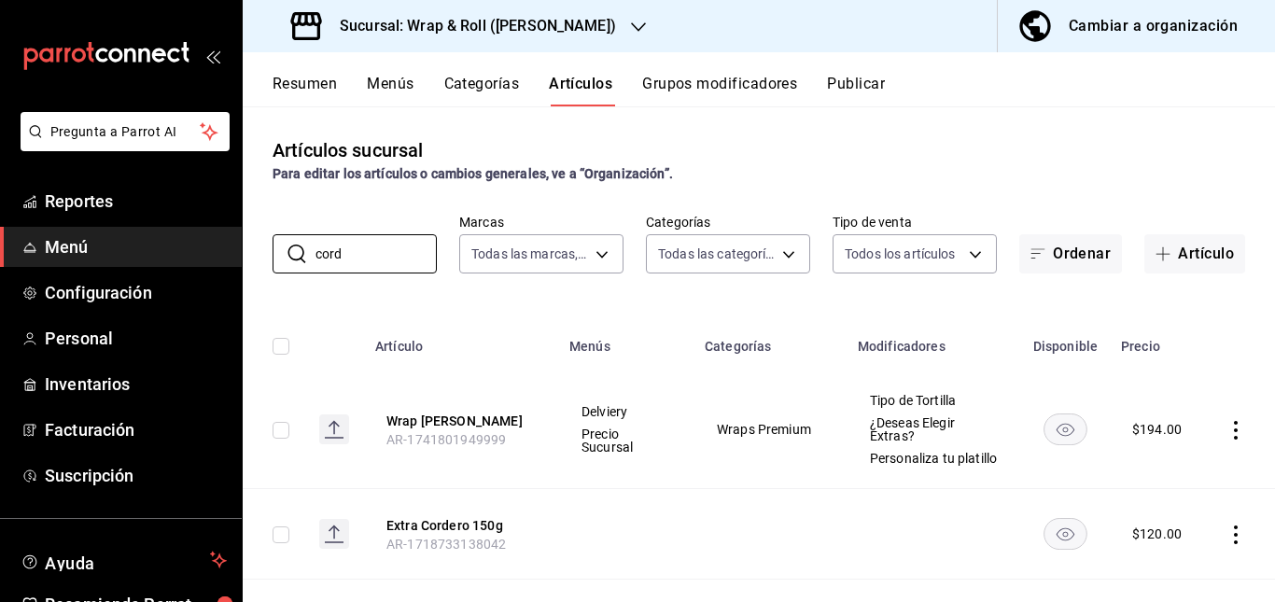
type input "cord"
click at [702, 424] on td "Wraps Premium" at bounding box center [769, 429] width 153 height 118
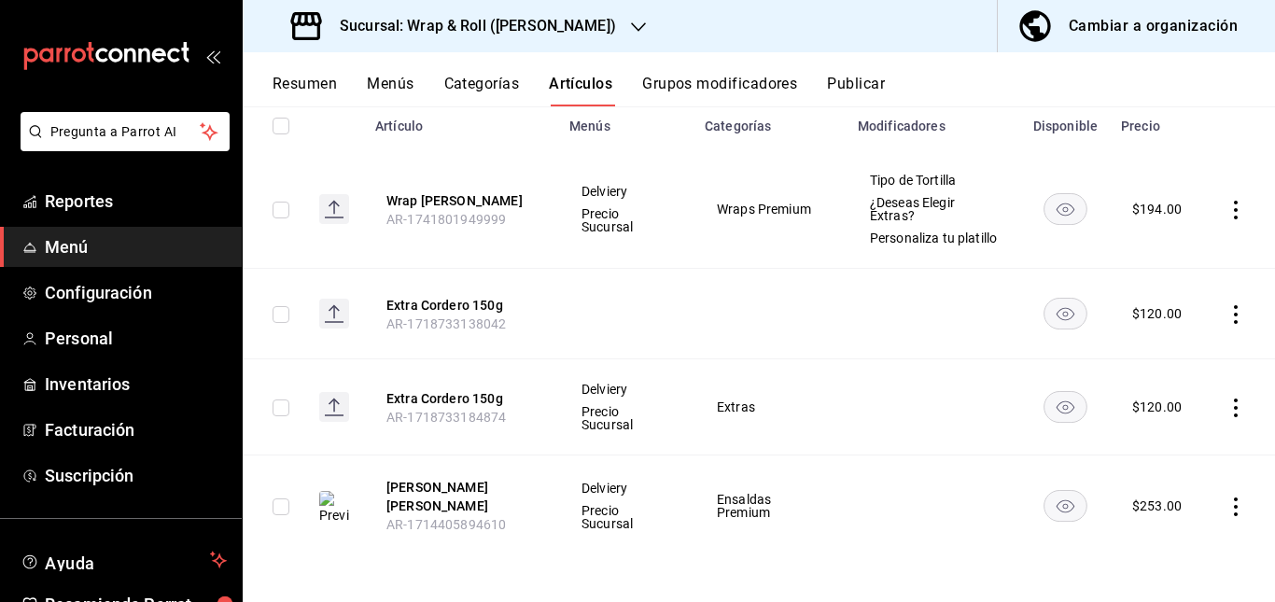
click at [1046, 345] on td at bounding box center [1065, 314] width 89 height 91
click at [890, 306] on td at bounding box center [933, 314] width 174 height 91
click at [1053, 351] on td at bounding box center [1065, 314] width 89 height 91
click at [1058, 328] on rect "availability-product" at bounding box center [1065, 313] width 43 height 31
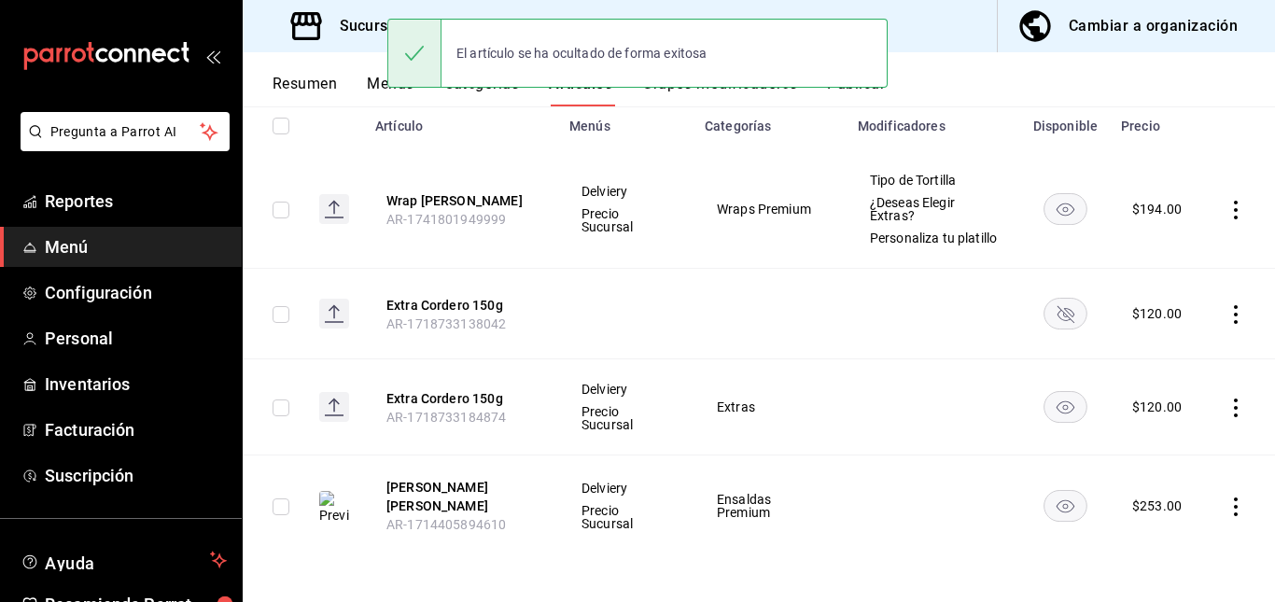
scroll to position [0, 0]
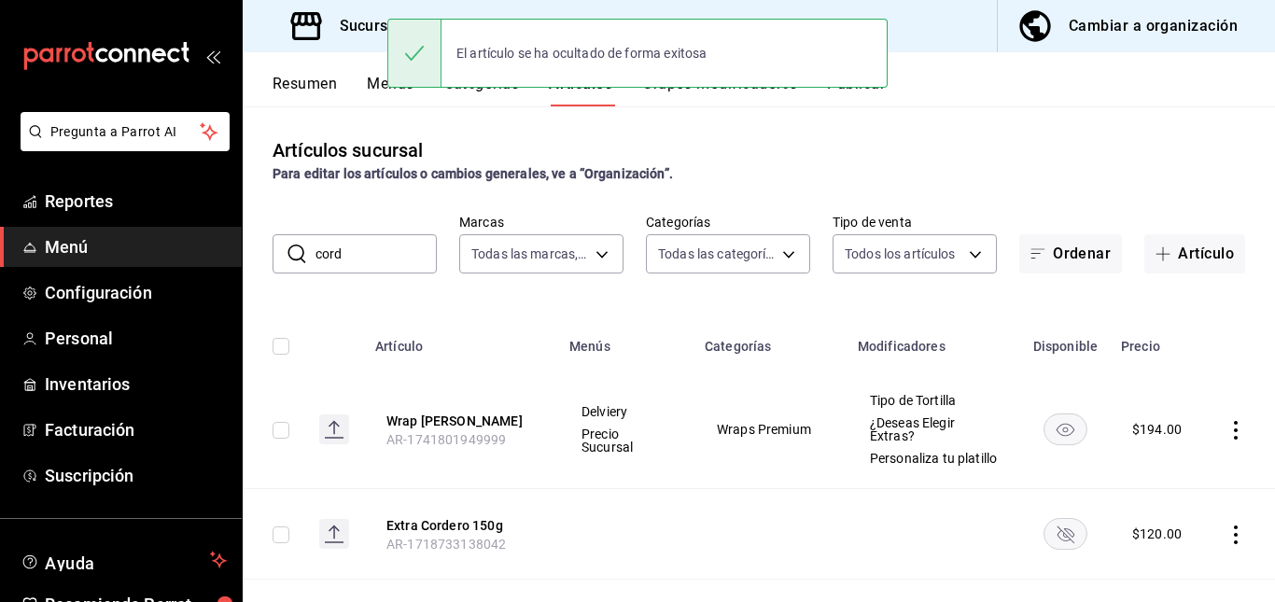
click at [863, 102] on button "Publicar" at bounding box center [856, 91] width 58 height 32
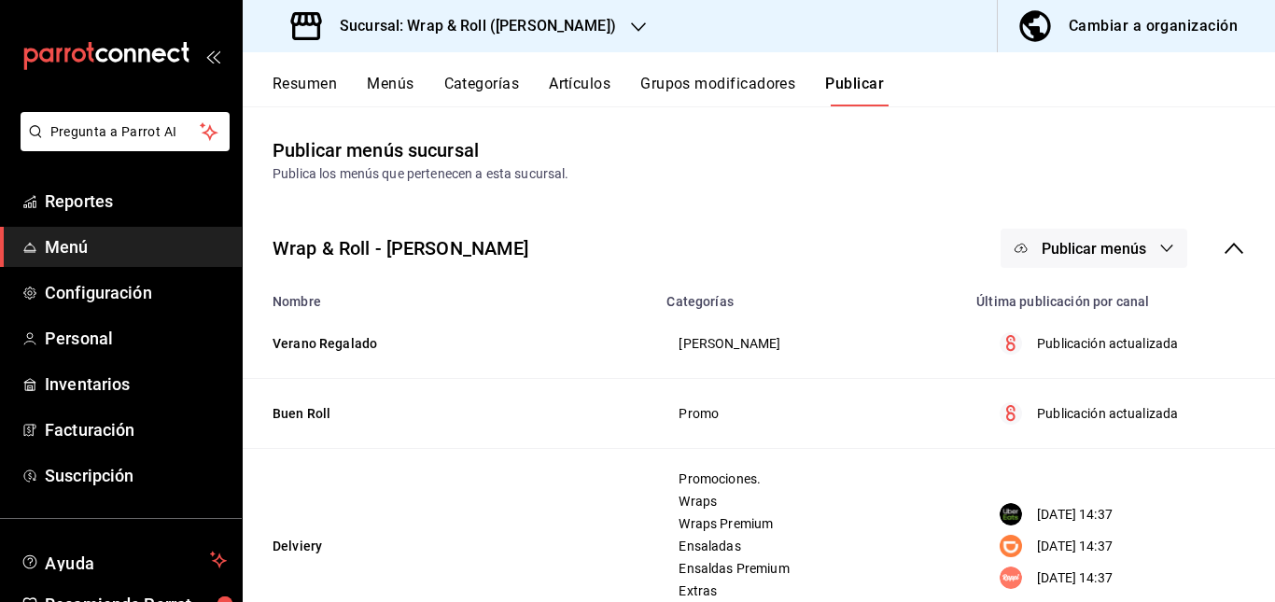
click at [1137, 255] on button "Publicar menús" at bounding box center [1093, 248] width 187 height 39
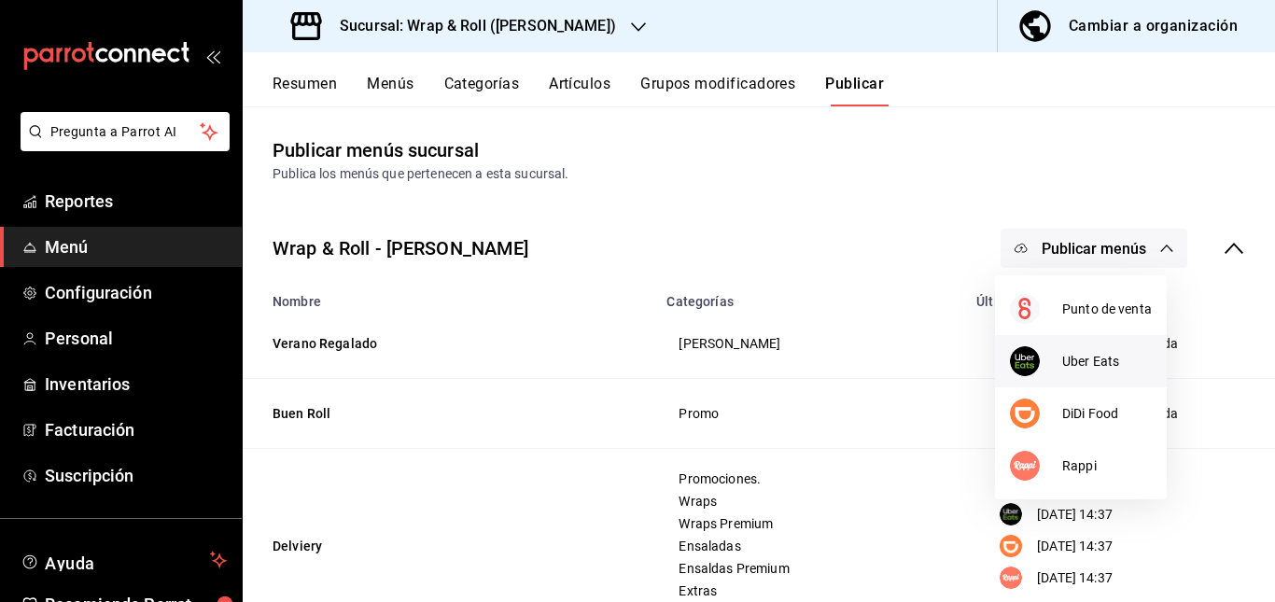
click at [1064, 361] on span "Uber Eats" at bounding box center [1107, 362] width 90 height 20
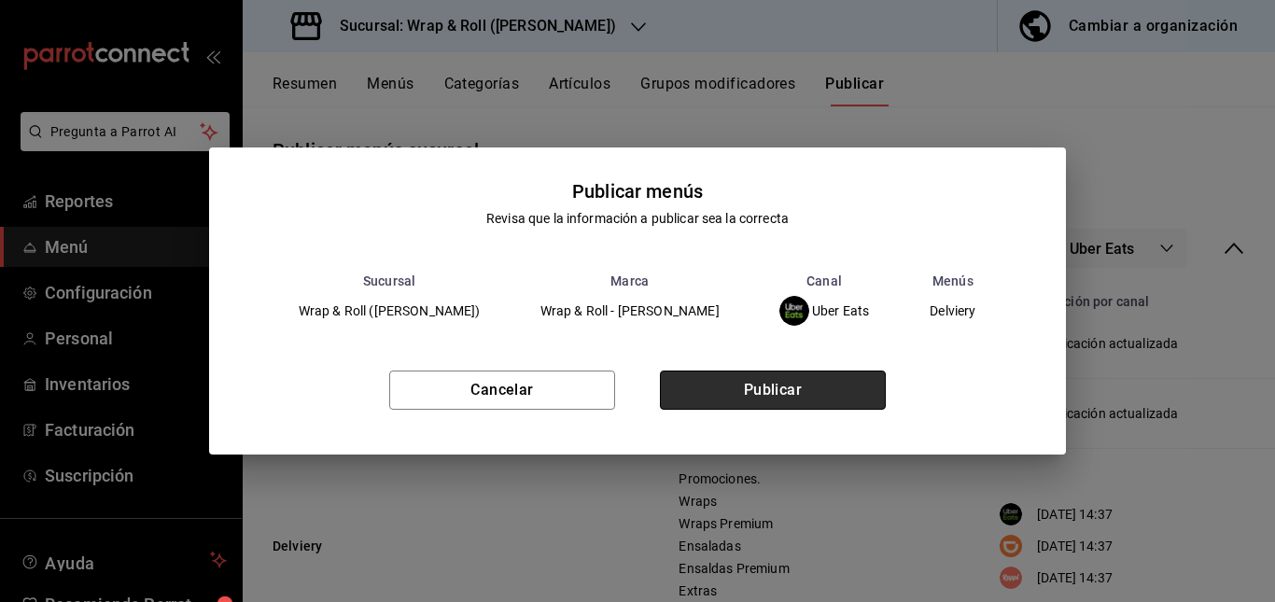
click at [796, 383] on button "Publicar" at bounding box center [773, 389] width 226 height 39
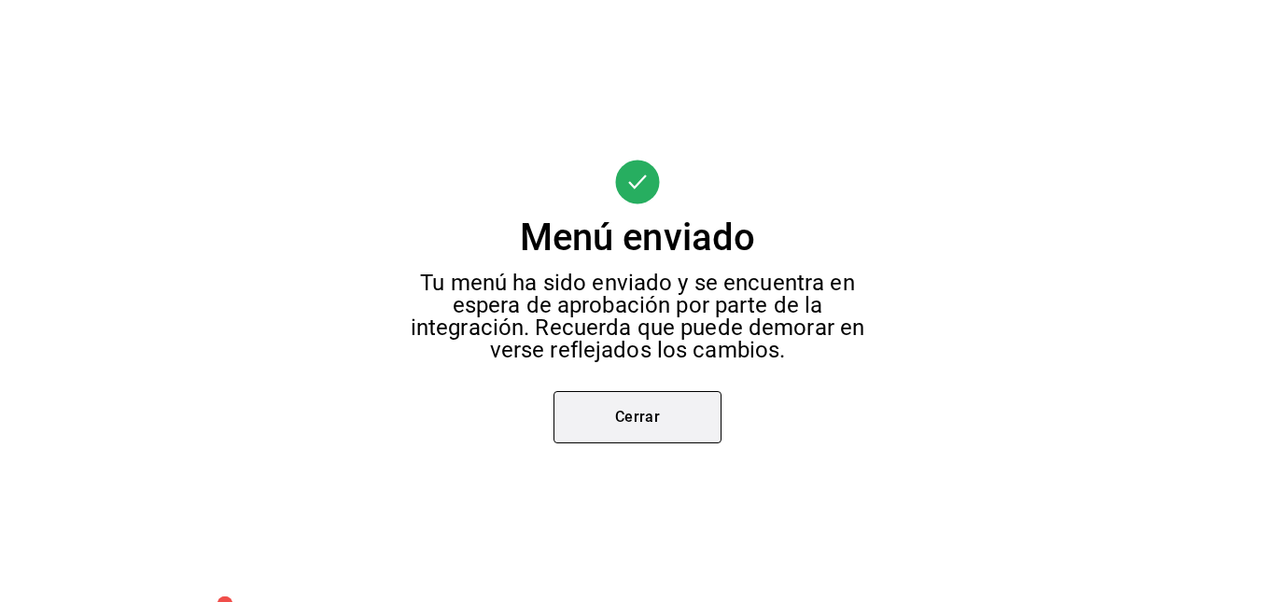
click at [667, 410] on button "Cerrar" at bounding box center [637, 417] width 168 height 52
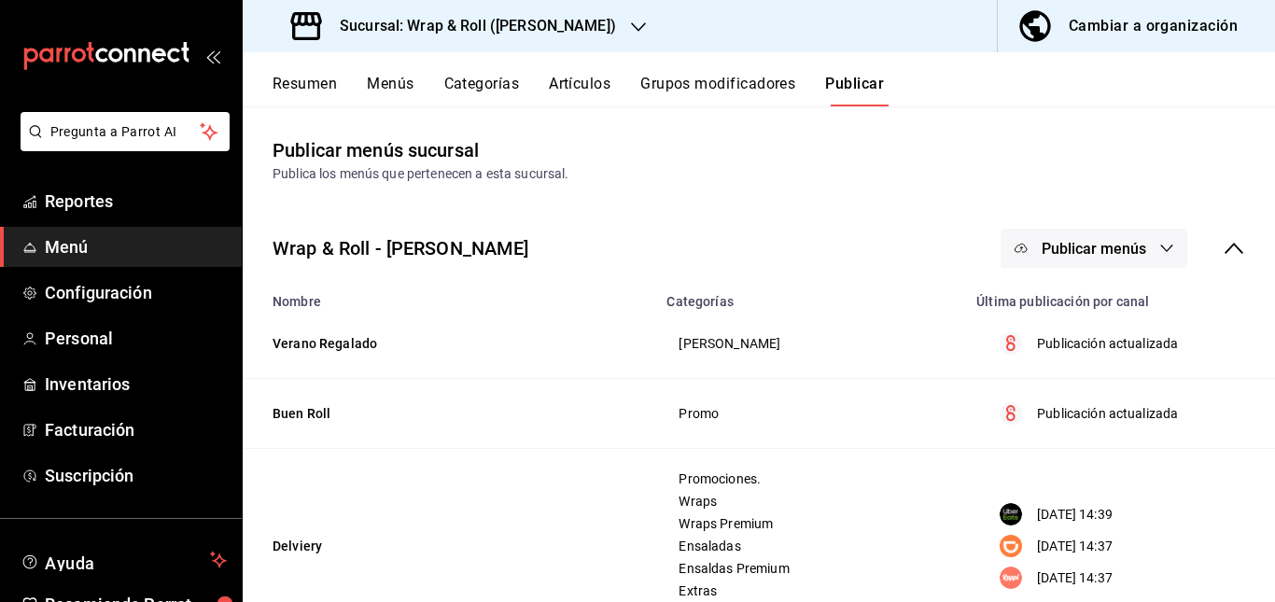
click at [1080, 249] on span "Publicar menús" at bounding box center [1093, 249] width 104 height 18
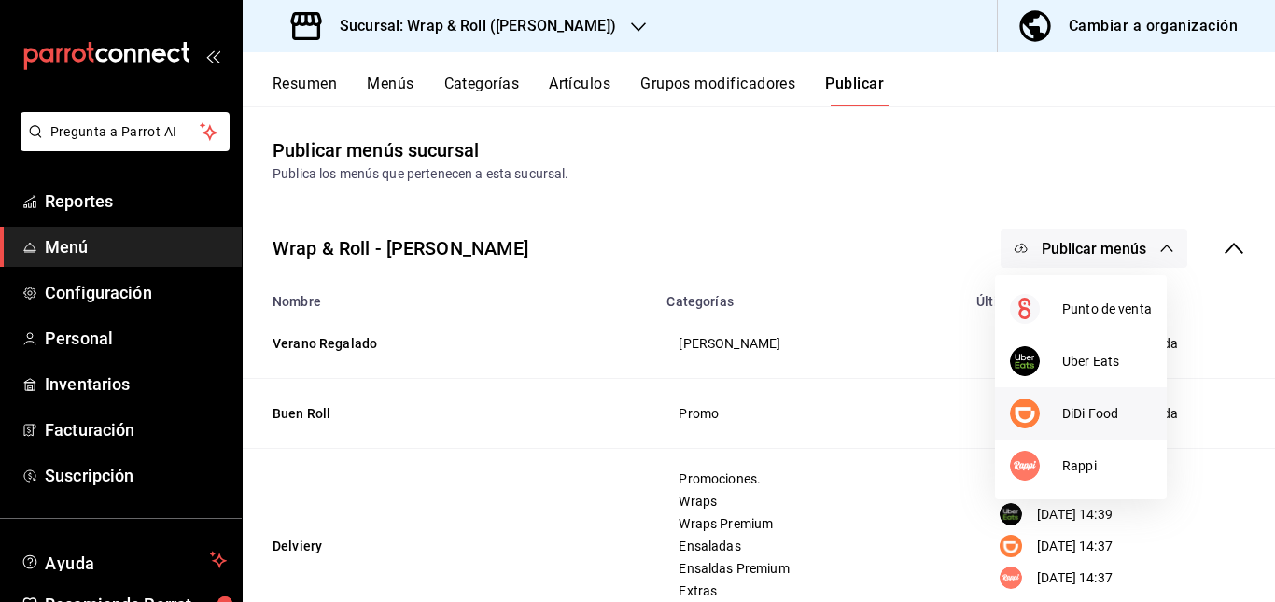
click at [1052, 418] on div at bounding box center [1036, 413] width 52 height 30
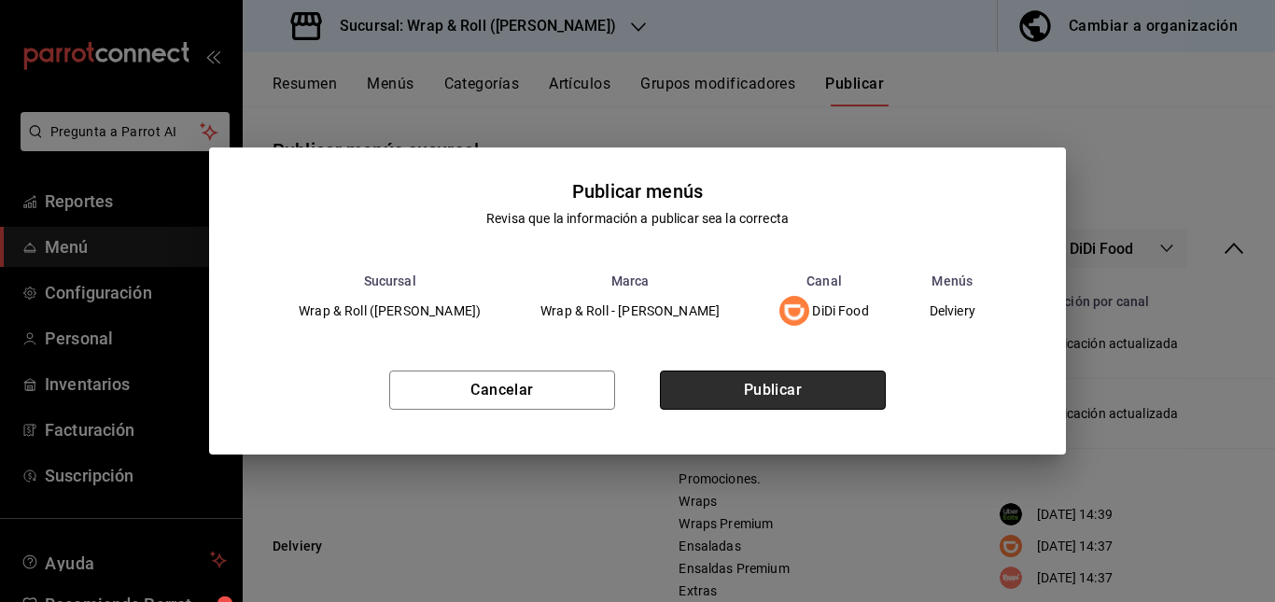
click at [776, 386] on button "Publicar" at bounding box center [773, 389] width 226 height 39
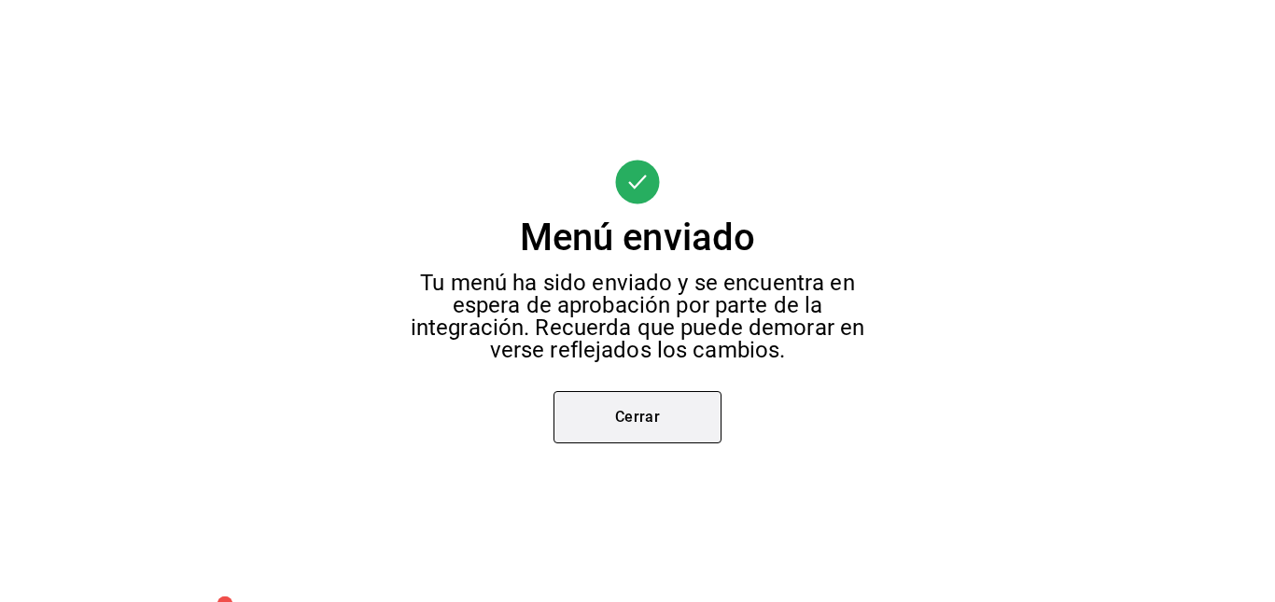
click at [622, 410] on button "Cerrar" at bounding box center [637, 417] width 168 height 52
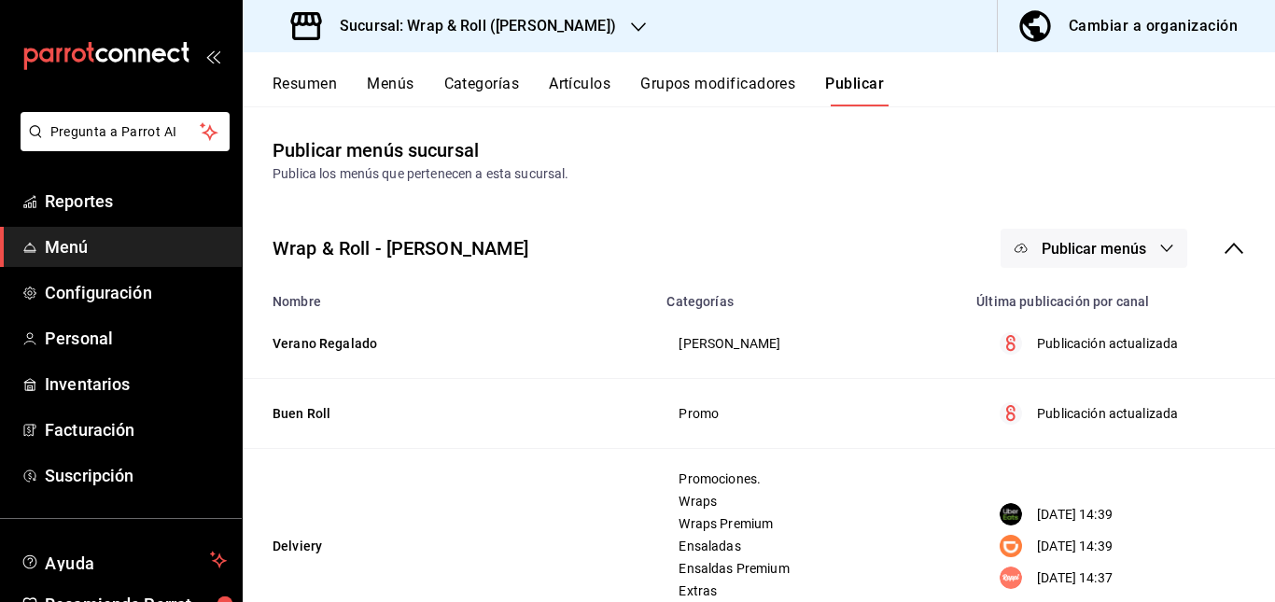
click at [631, 26] on icon "button" at bounding box center [638, 26] width 15 height 9
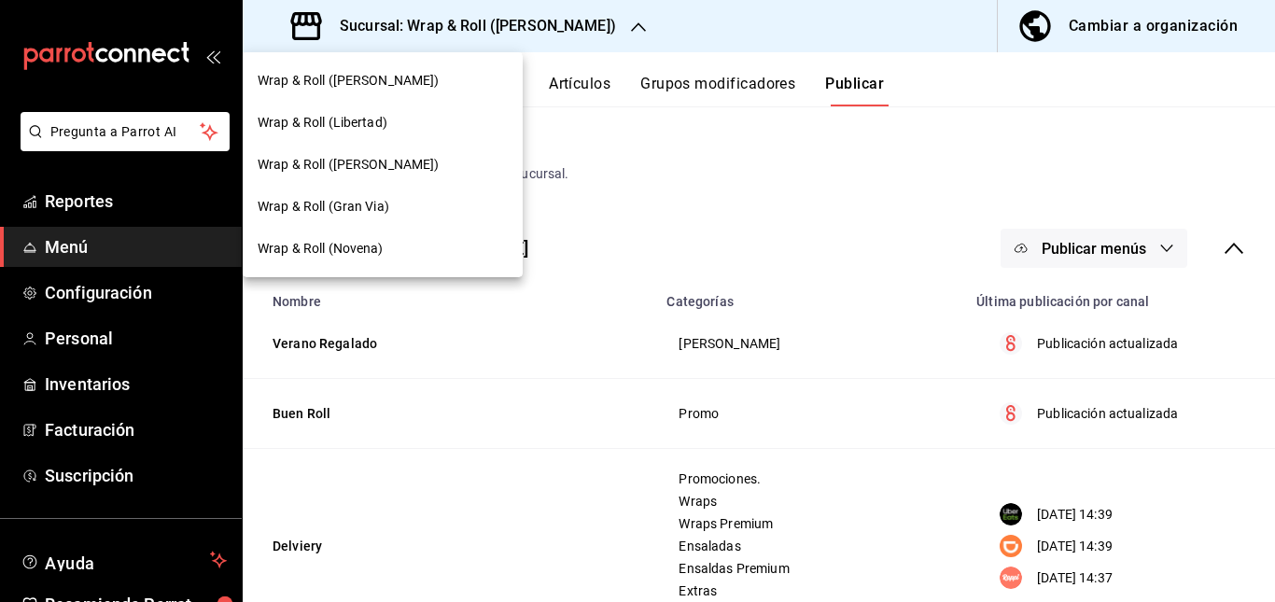
click at [692, 219] on div at bounding box center [637, 301] width 1275 height 602
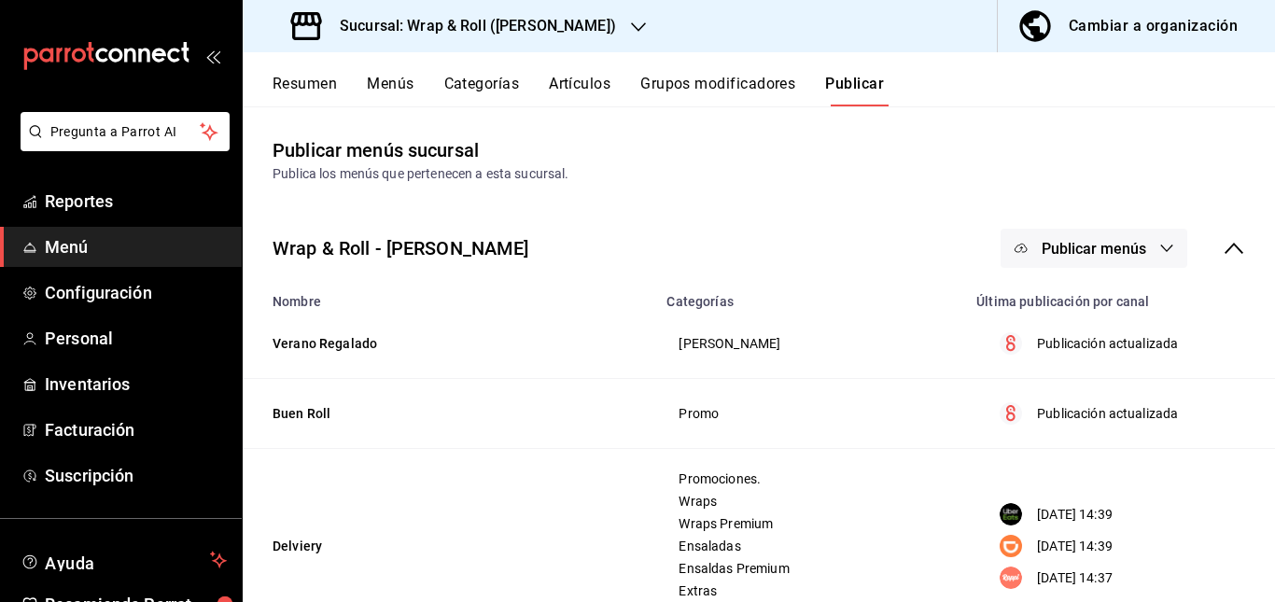
click at [591, 21] on div "Sucursal: Wrap & Roll ([PERSON_NAME])" at bounding box center [456, 26] width 396 height 52
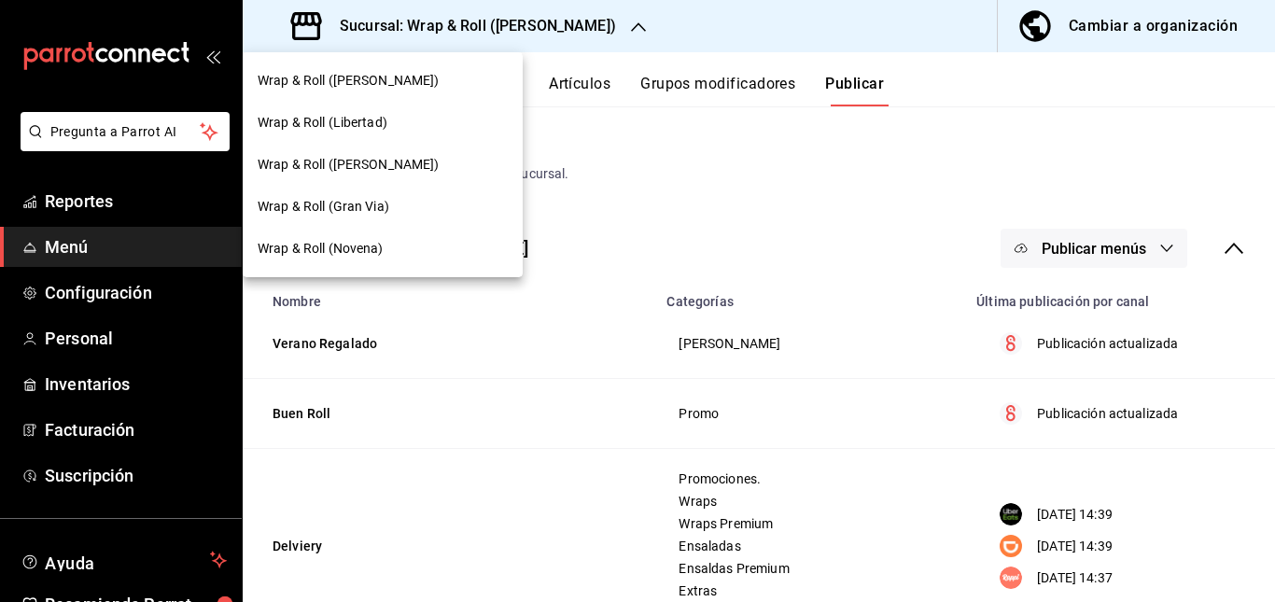
click at [602, 136] on div at bounding box center [637, 301] width 1275 height 602
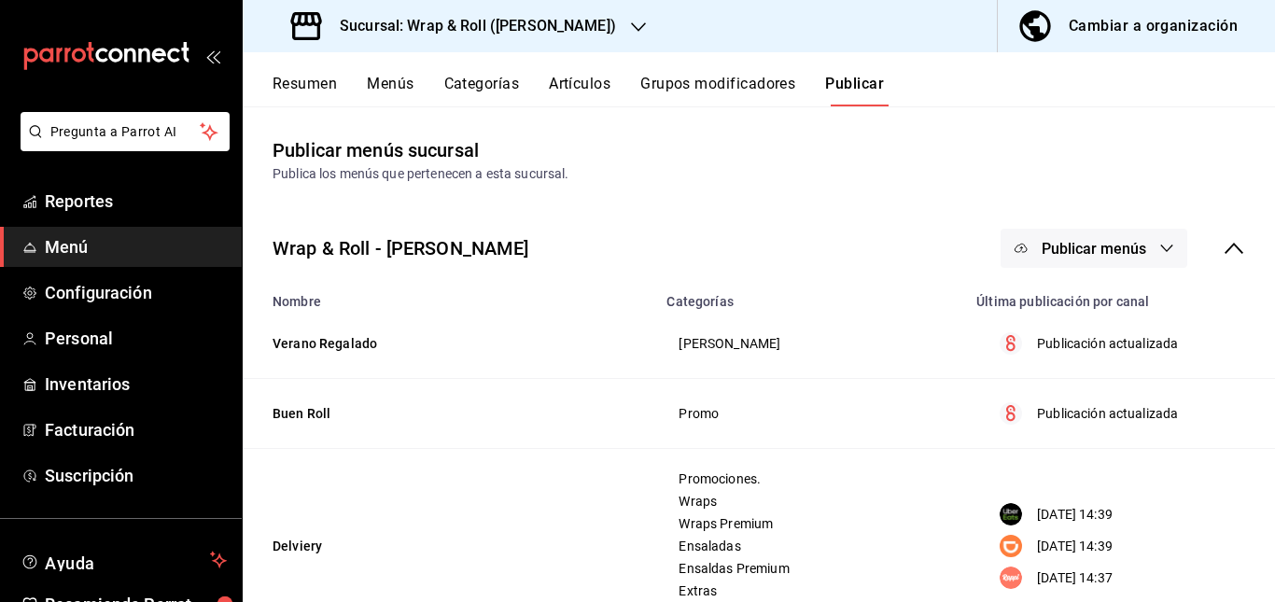
click at [568, 8] on div "Sucursal: Wrap & Roll ([PERSON_NAME])" at bounding box center [456, 26] width 396 height 52
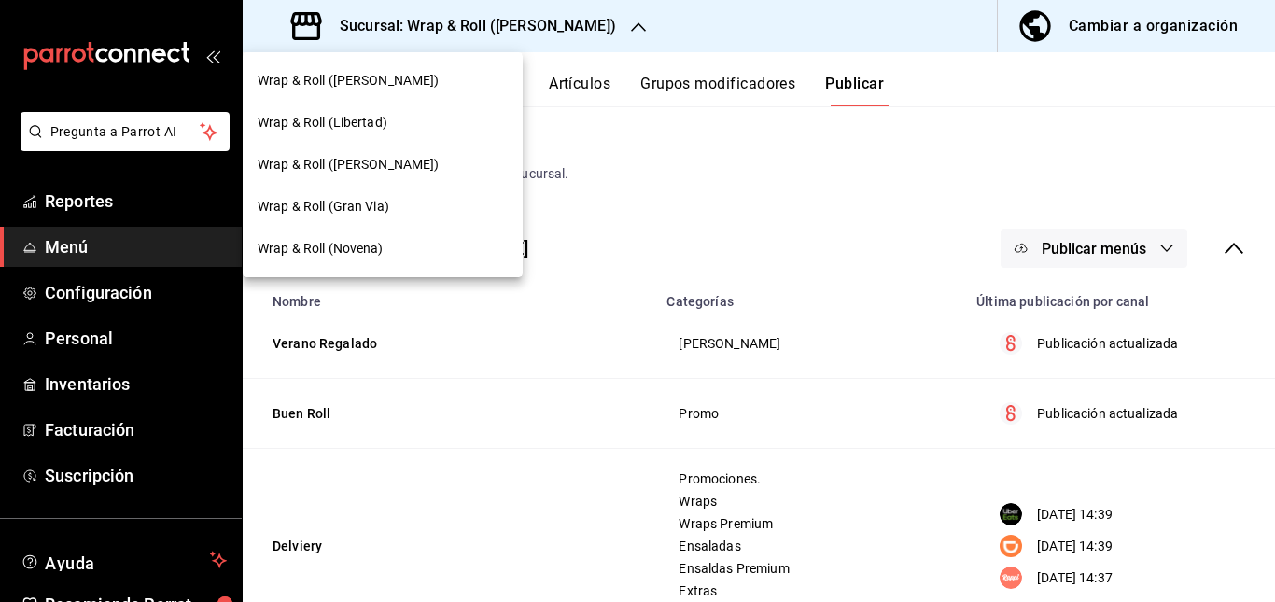
click at [693, 185] on div at bounding box center [637, 301] width 1275 height 602
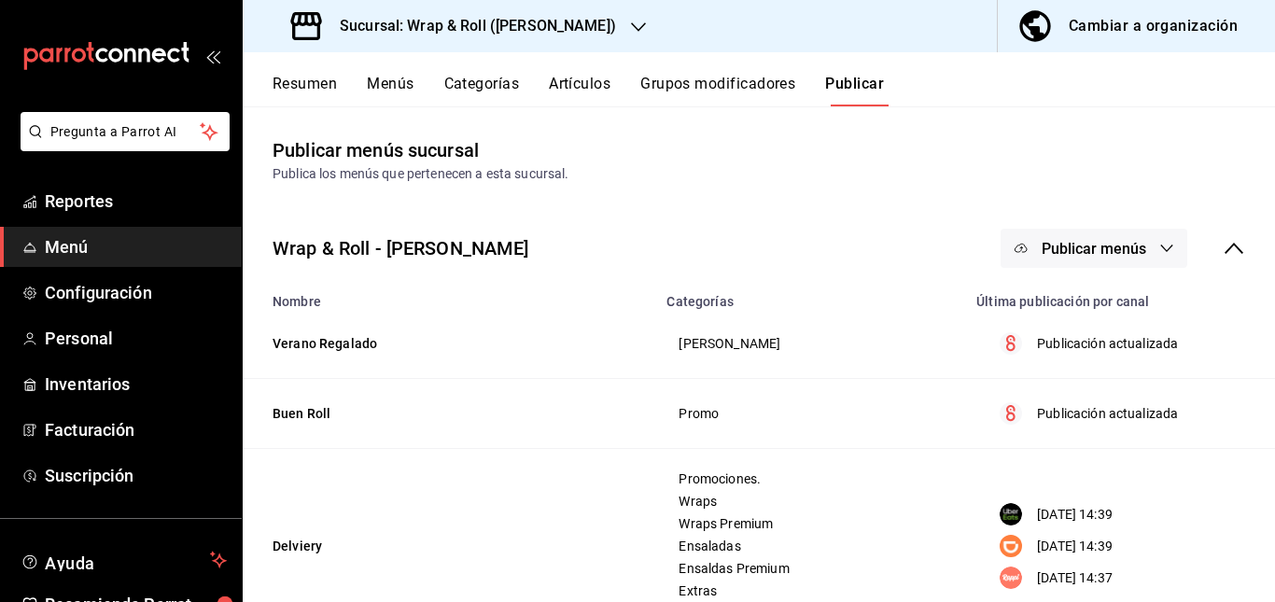
click at [77, 243] on span "Menú" at bounding box center [136, 246] width 182 height 25
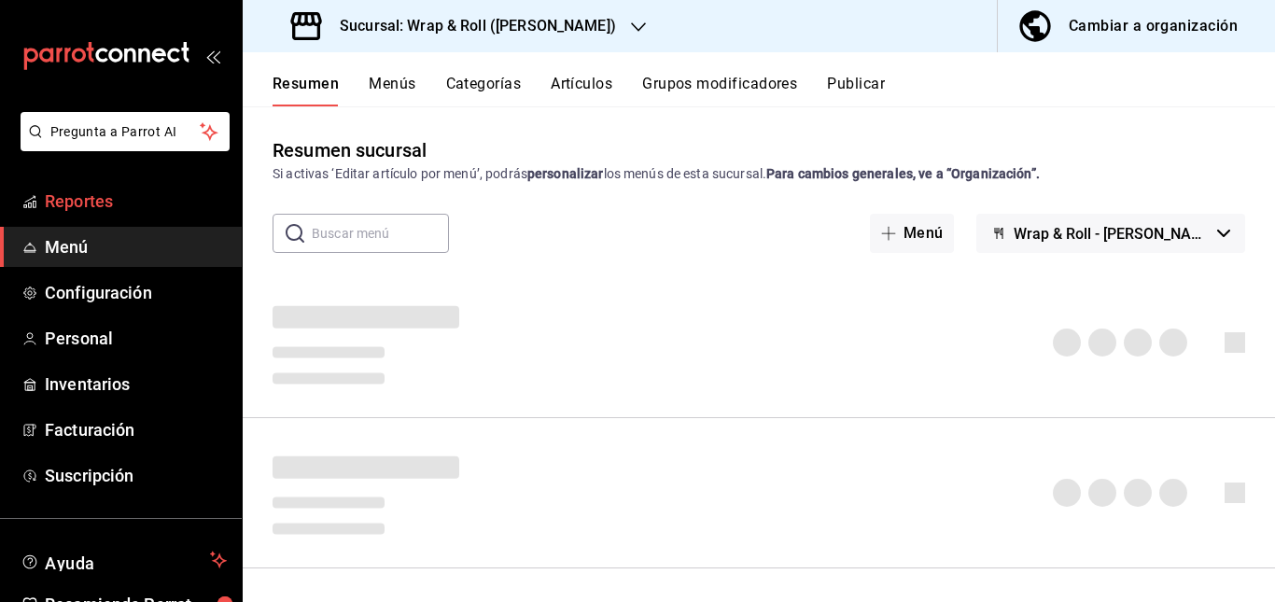
click at [86, 186] on link "Reportes" at bounding box center [121, 201] width 242 height 40
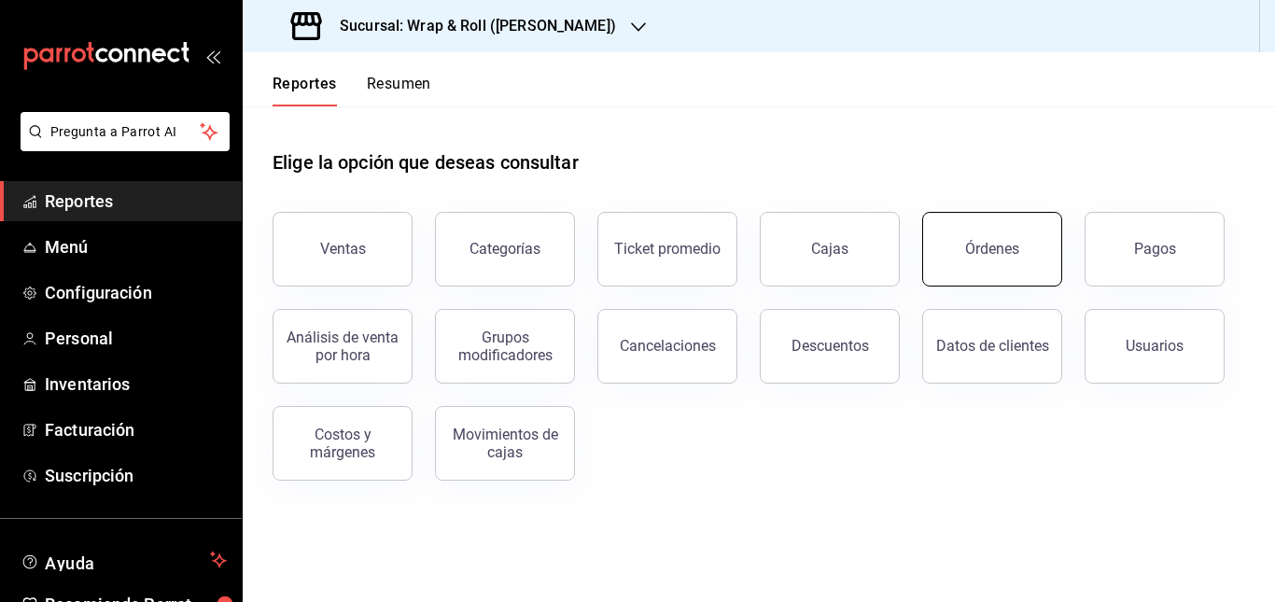
click at [967, 234] on button "Órdenes" at bounding box center [992, 249] width 140 height 75
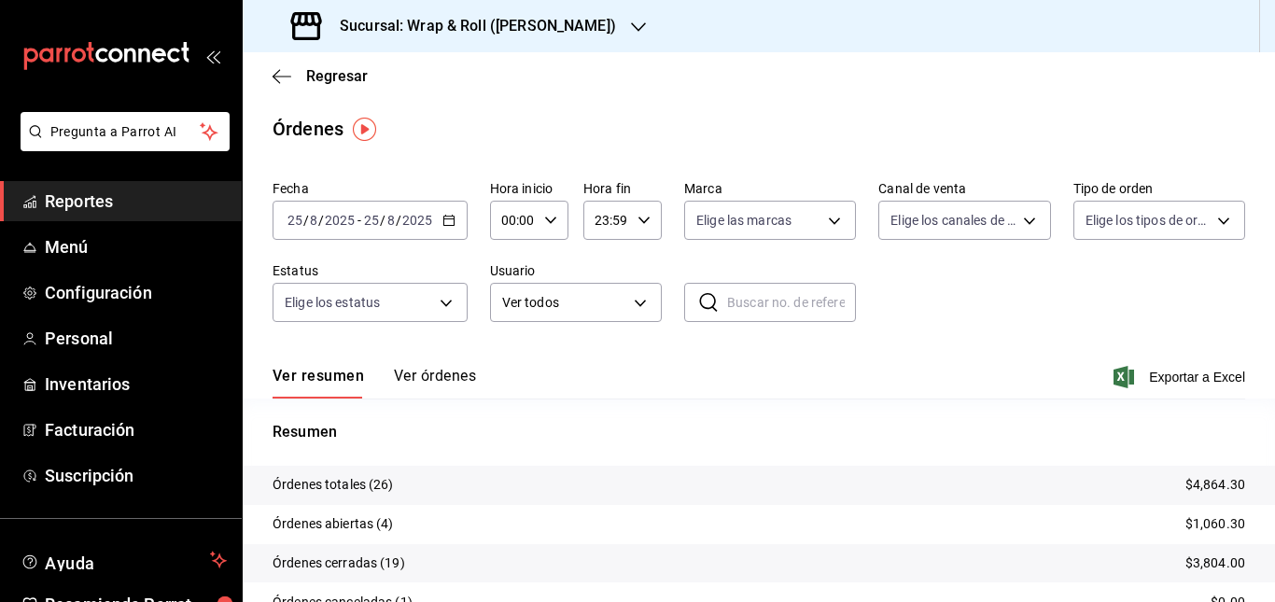
click at [426, 369] on button "Ver órdenes" at bounding box center [435, 383] width 82 height 32
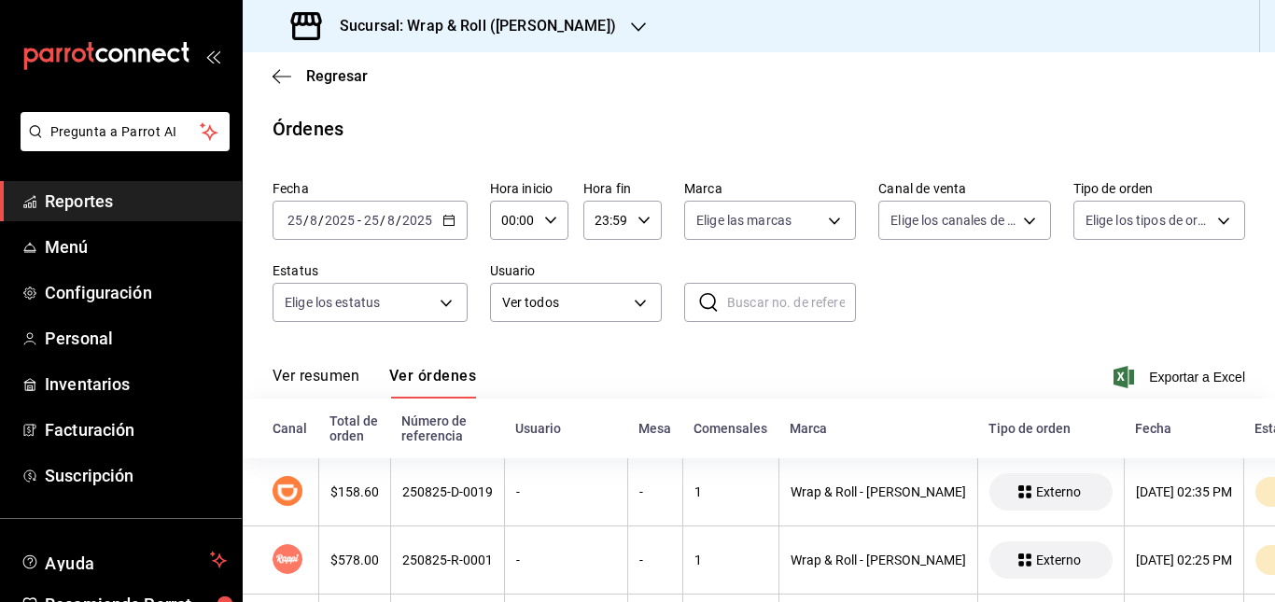
scroll to position [123, 0]
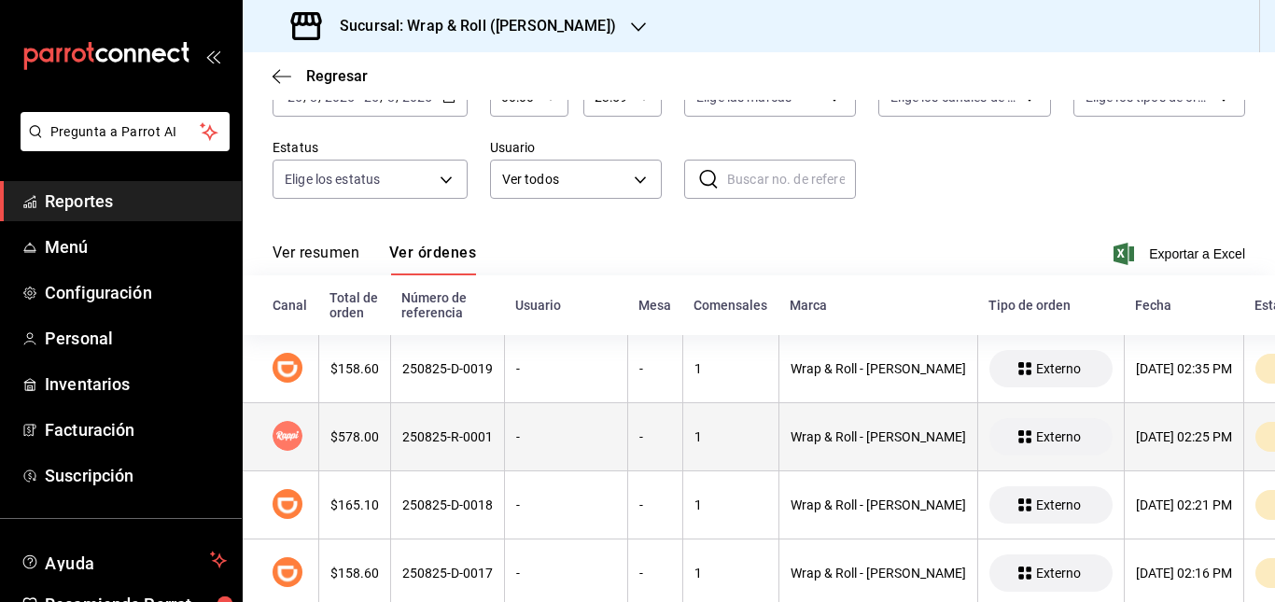
click at [517, 428] on th "-" at bounding box center [565, 437] width 123 height 68
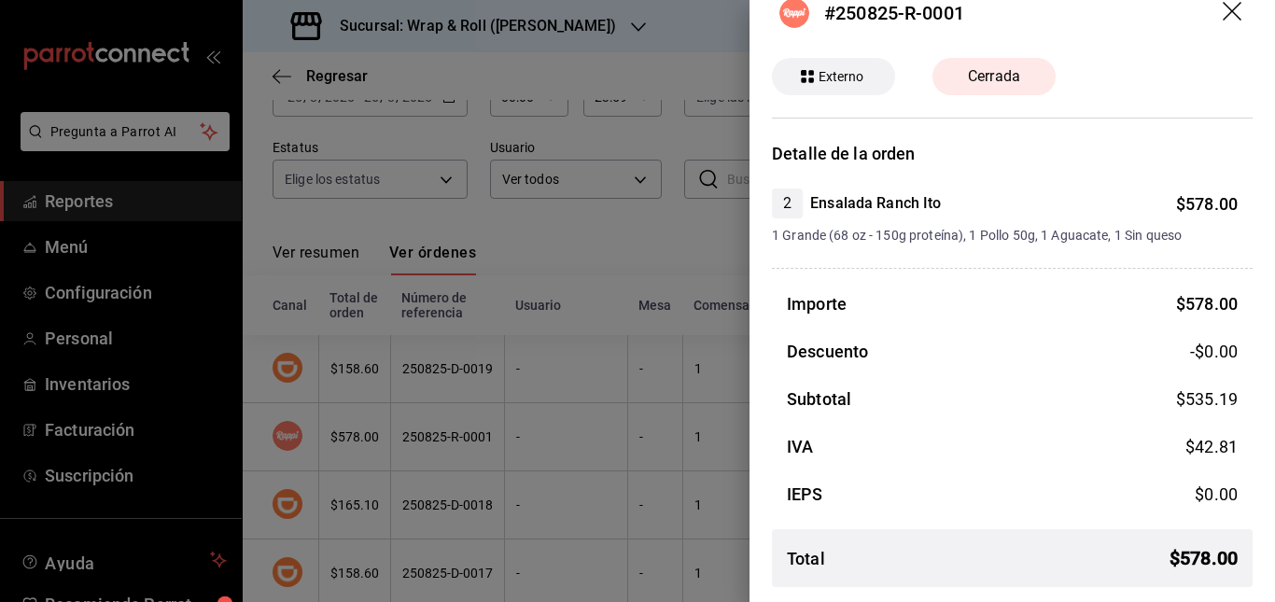
scroll to position [0, 0]
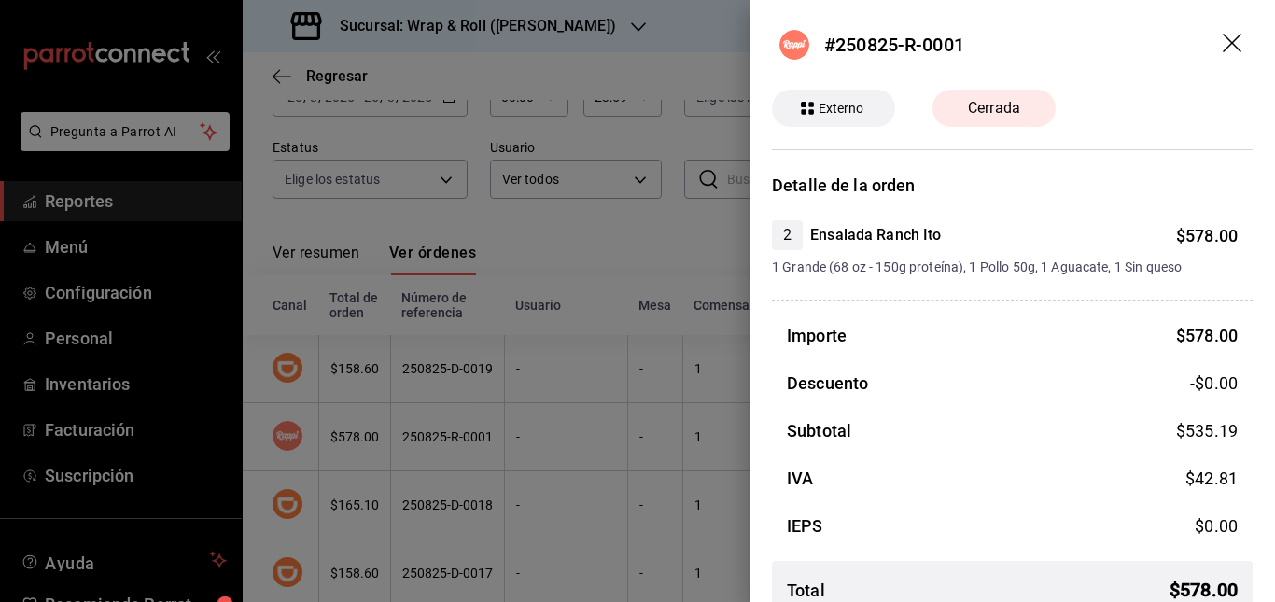
click at [1222, 37] on icon "drag" at bounding box center [1233, 45] width 22 height 22
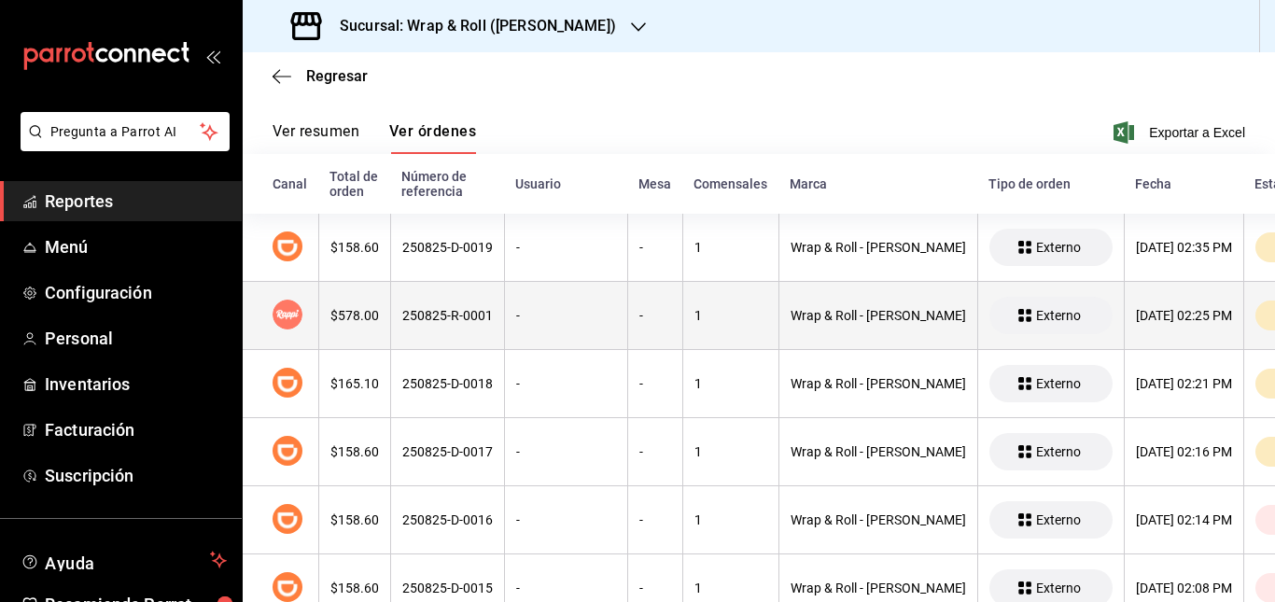
scroll to position [0, 1]
click at [494, 338] on th "250825-R-0001" at bounding box center [446, 316] width 114 height 68
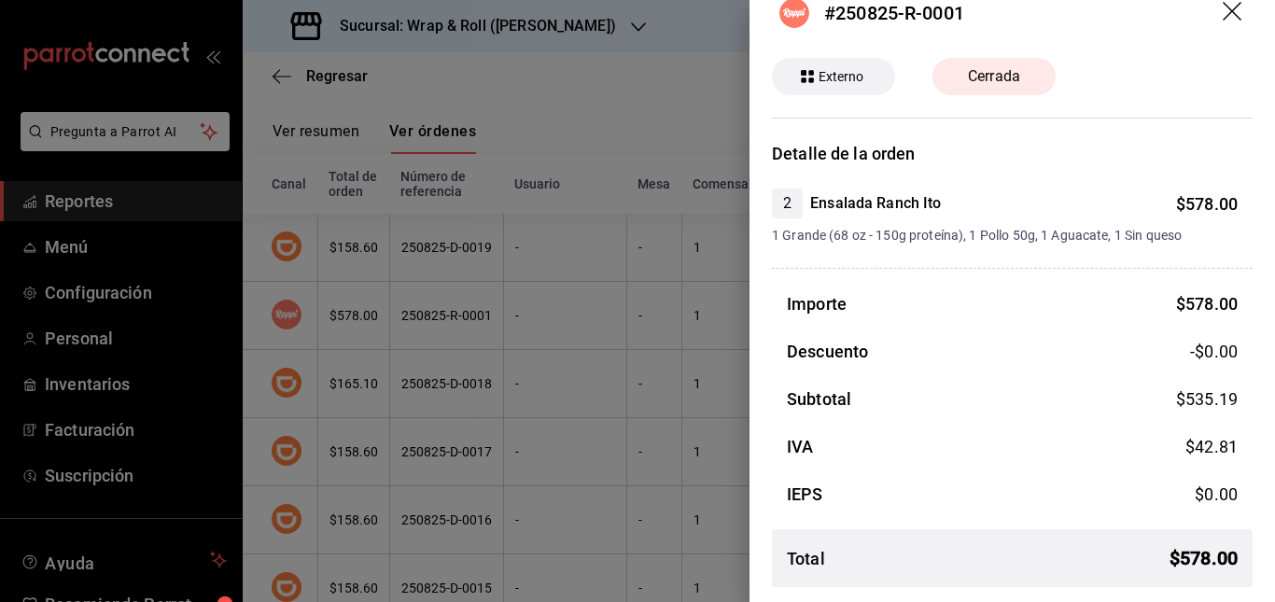
scroll to position [0, 0]
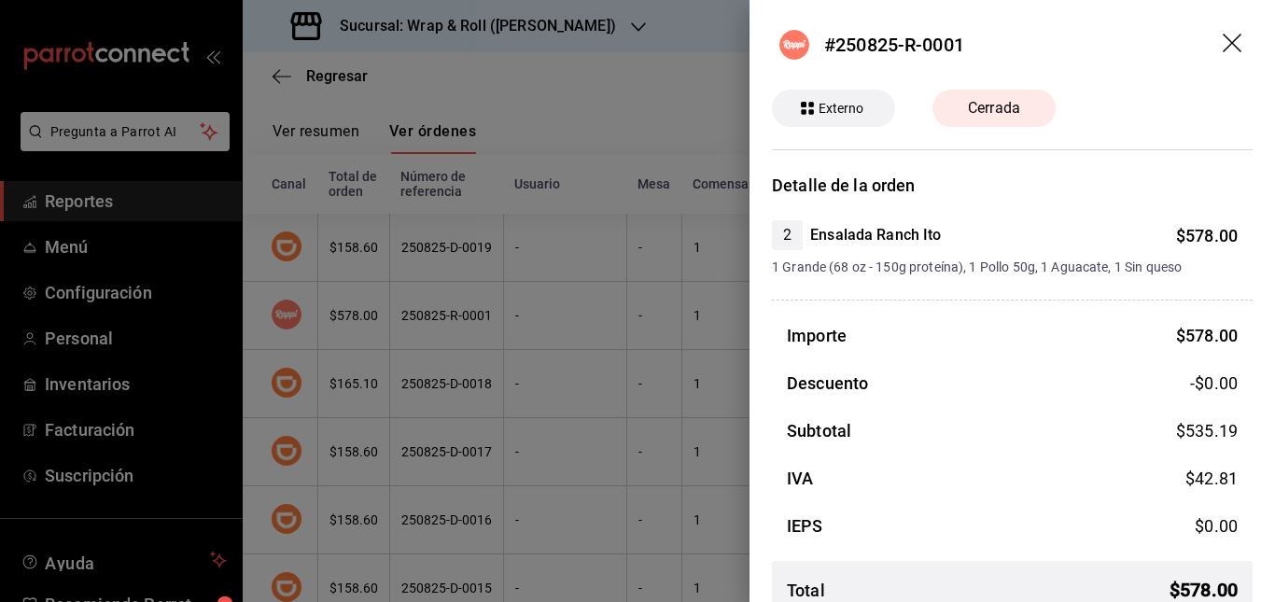
click at [576, 193] on div at bounding box center [637, 301] width 1275 height 602
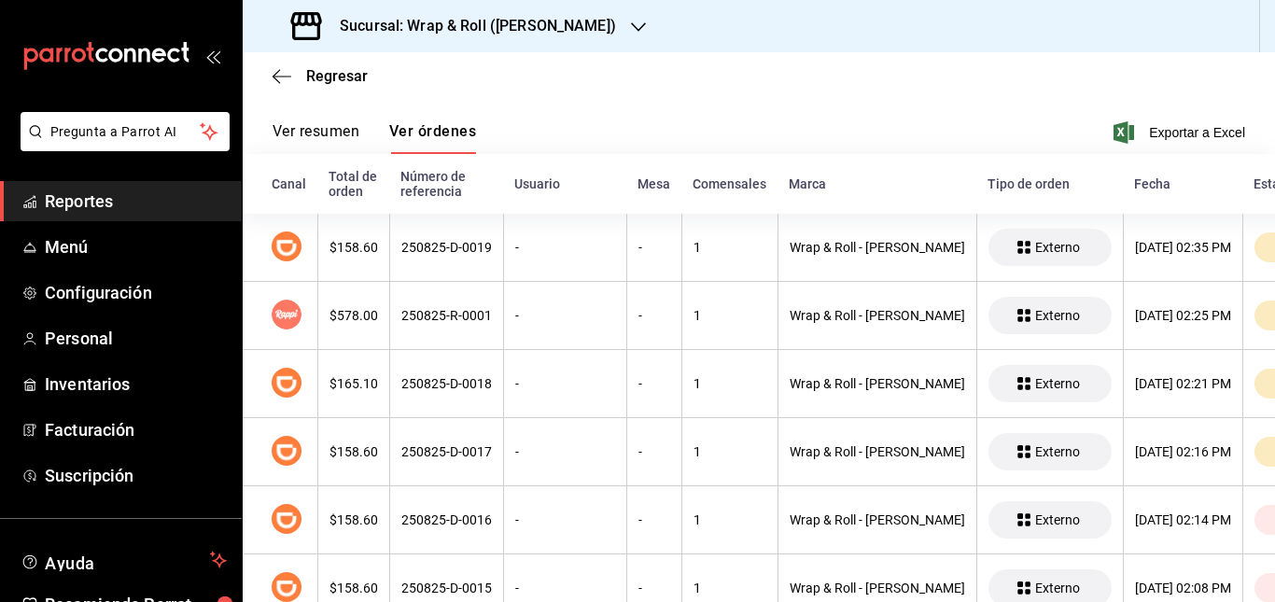
click at [572, 35] on h3 "Sucursal: Wrap & Roll ([PERSON_NAME])" at bounding box center [470, 26] width 291 height 22
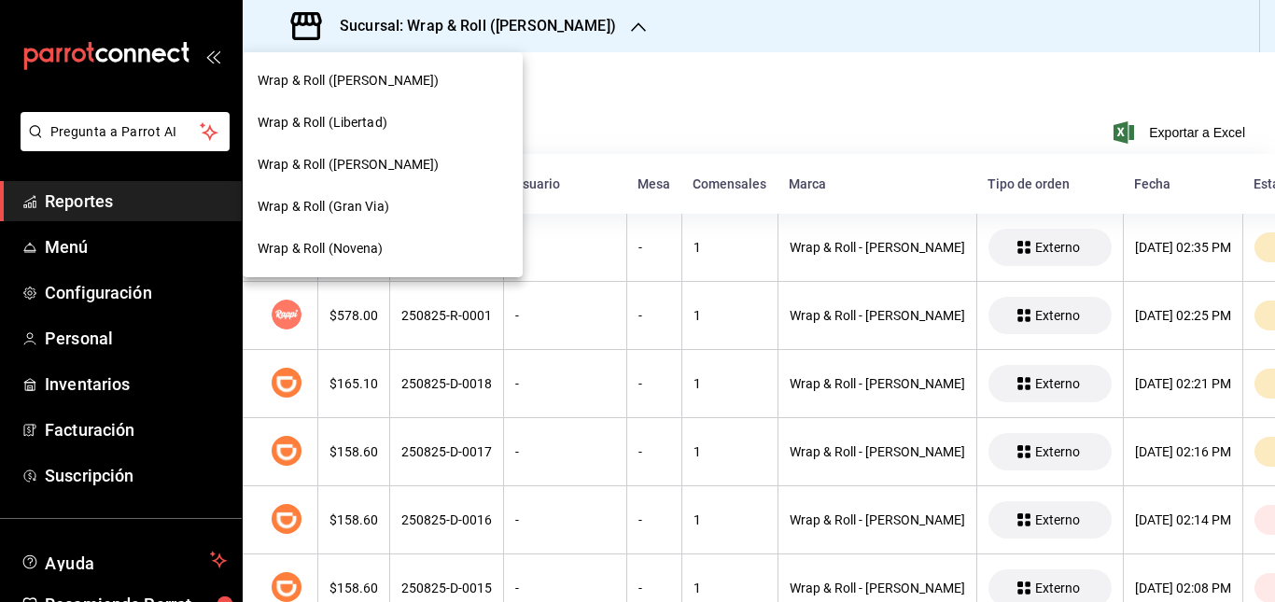
click at [608, 108] on div at bounding box center [637, 301] width 1275 height 602
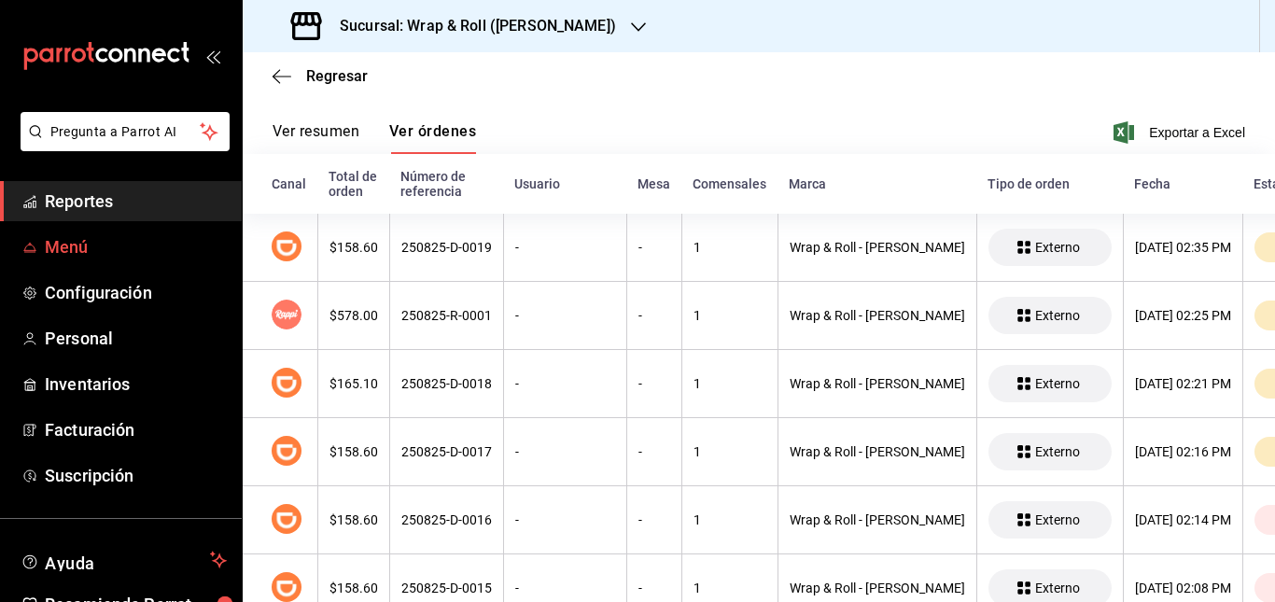
click at [77, 258] on span "Menú" at bounding box center [136, 246] width 182 height 25
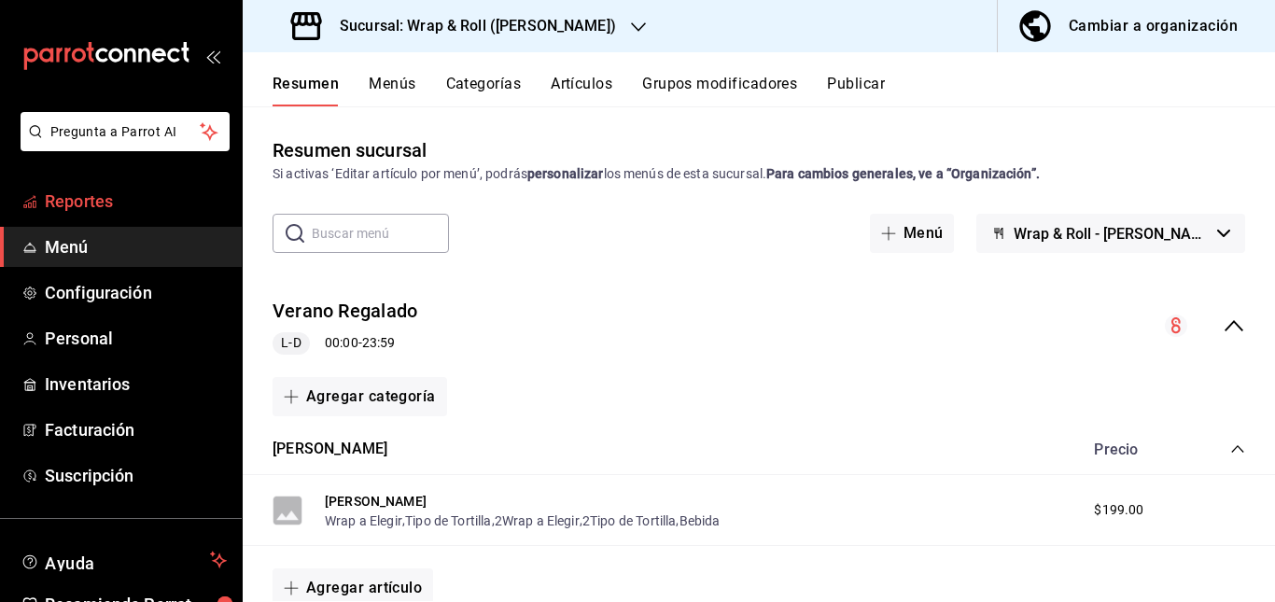
click at [34, 201] on rect "mailbox folders" at bounding box center [35, 204] width 3 height 7
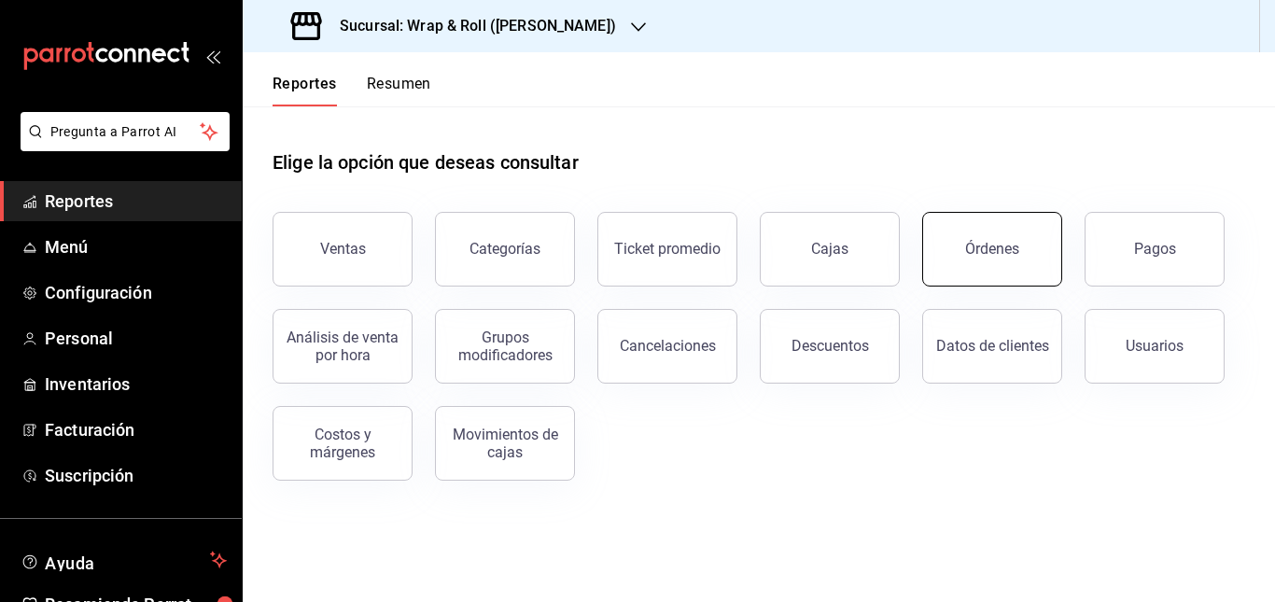
click at [964, 230] on button "Órdenes" at bounding box center [992, 249] width 140 height 75
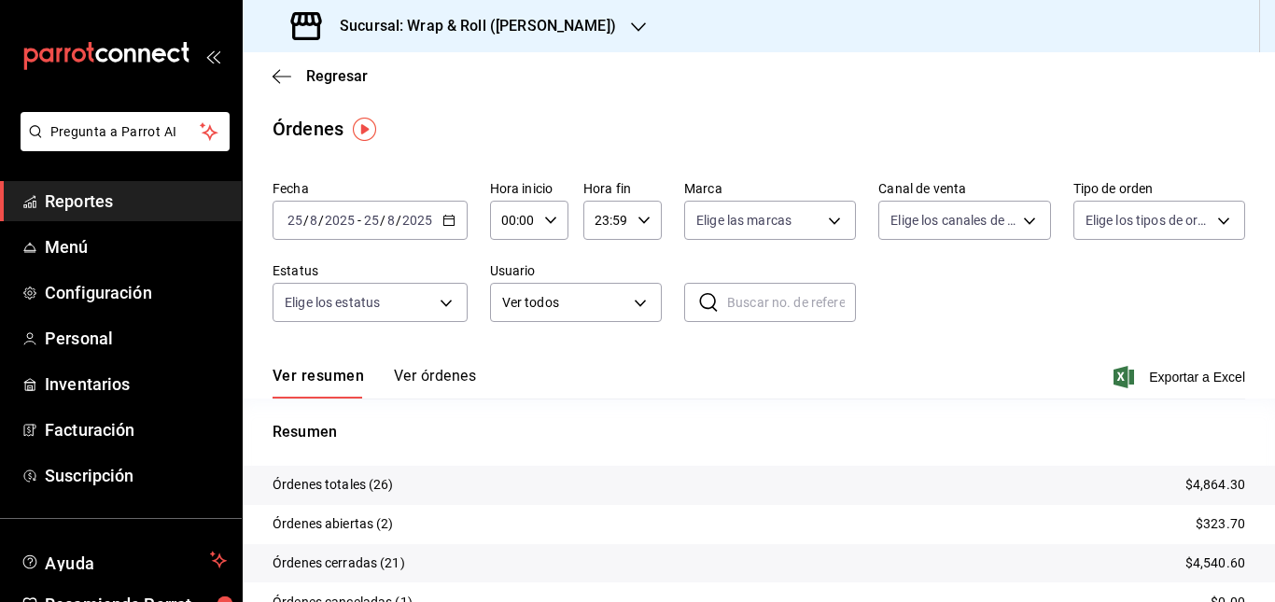
click at [425, 368] on button "Ver órdenes" at bounding box center [435, 383] width 82 height 32
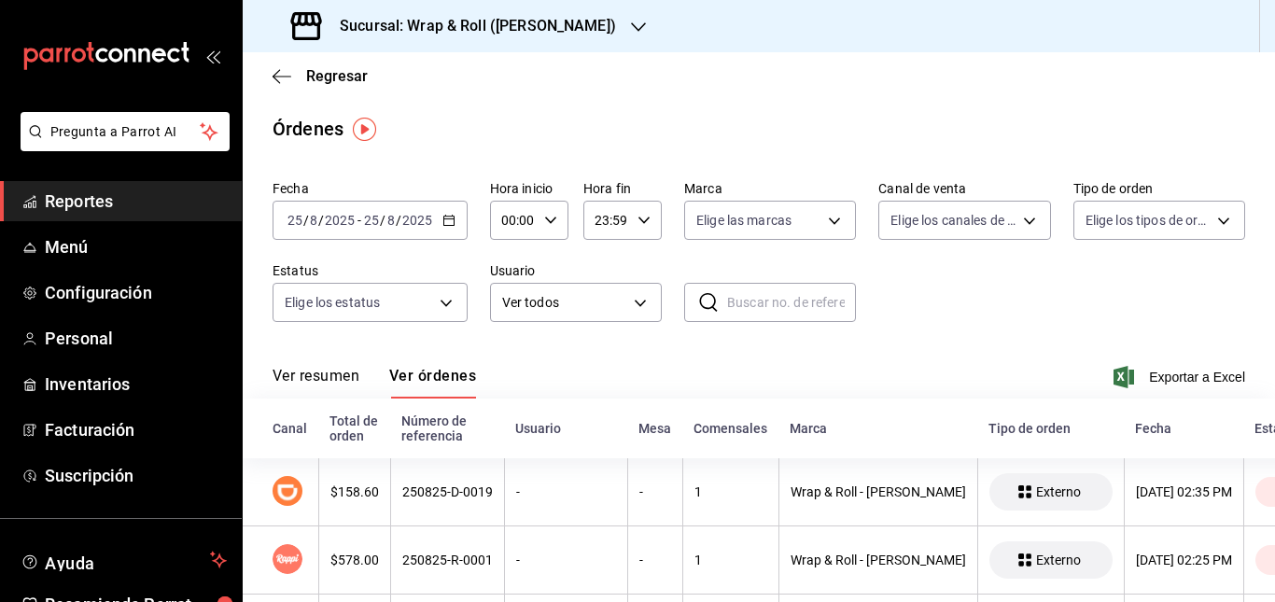
click at [568, 22] on h3 "Sucursal: Wrap & Roll ([PERSON_NAME])" at bounding box center [470, 26] width 291 height 22
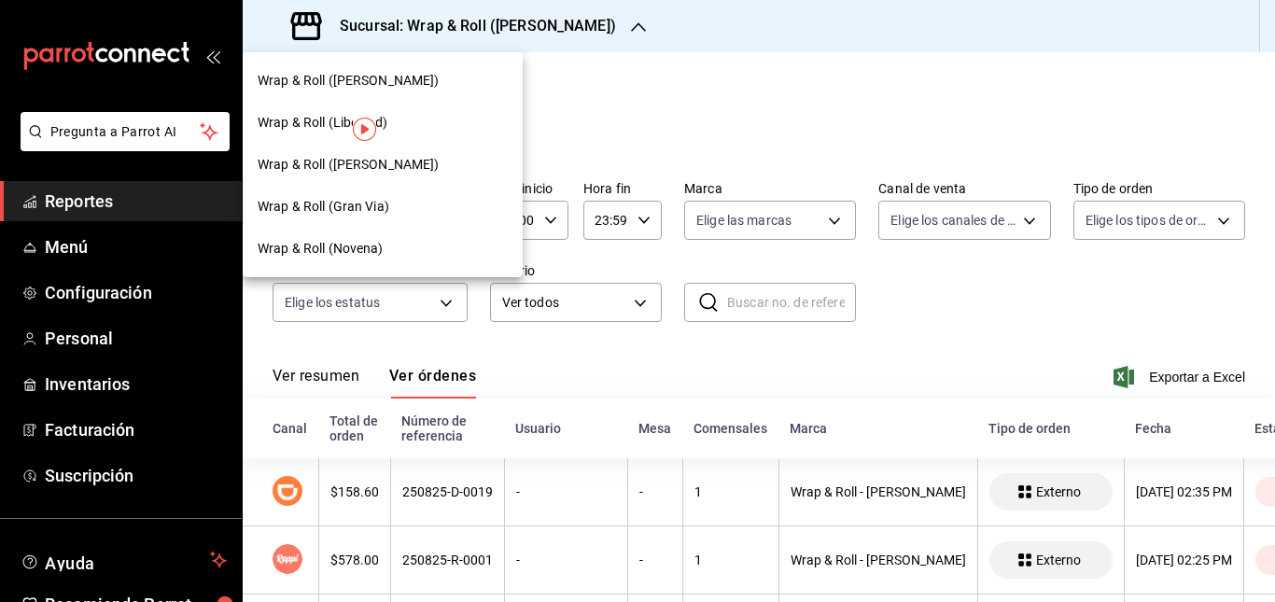
click at [404, 187] on div "Wrap & Roll (Gran Via)" at bounding box center [383, 207] width 280 height 42
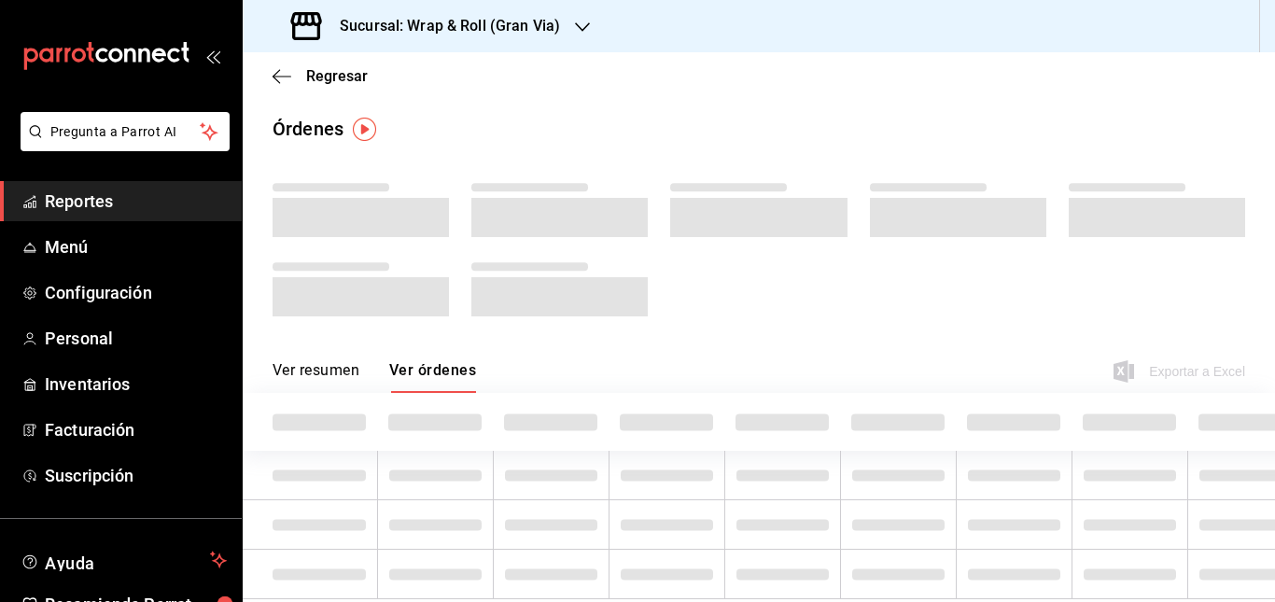
click at [568, 27] on div "Sucursal: Wrap & Roll (Gran Via)" at bounding box center [428, 26] width 340 height 52
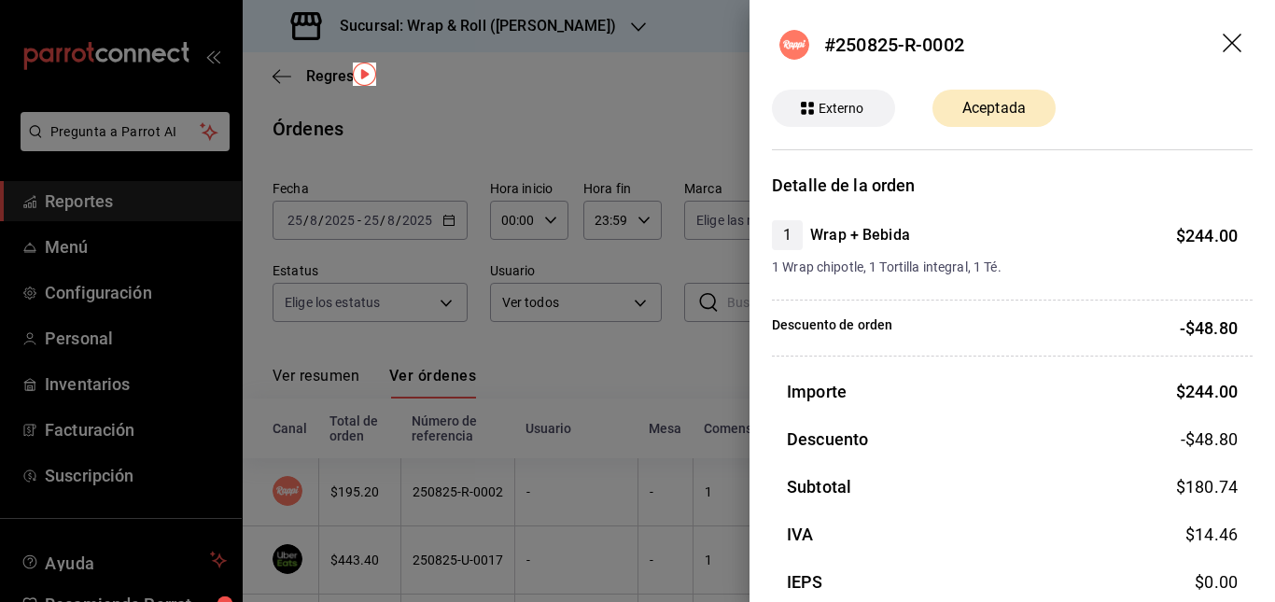
scroll to position [55, 0]
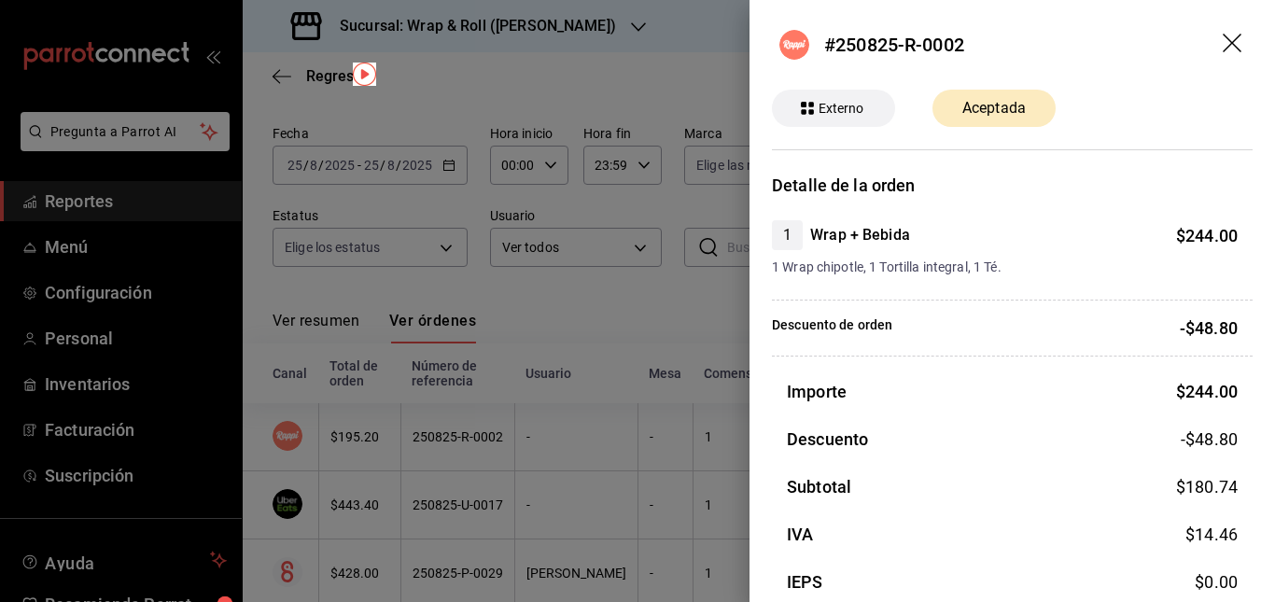
click at [676, 226] on div at bounding box center [637, 301] width 1275 height 602
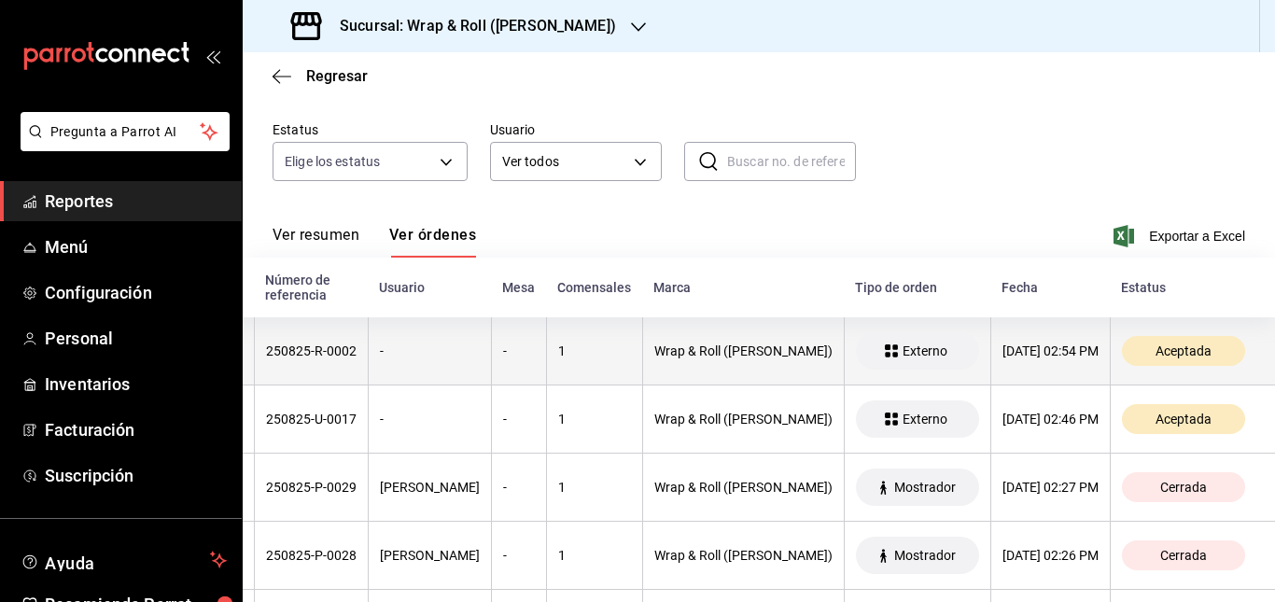
scroll to position [0, 0]
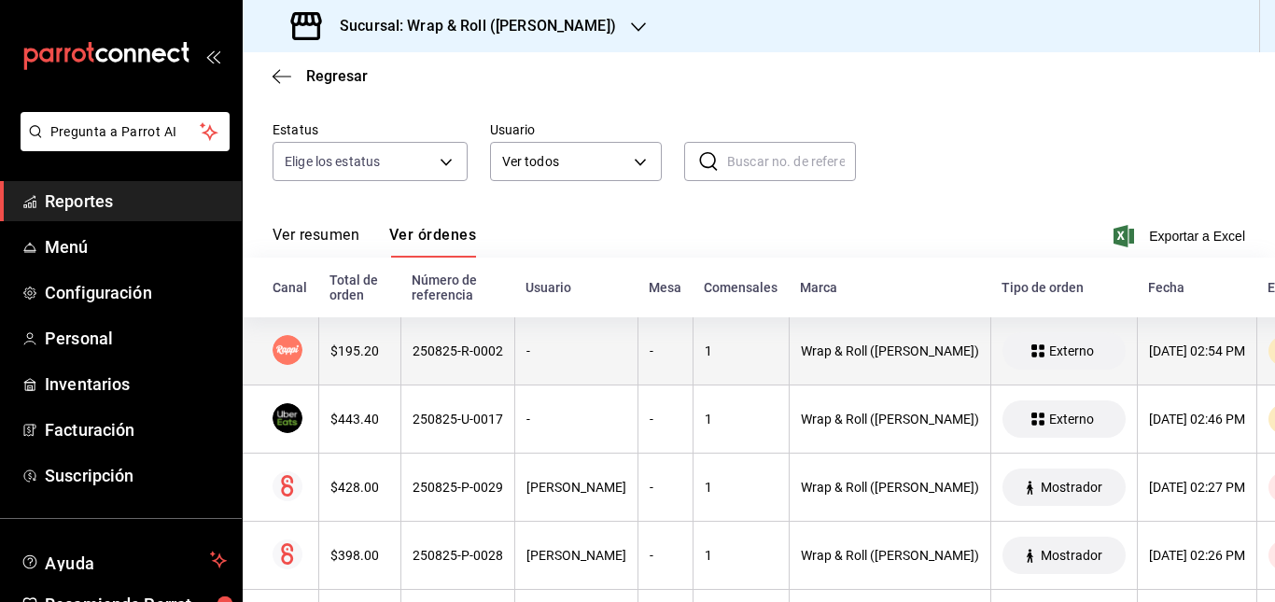
click at [578, 358] on div "-" at bounding box center [576, 350] width 100 height 15
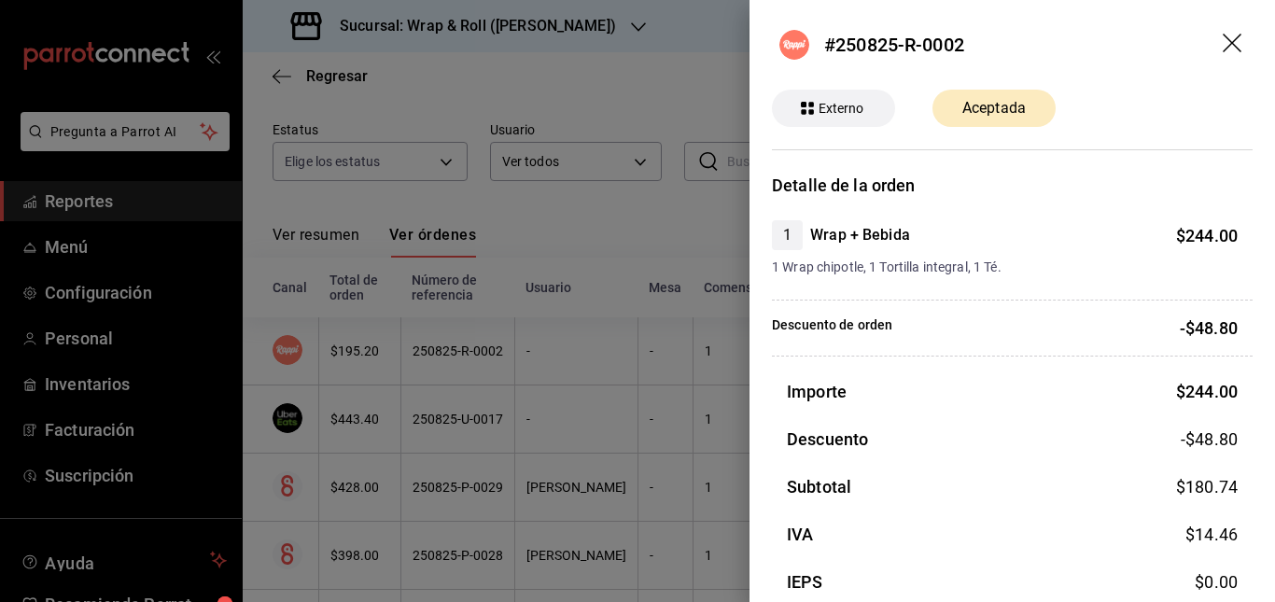
click at [582, 309] on div at bounding box center [637, 301] width 1275 height 602
